Goal: Task Accomplishment & Management: Manage account settings

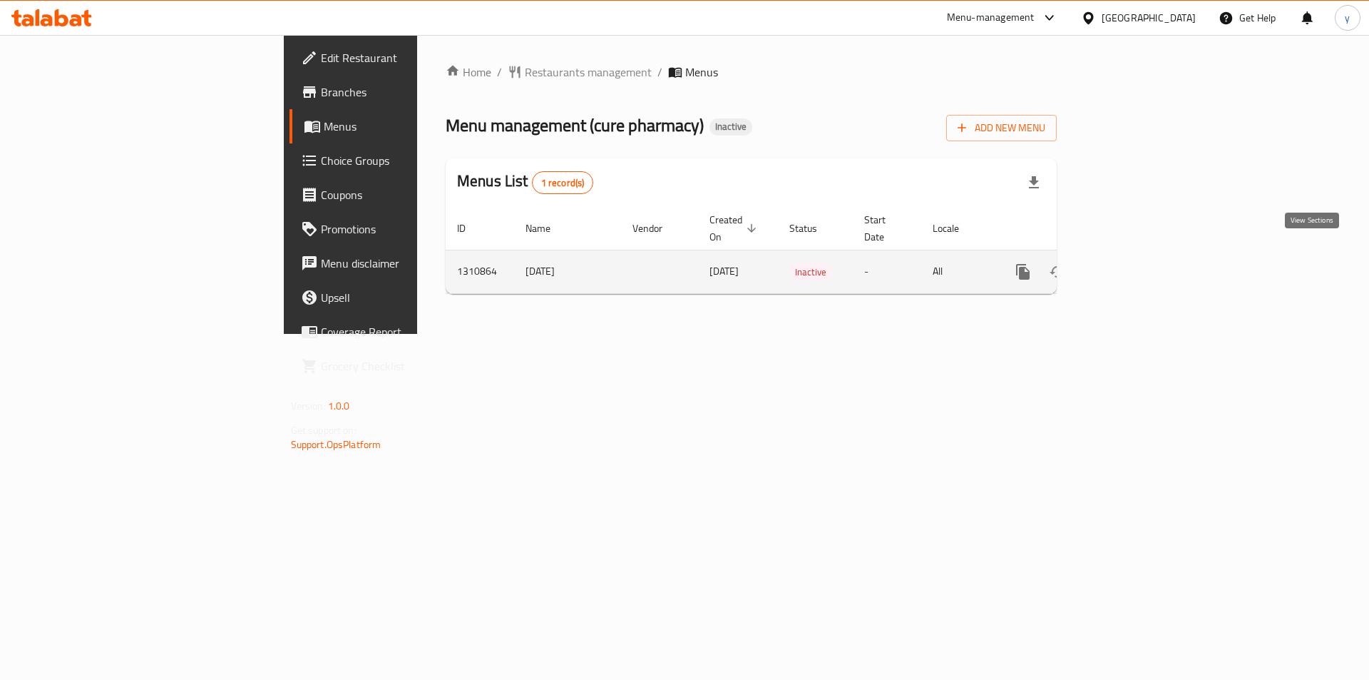
click at [1135, 263] on icon "enhanced table" at bounding box center [1125, 271] width 17 height 17
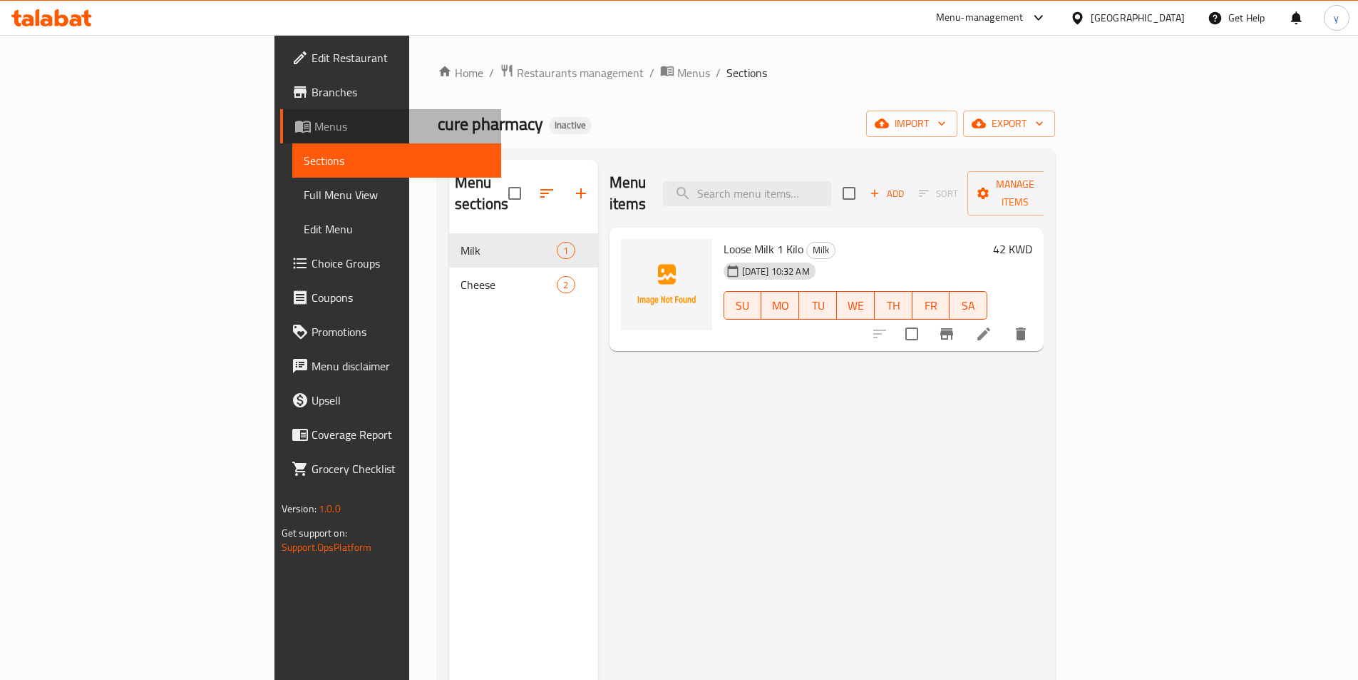
click at [314, 121] on span "Menus" at bounding box center [401, 126] width 175 height 17
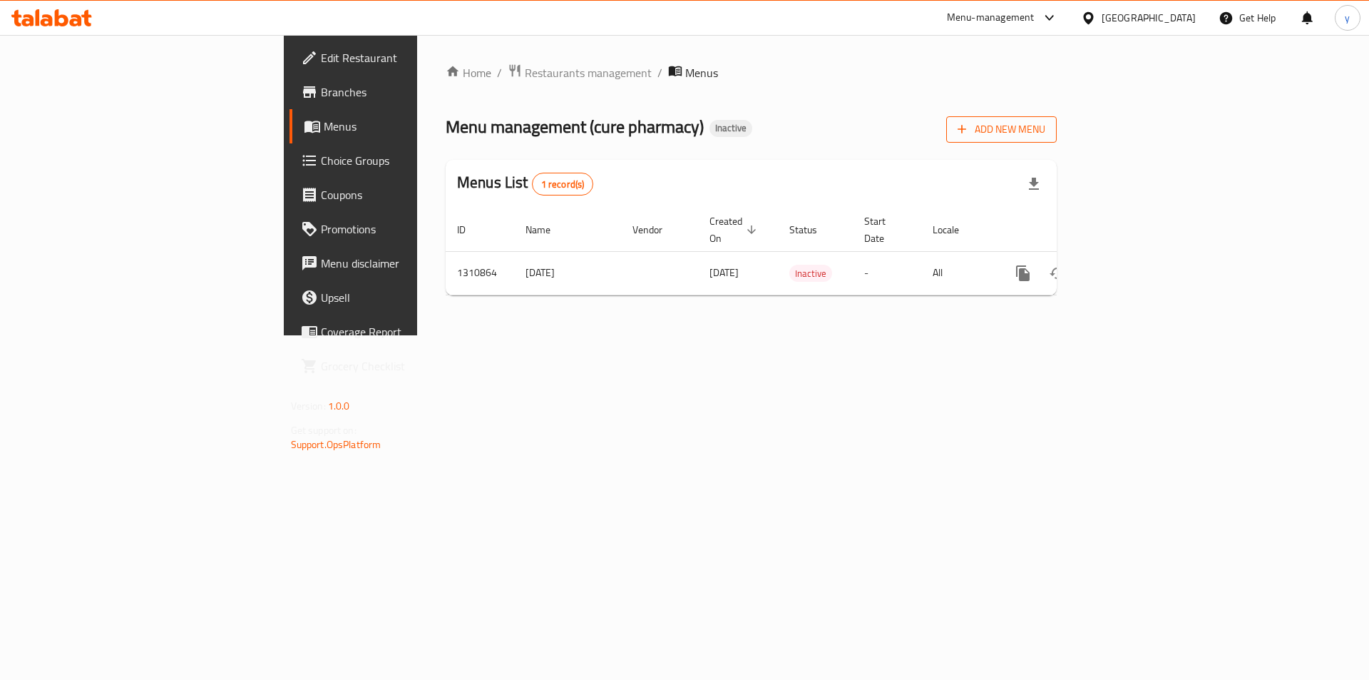
click at [1045, 130] on span "Add New Menu" at bounding box center [1002, 130] width 88 height 18
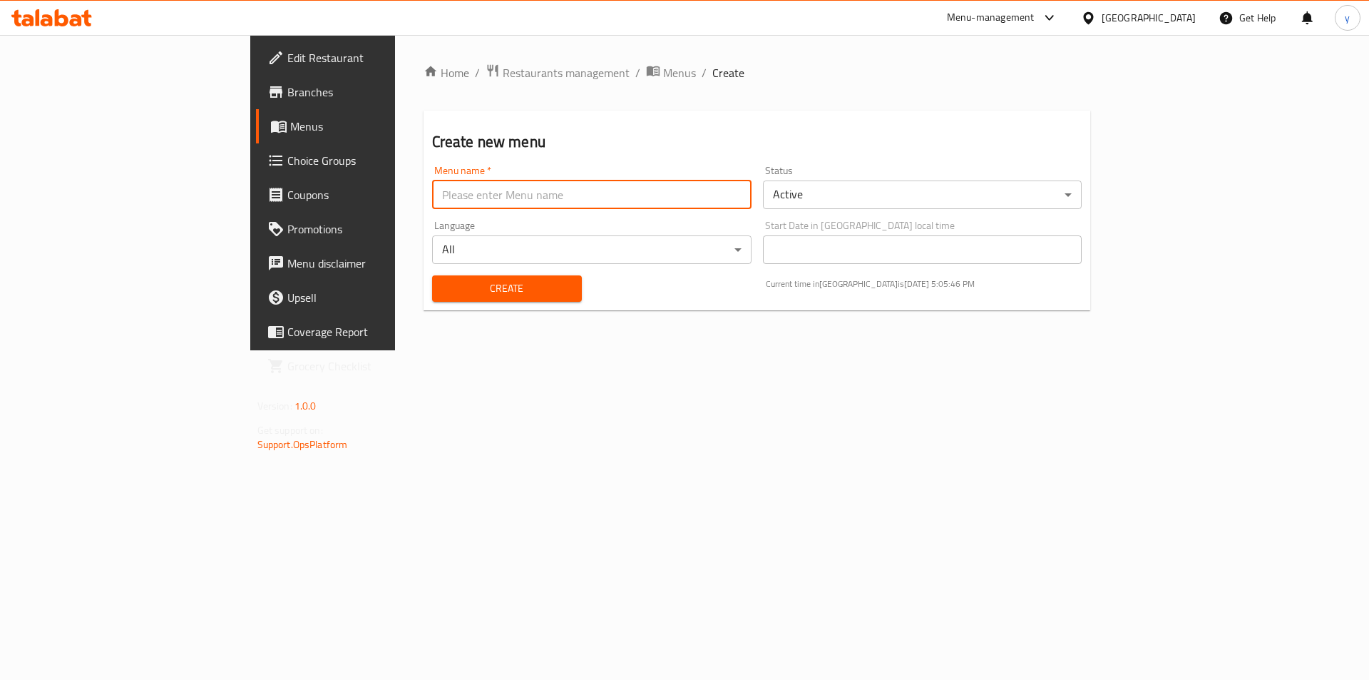
click at [637, 202] on input "text" at bounding box center [591, 194] width 319 height 29
type input "youssefff"
click at [432, 224] on div "Language All ​" at bounding box center [591, 241] width 319 height 43
click at [432, 195] on input "youssefff" at bounding box center [591, 194] width 319 height 29
click at [898, 186] on body "​ Menu-management Kuwait Get Help y Edit Restaurant Branches Menus Choice Group…" at bounding box center [684, 357] width 1369 height 645
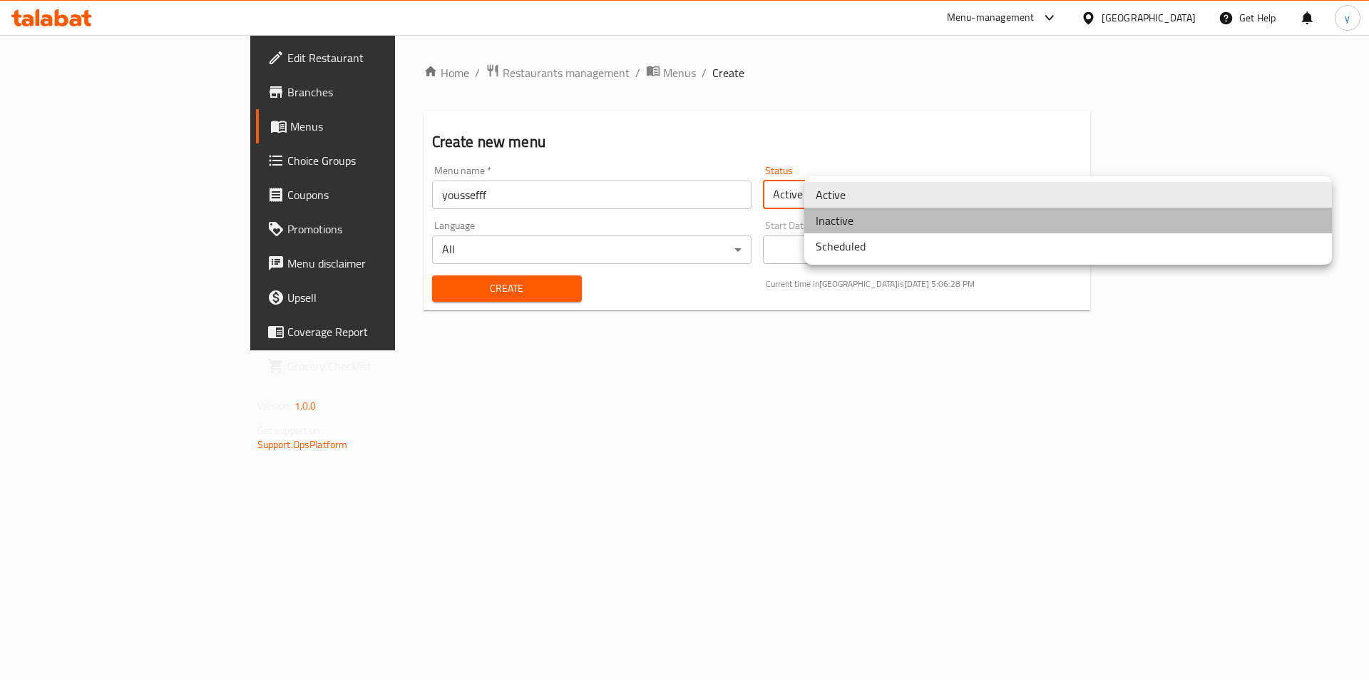
click at [857, 221] on li "Inactive" at bounding box center [1068, 221] width 528 height 26
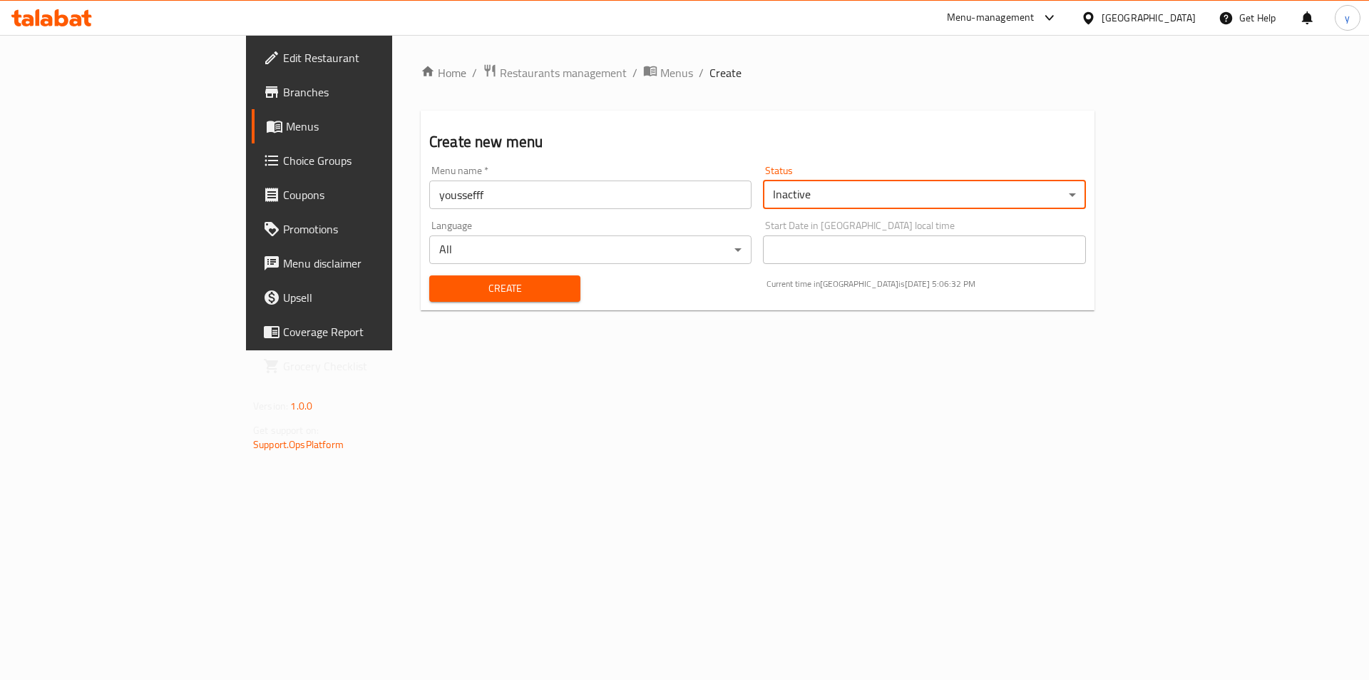
click at [445, 287] on span "Create" at bounding box center [505, 289] width 128 height 18
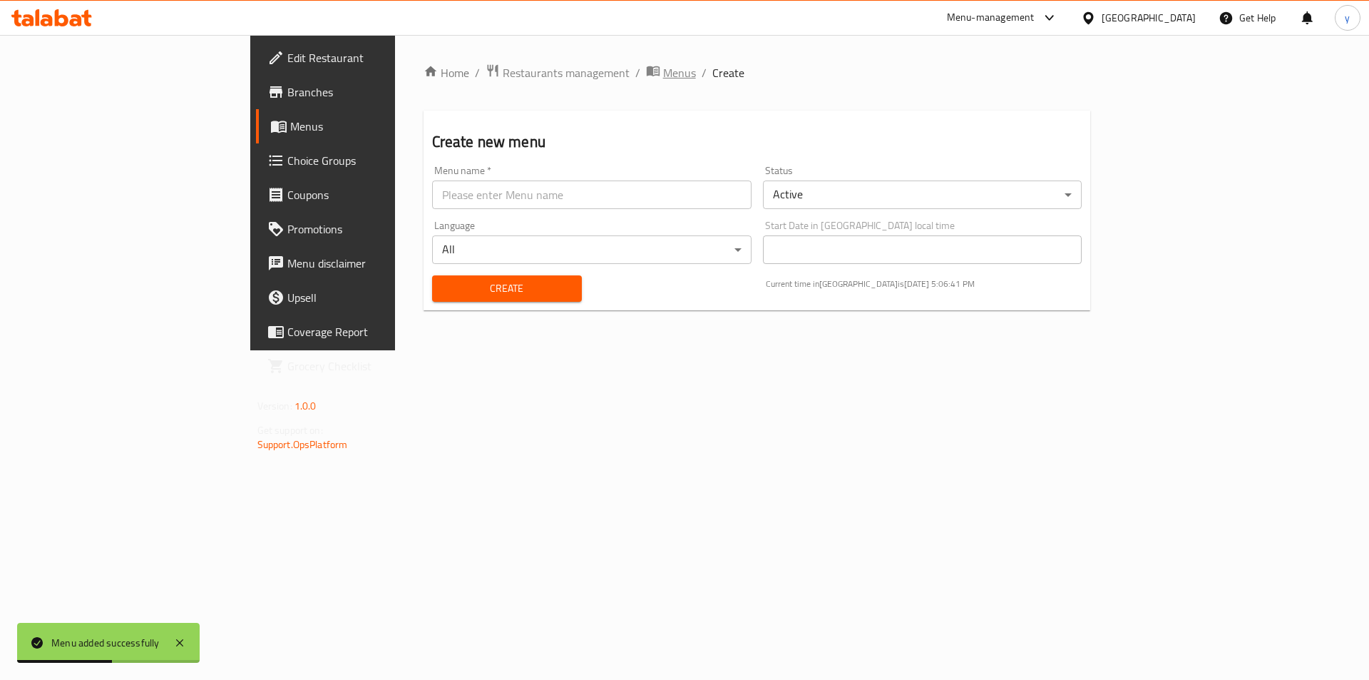
click at [663, 76] on span "Menus" at bounding box center [679, 72] width 33 height 17
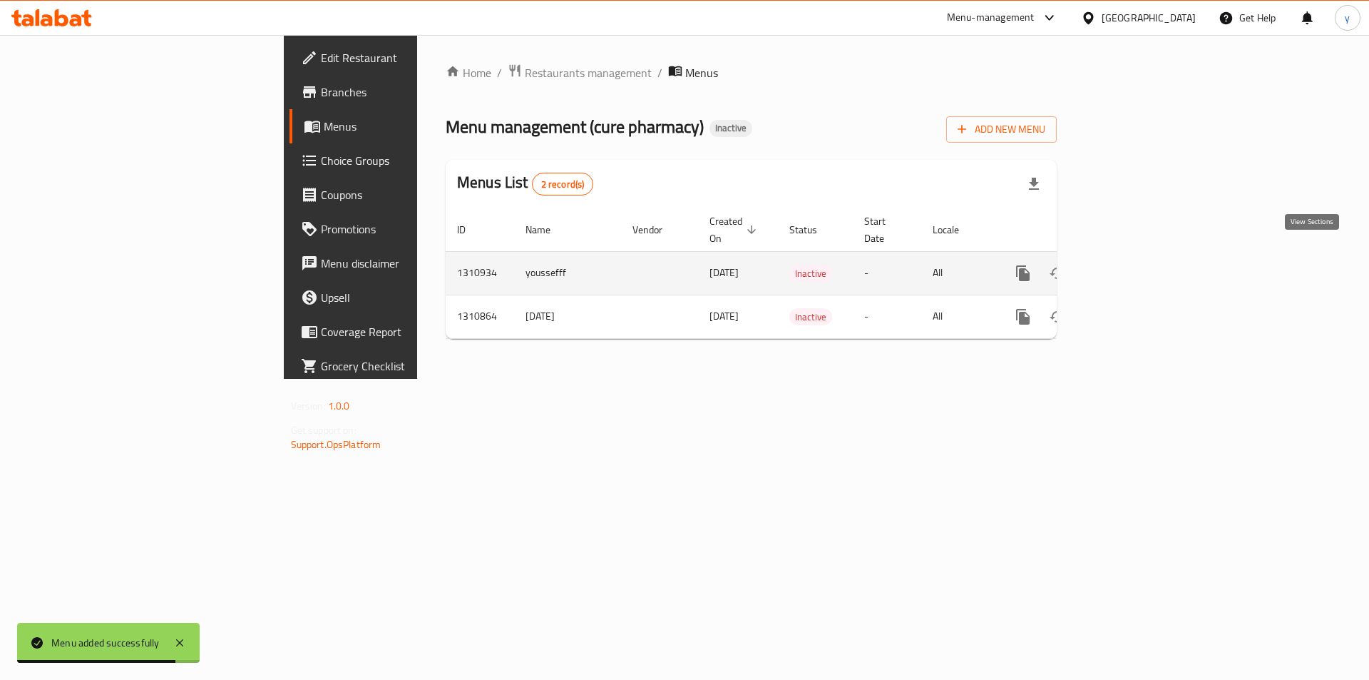
click at [1135, 265] on icon "enhanced table" at bounding box center [1125, 273] width 17 height 17
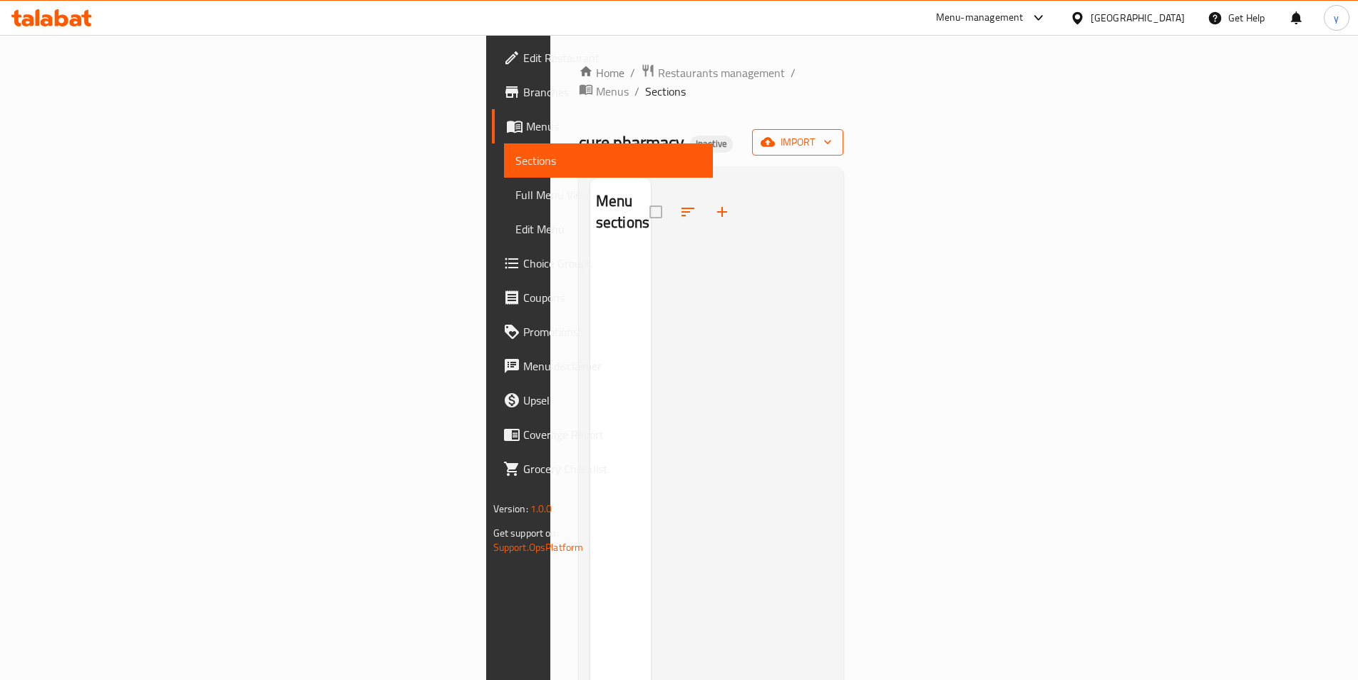
click at [832, 133] on span "import" at bounding box center [798, 142] width 68 height 18
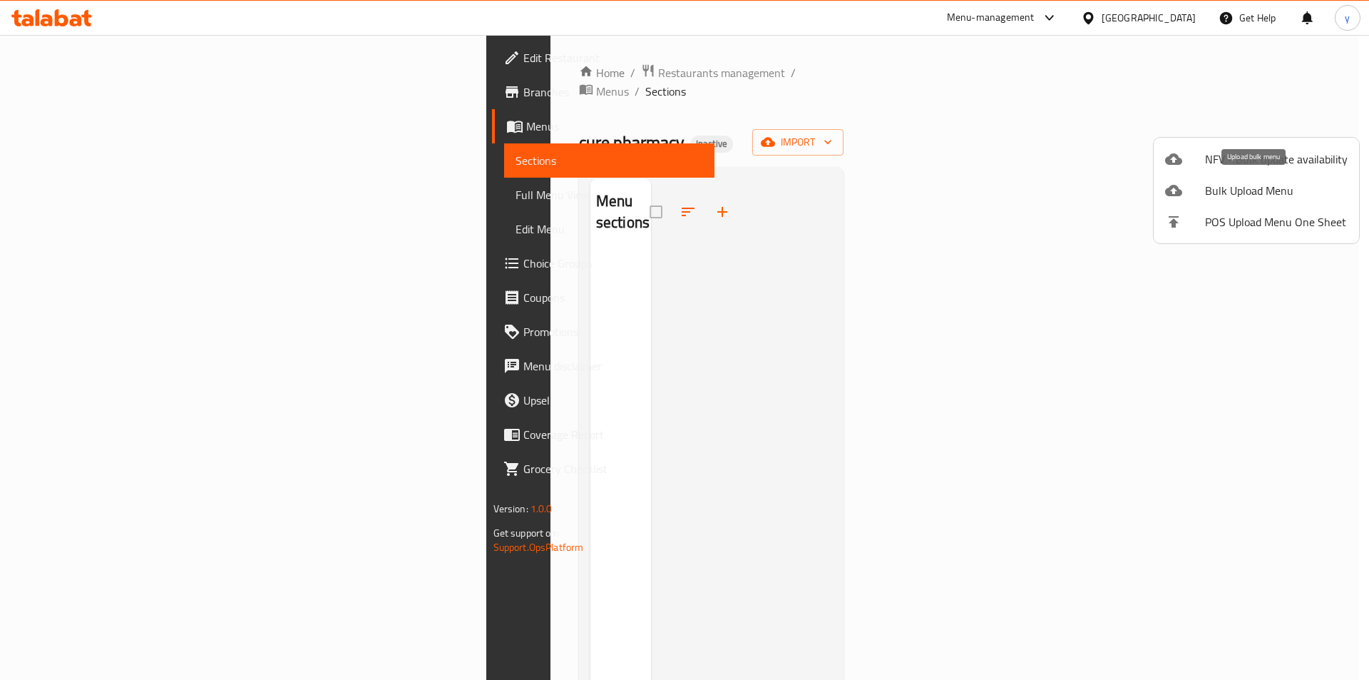
click at [1274, 196] on span "Bulk Upload Menu" at bounding box center [1276, 190] width 143 height 17
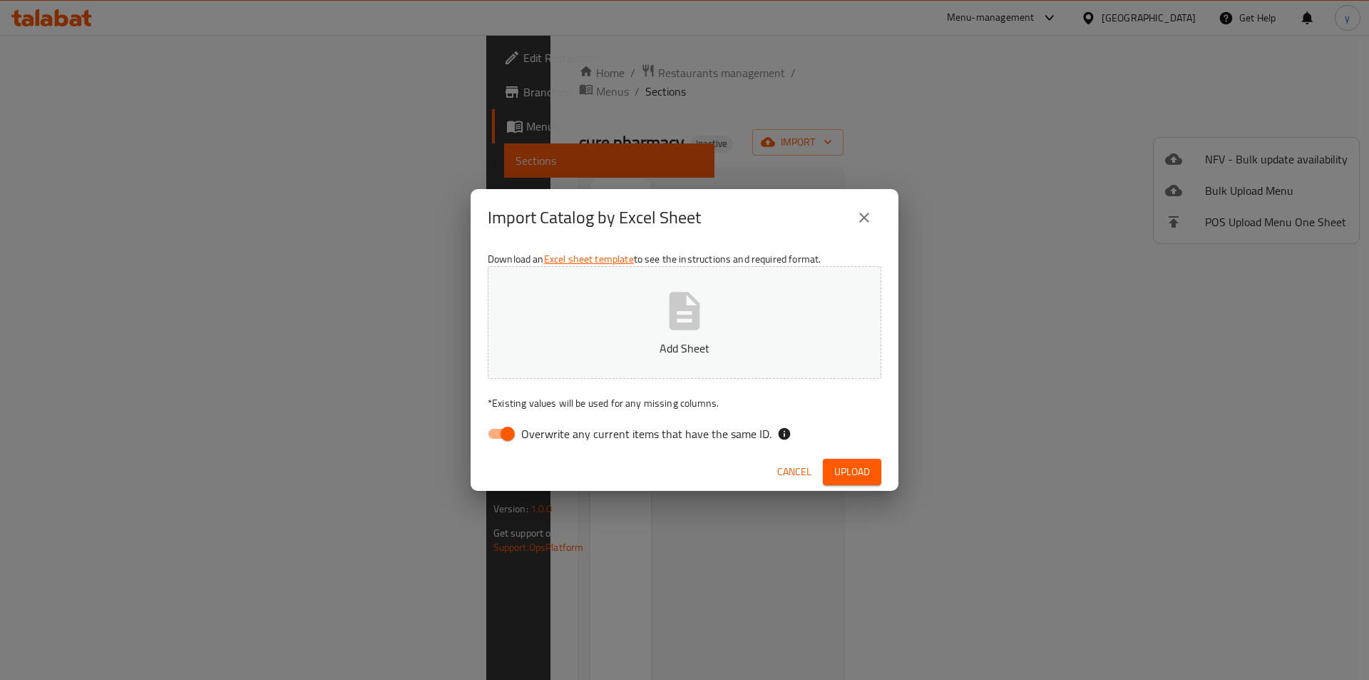
click at [674, 320] on icon "button" at bounding box center [685, 311] width 31 height 38
click at [508, 431] on input "Overwrite any current items that have the same ID." at bounding box center [507, 433] width 81 height 27
checkbox input "false"
click at [852, 468] on span "Upload" at bounding box center [852, 472] width 36 height 18
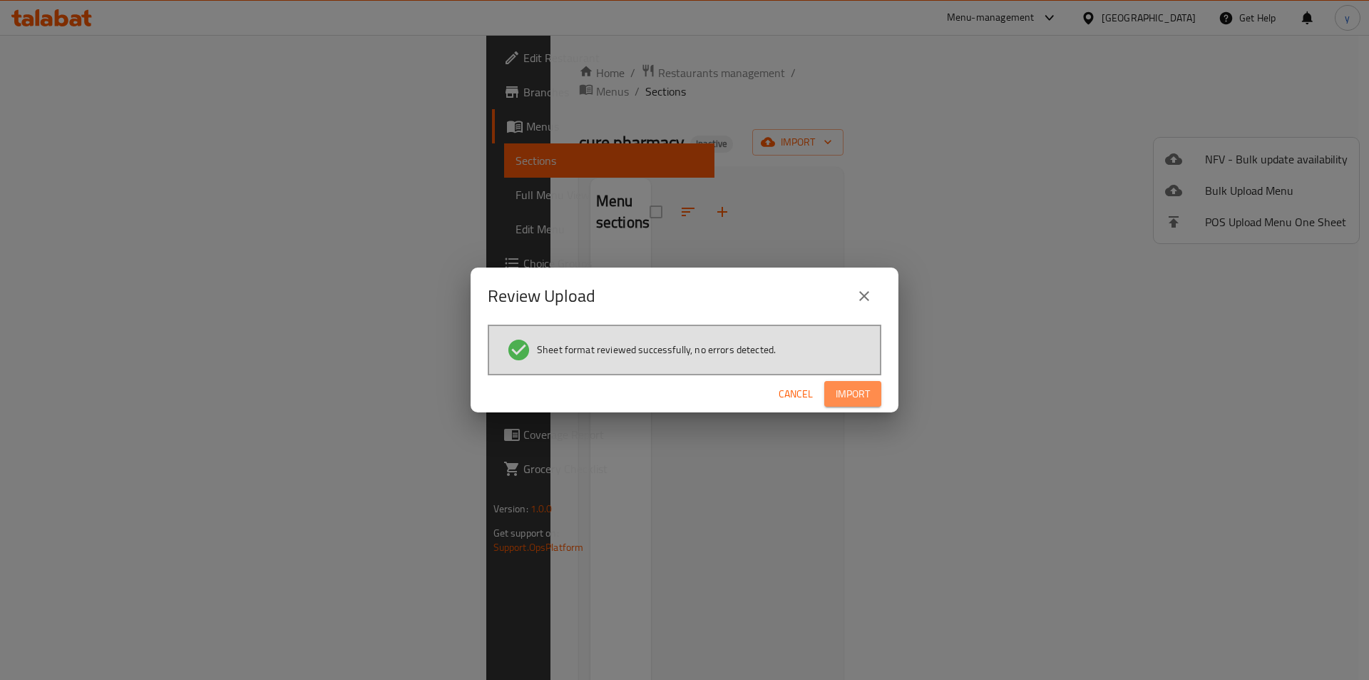
click at [854, 397] on span "Import" at bounding box center [853, 394] width 34 height 18
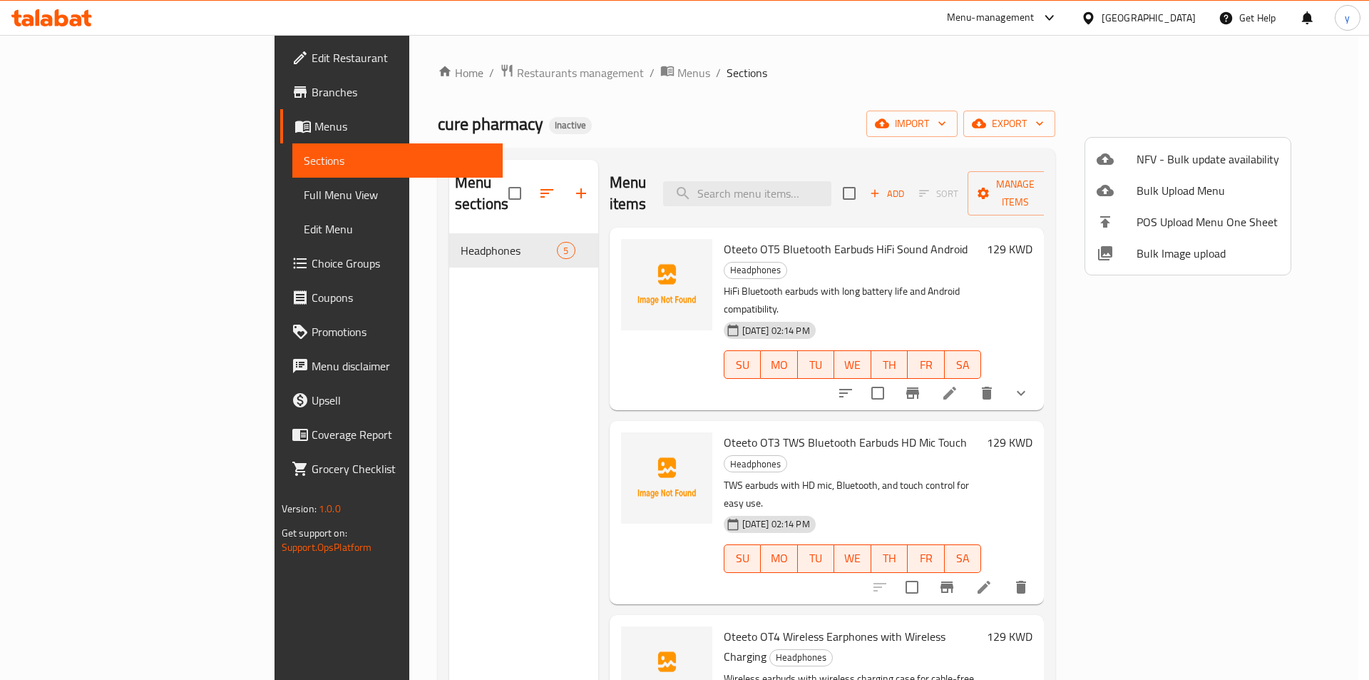
click at [874, 96] on div at bounding box center [684, 340] width 1369 height 680
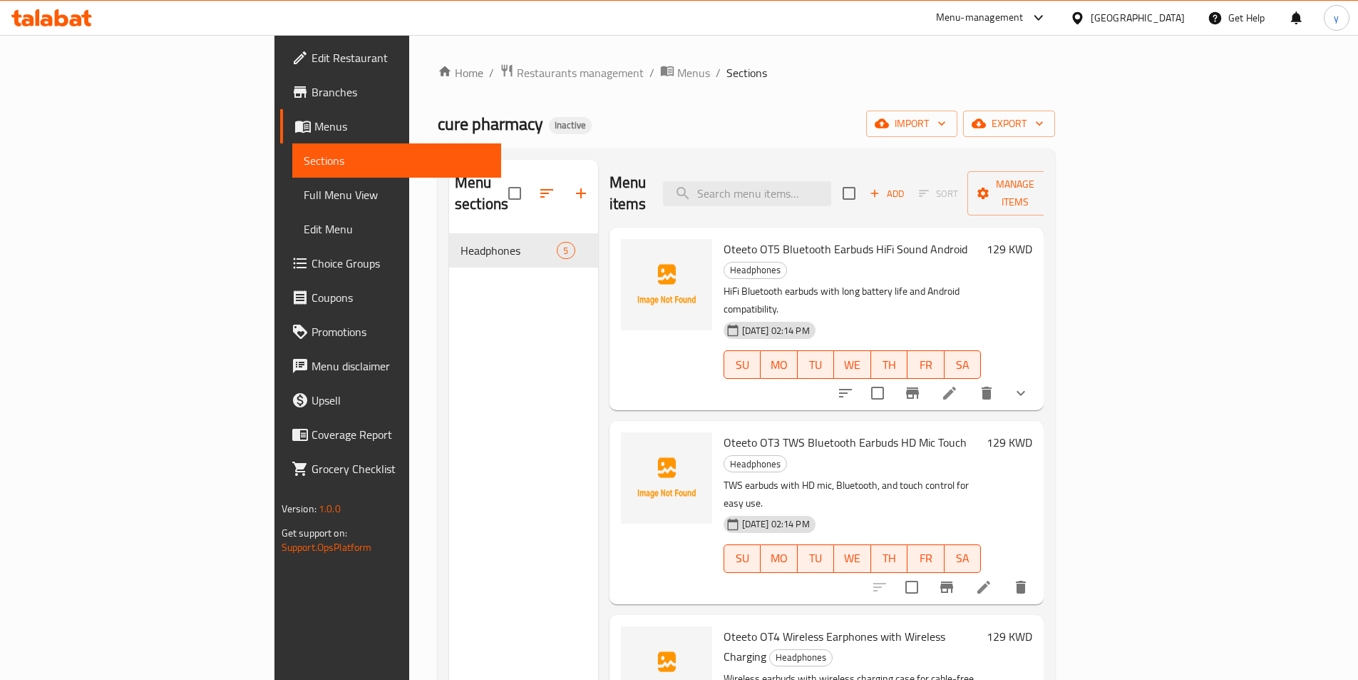
click at [1033, 239] on h6 "129 KWD" at bounding box center [1010, 249] width 46 height 20
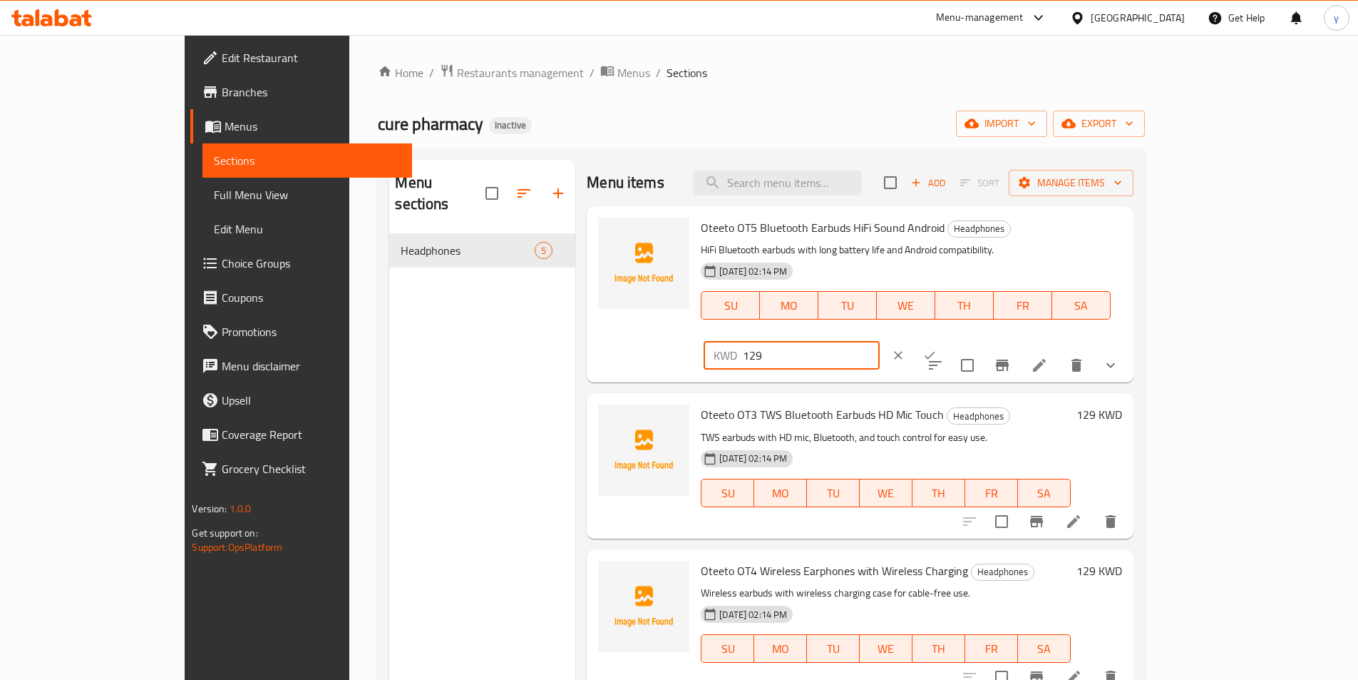
click at [880, 341] on input "129" at bounding box center [811, 355] width 137 height 29
type input "130"
click at [937, 348] on icon "ok" at bounding box center [930, 355] width 14 height 14
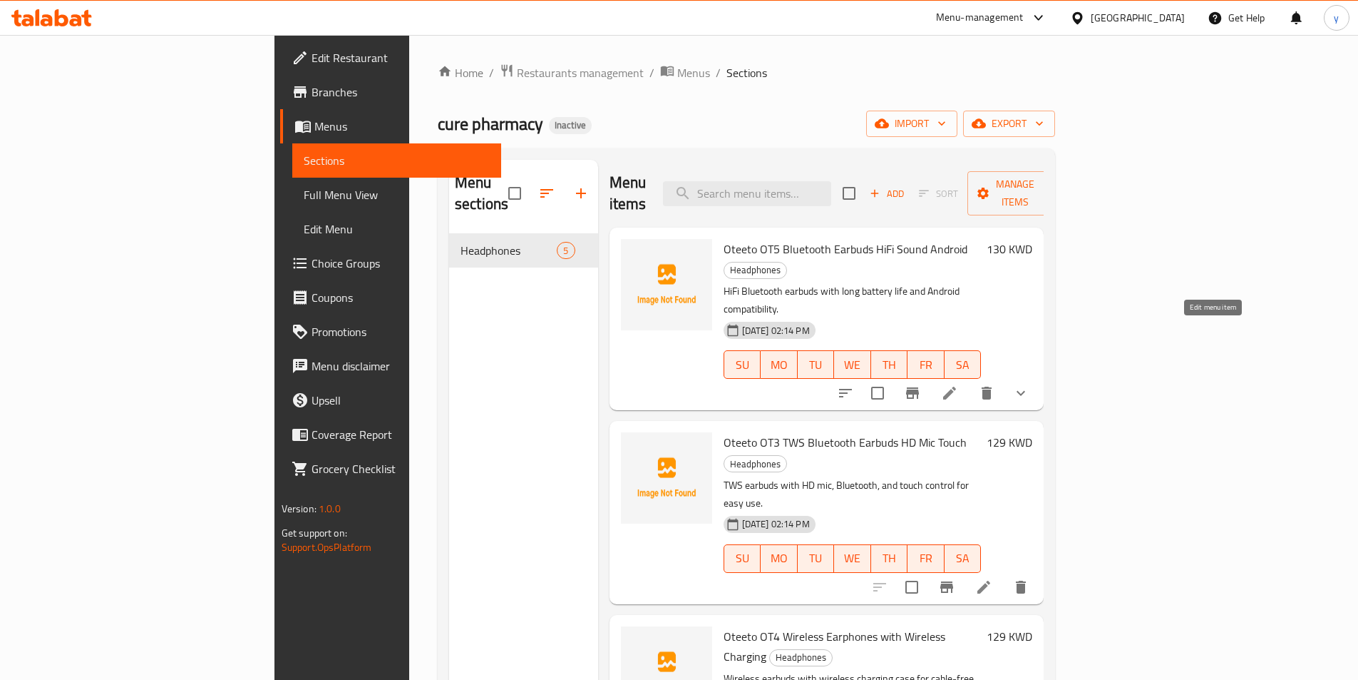
click at [958, 384] on icon at bounding box center [949, 392] width 17 height 17
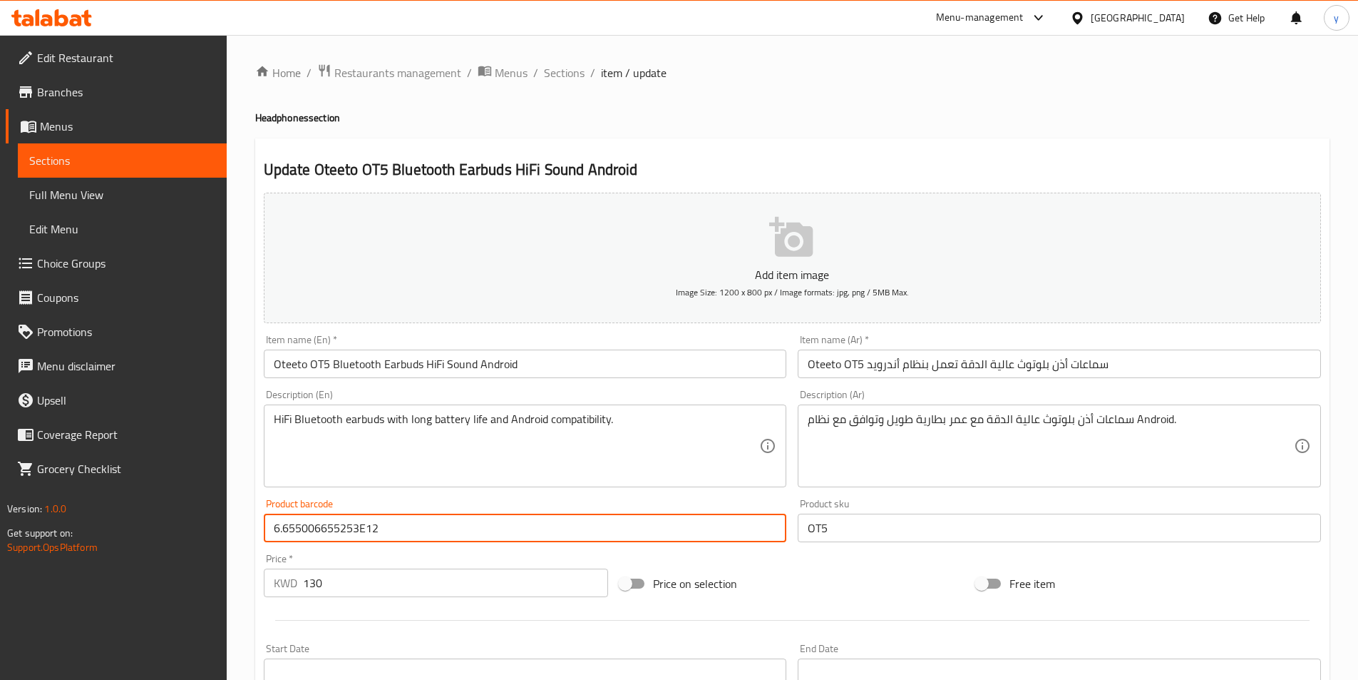
click at [362, 529] on input "6.655006655253E12" at bounding box center [525, 527] width 523 height 29
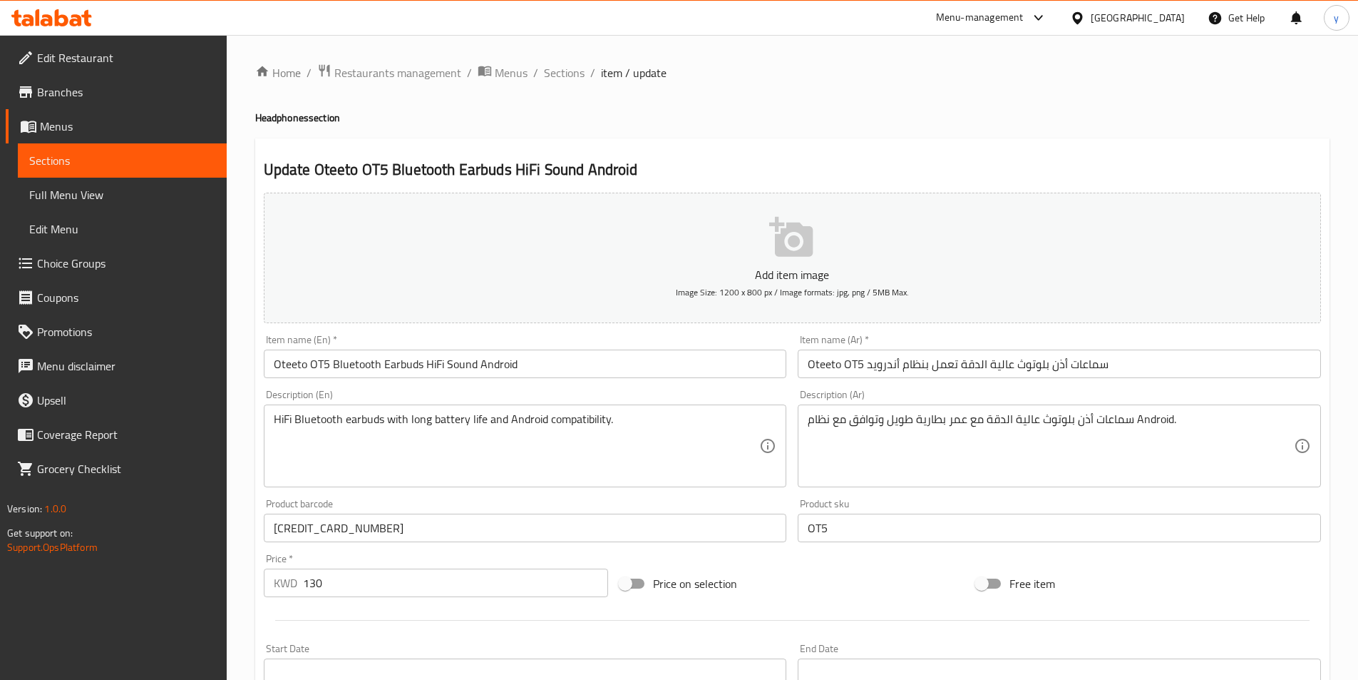
click at [493, 533] on input "665500665525312" at bounding box center [525, 527] width 523 height 29
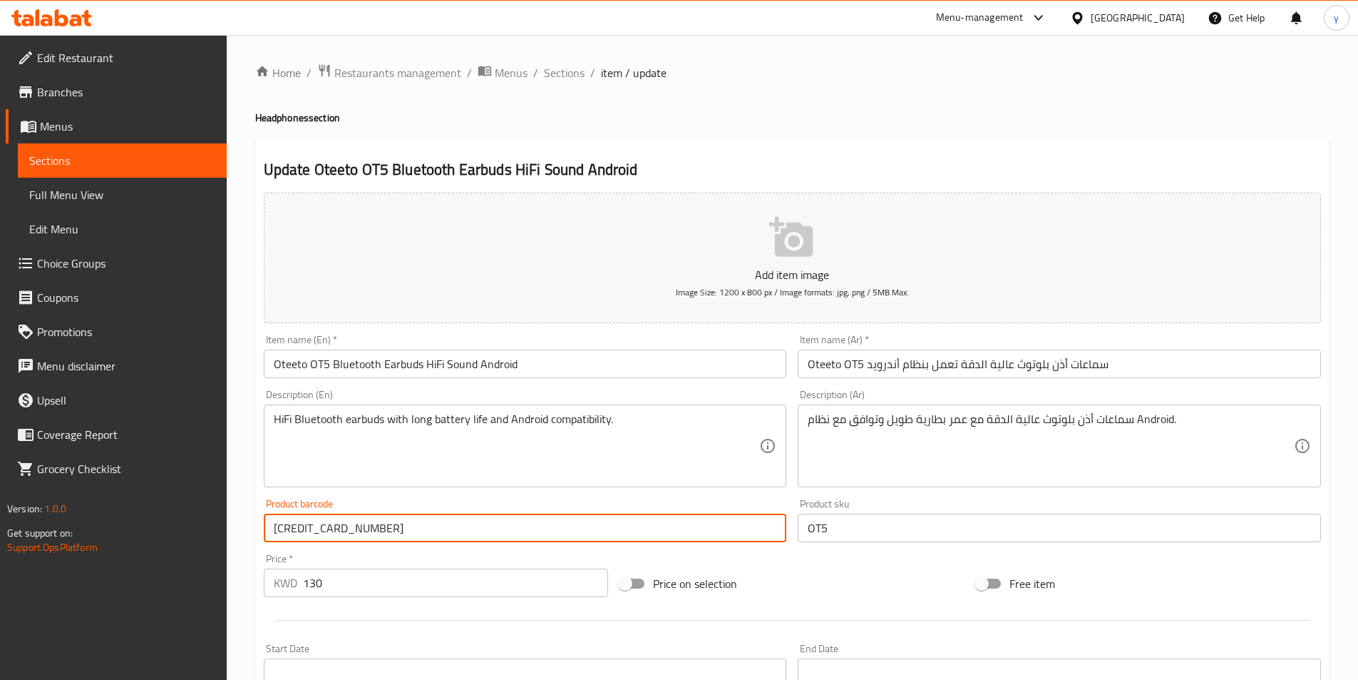
click at [493, 533] on input "665500665525312" at bounding box center [525, 527] width 523 height 29
paste input "text"
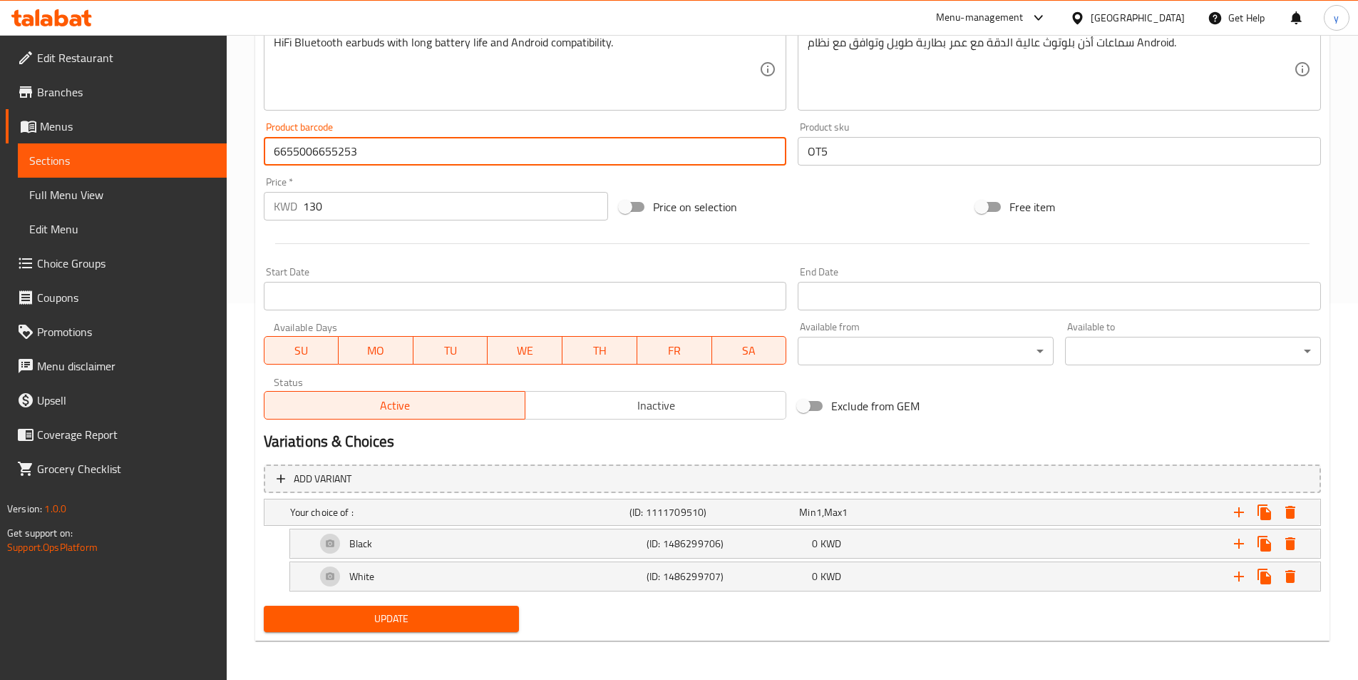
scroll to position [377, 0]
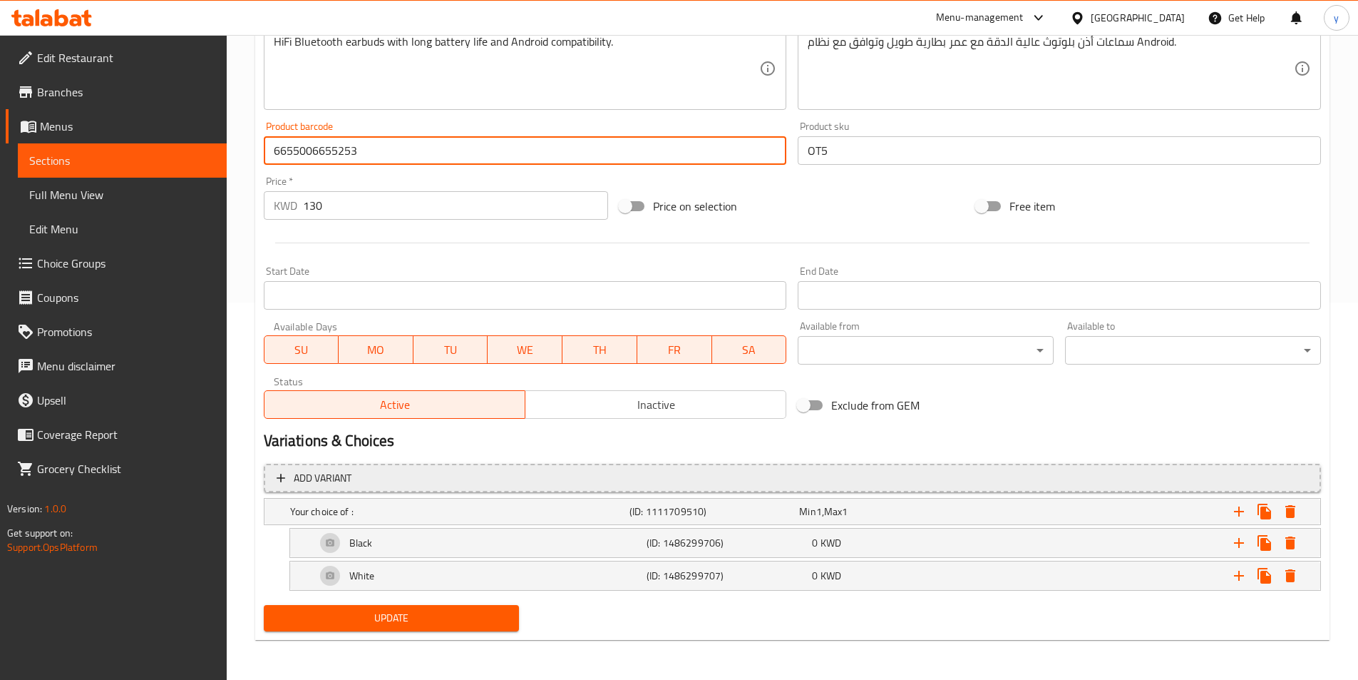
type input "6655006655253"
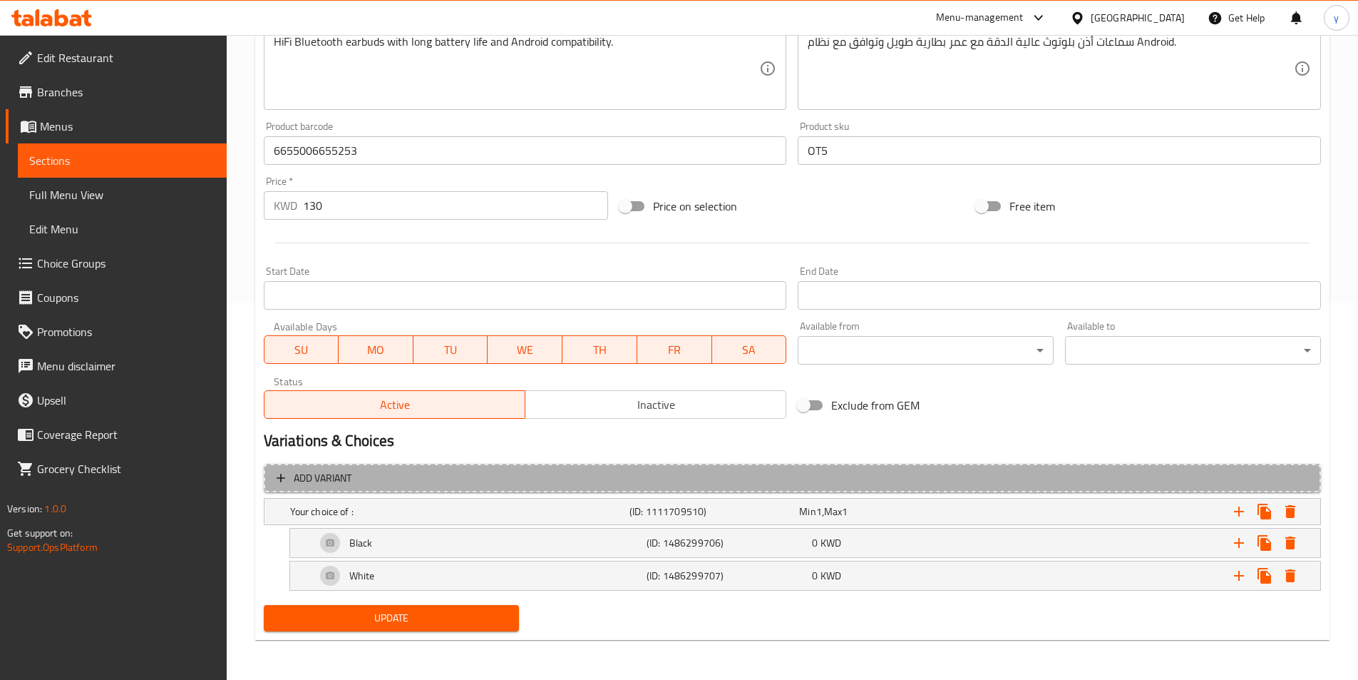
click at [543, 484] on span "Add variant" at bounding box center [793, 478] width 1032 height 18
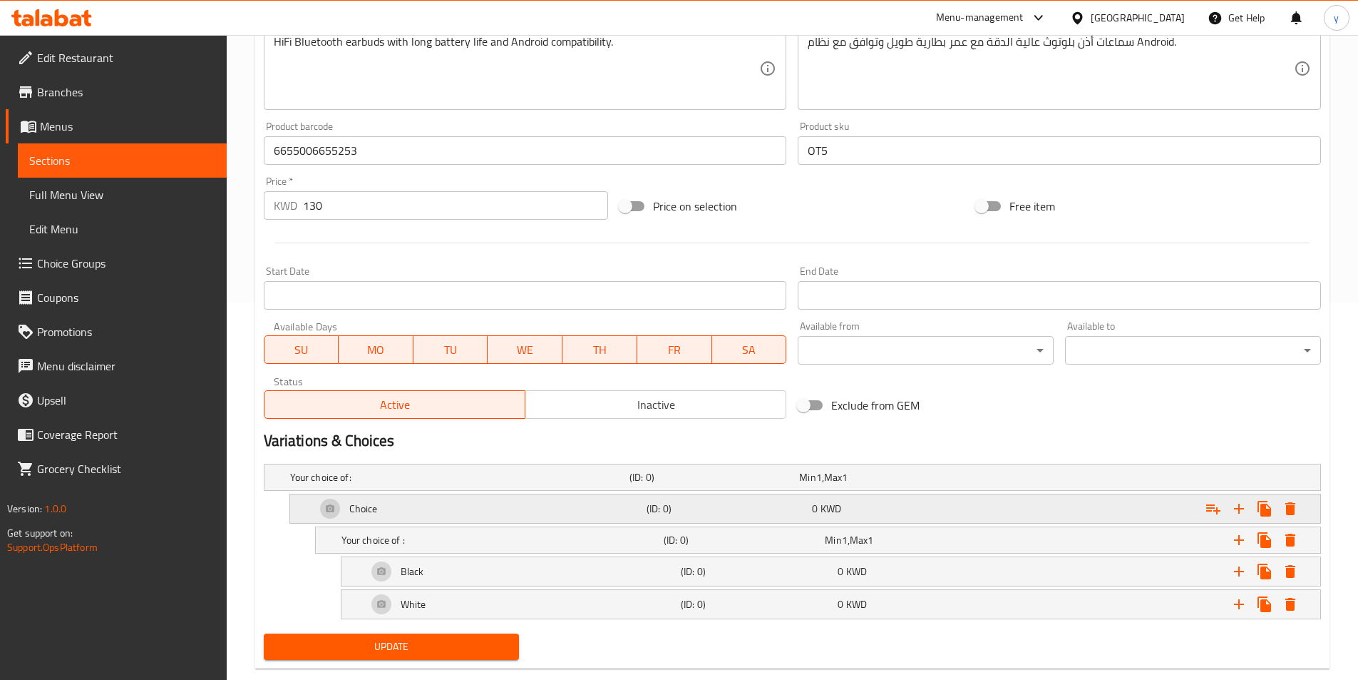
click at [396, 512] on div "Choice" at bounding box center [478, 508] width 331 height 34
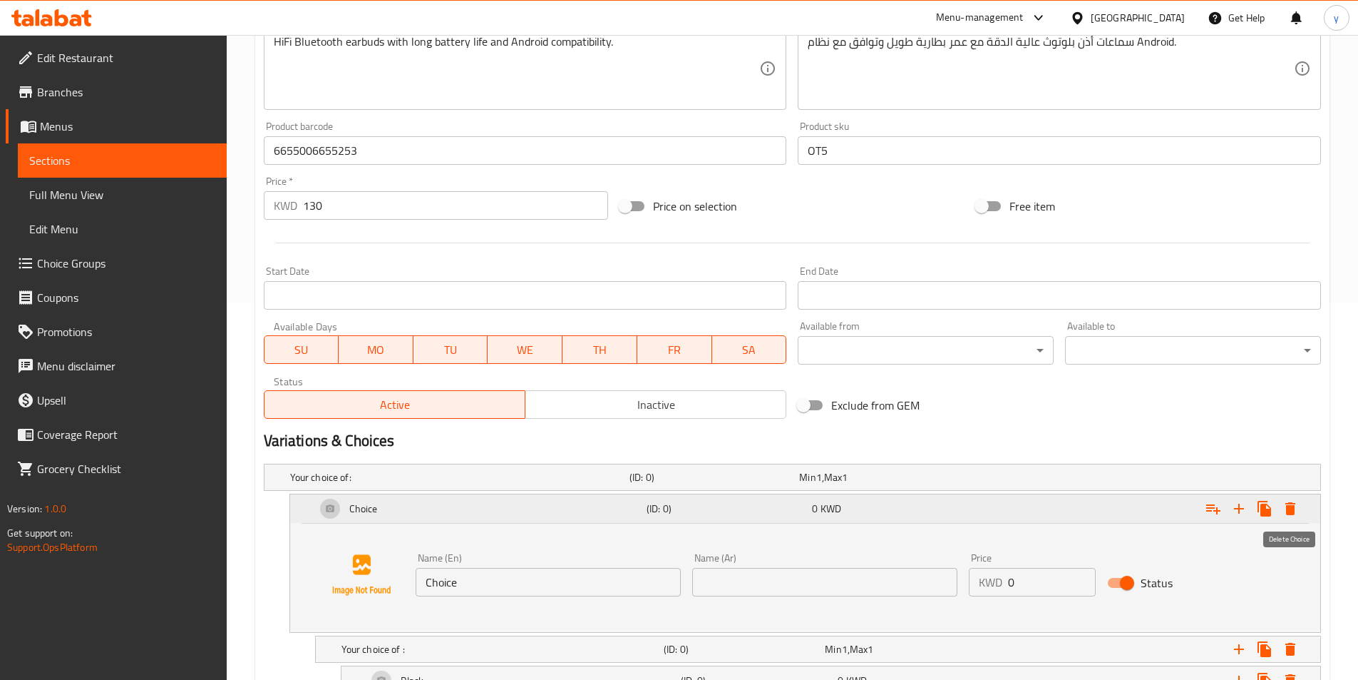
click at [1288, 511] on icon "Expand" at bounding box center [1291, 508] width 10 height 13
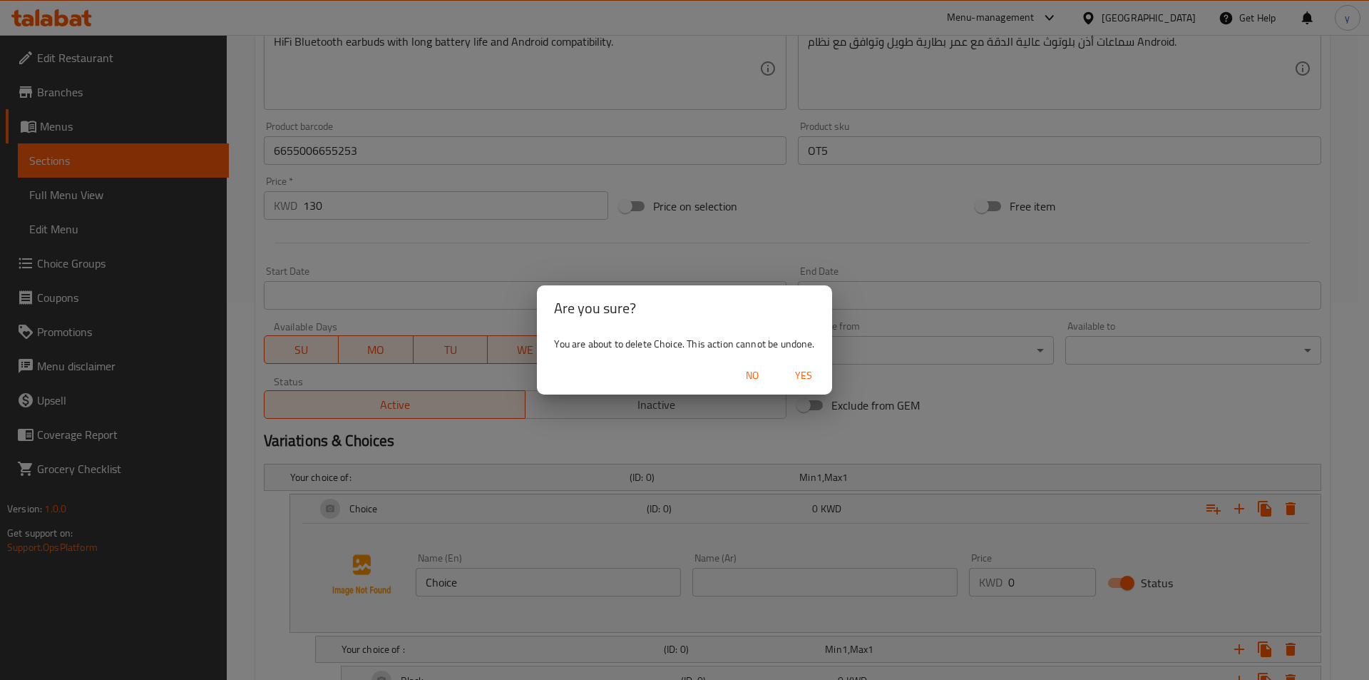
click at [804, 374] on span "Yes" at bounding box center [804, 376] width 34 height 18
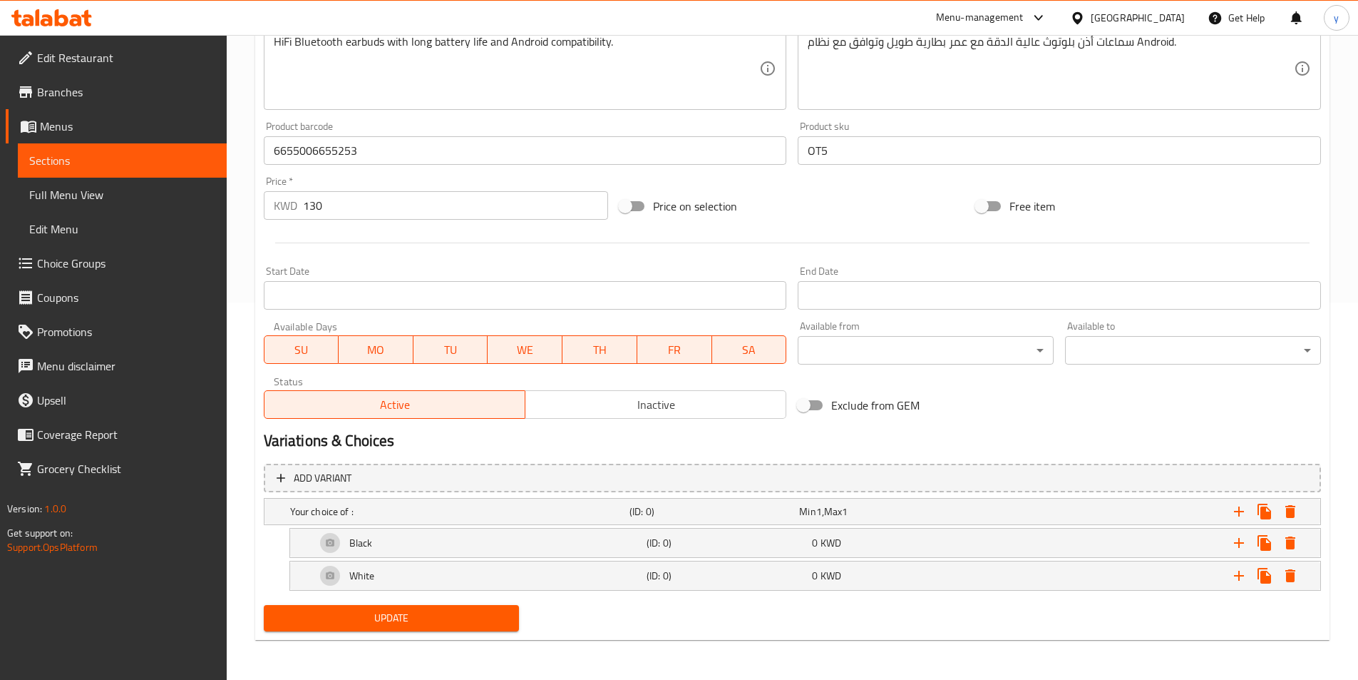
scroll to position [21, 0]
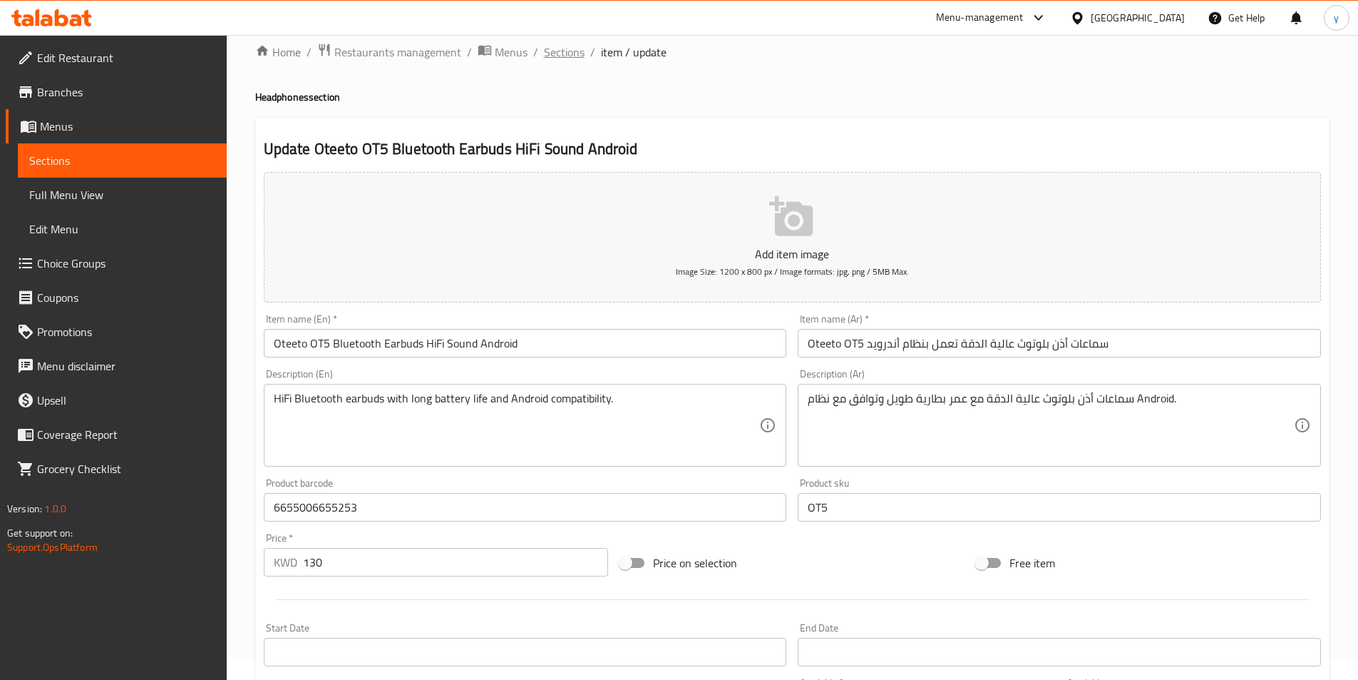
click at [563, 58] on span "Sections" at bounding box center [564, 51] width 41 height 17
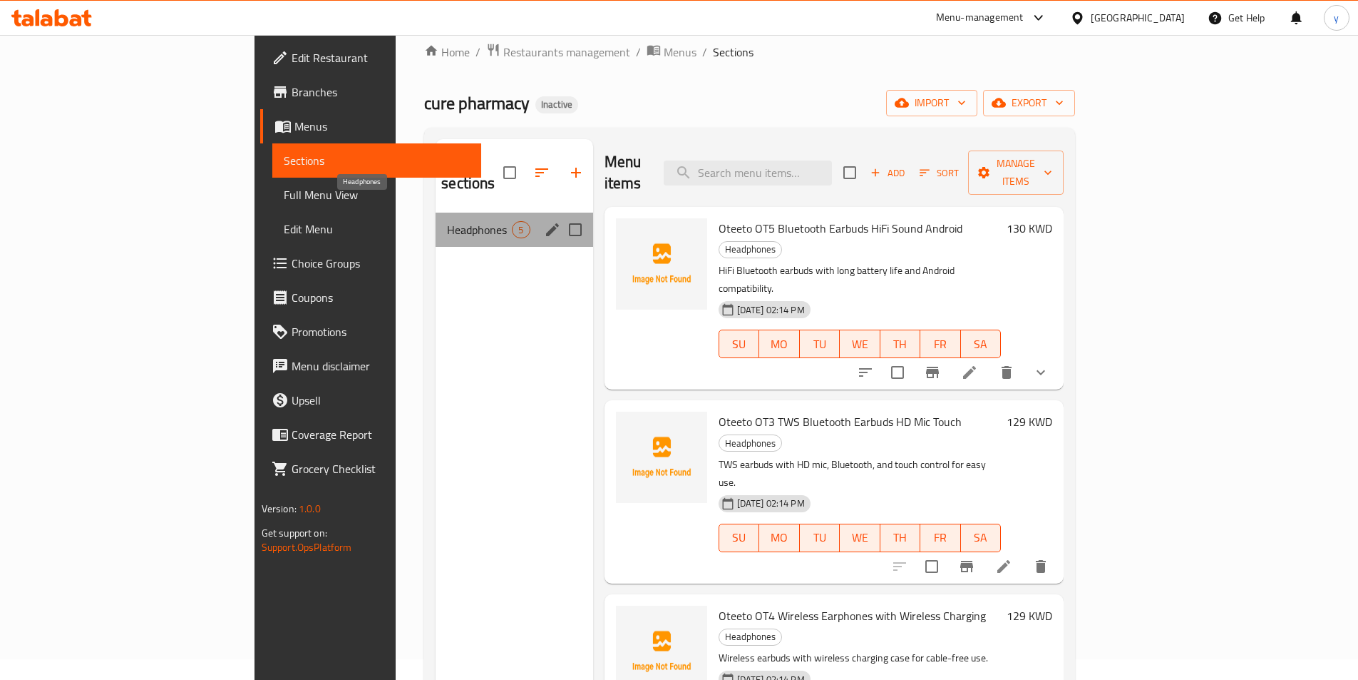
click at [447, 221] on span "Headphones" at bounding box center [479, 229] width 65 height 17
click at [560, 215] on input "Menu sections" at bounding box center [575, 230] width 30 height 30
checkbox input "true"
click at [525, 165] on icon "button" at bounding box center [533, 172] width 17 height 17
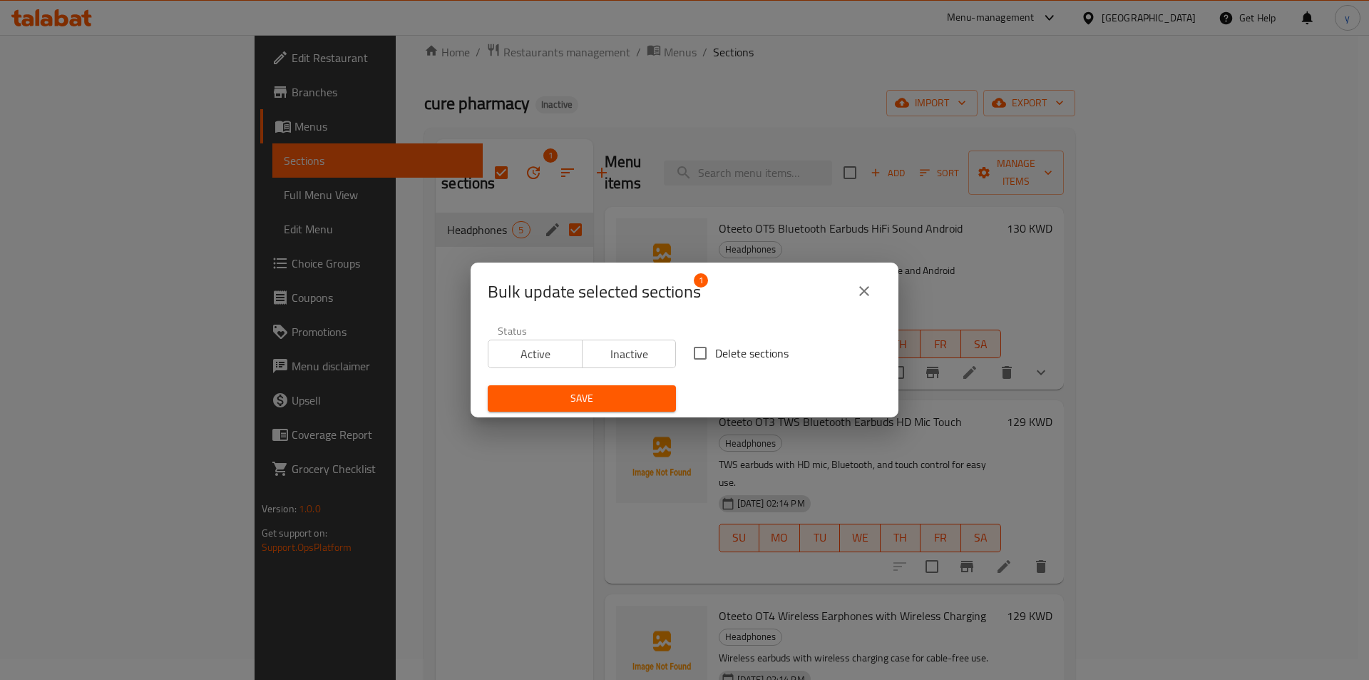
click at [862, 287] on icon "close" at bounding box center [864, 290] width 17 height 17
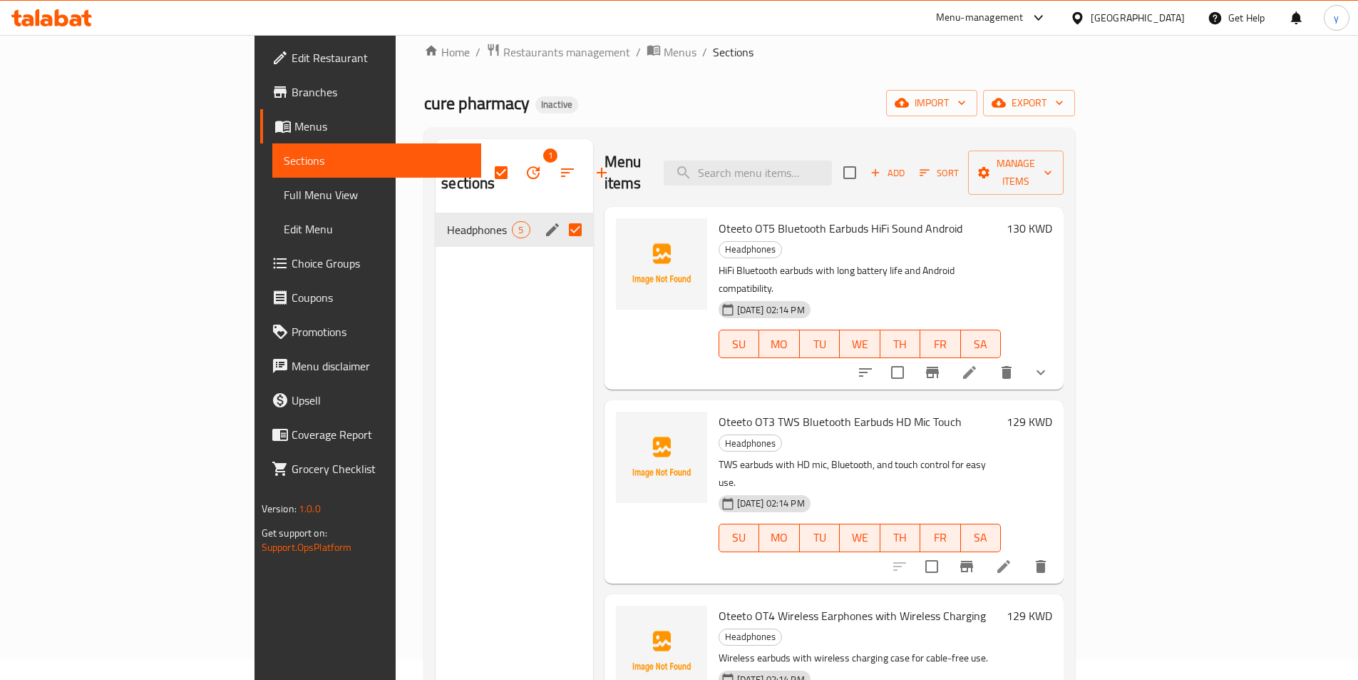
click at [560, 215] on input "Menu sections" at bounding box center [575, 230] width 30 height 30
checkbox input "false"
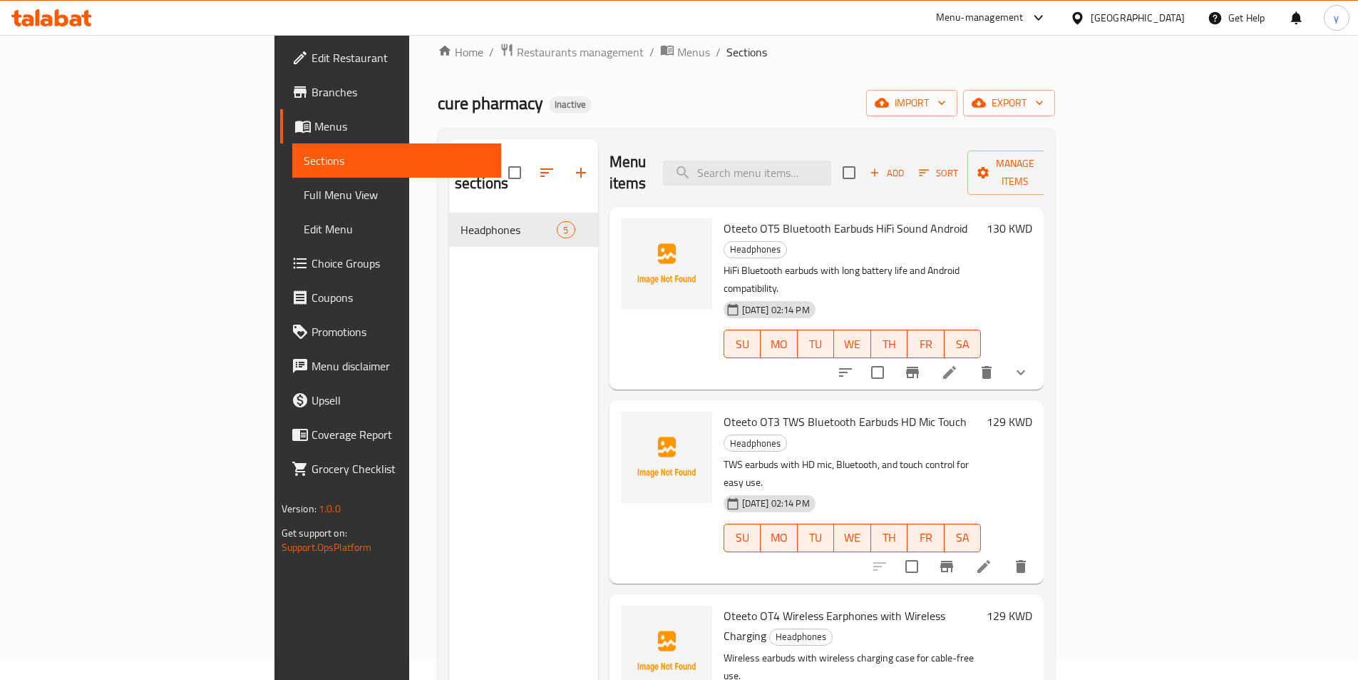
click at [464, 329] on div "Menu sections Headphones 5" at bounding box center [523, 479] width 149 height 680
click at [1030, 364] on icon "show more" at bounding box center [1021, 372] width 17 height 17
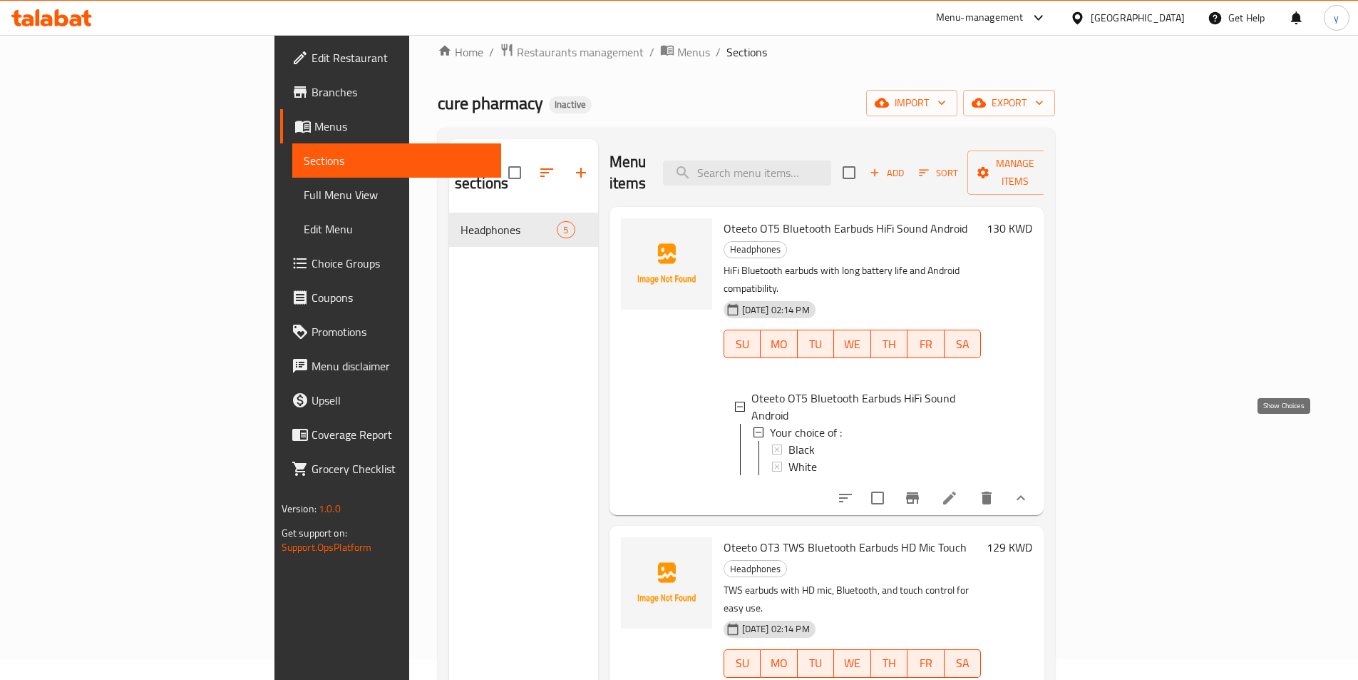
click at [1025, 495] on icon "show more" at bounding box center [1021, 497] width 9 height 5
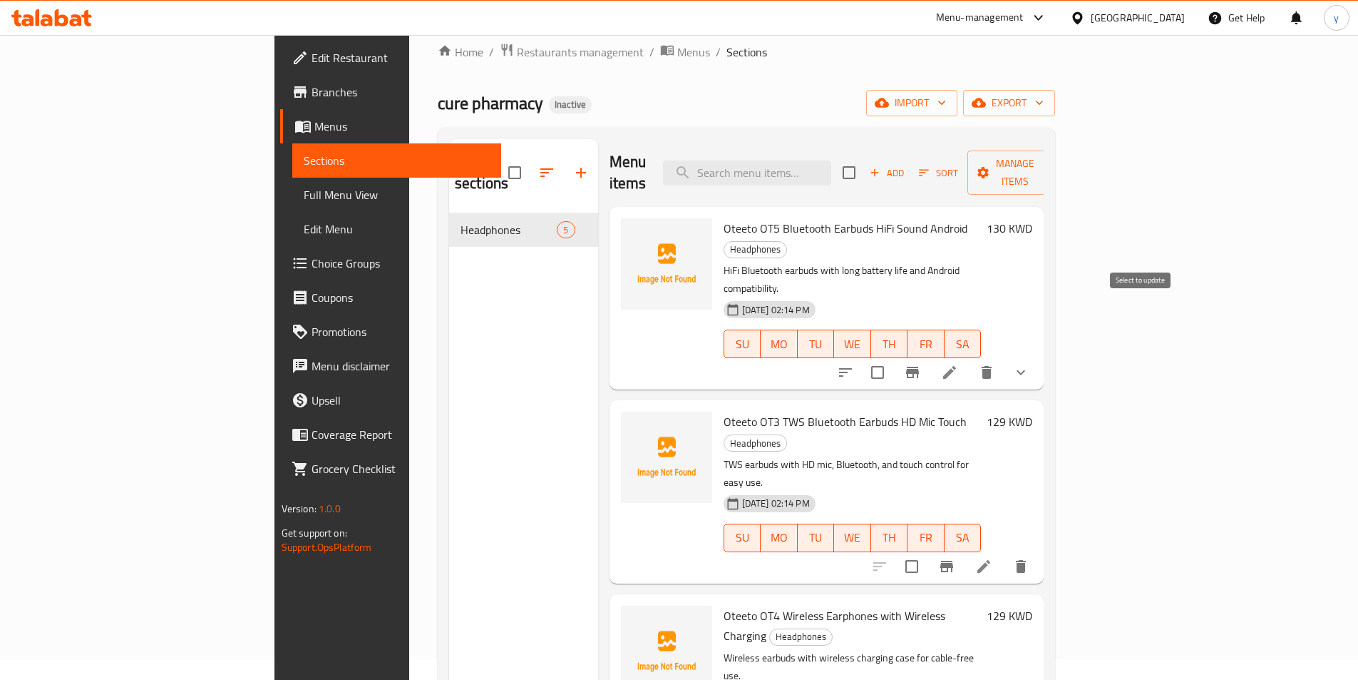
click at [893, 357] on input "checkbox" at bounding box center [878, 372] width 30 height 30
checkbox input "true"
click at [1052, 166] on span "Manage items" at bounding box center [1015, 173] width 73 height 36
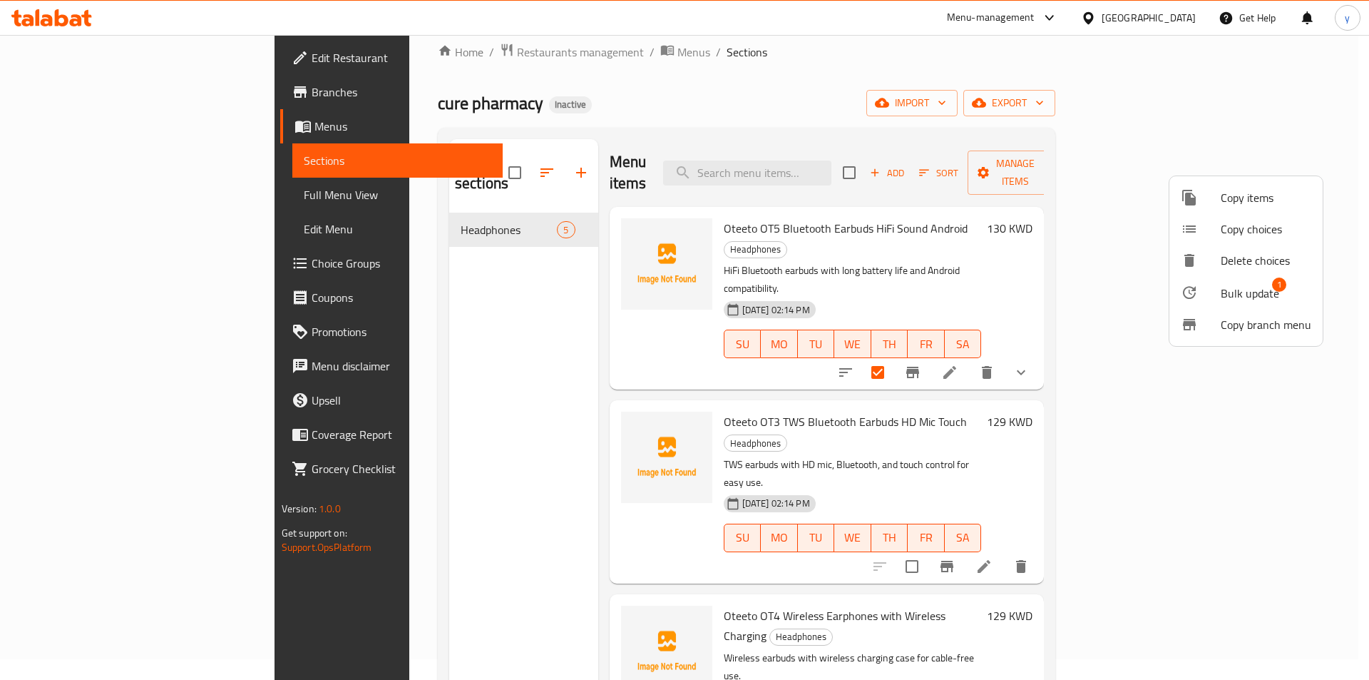
click at [1264, 285] on span "Bulk update" at bounding box center [1250, 293] width 58 height 17
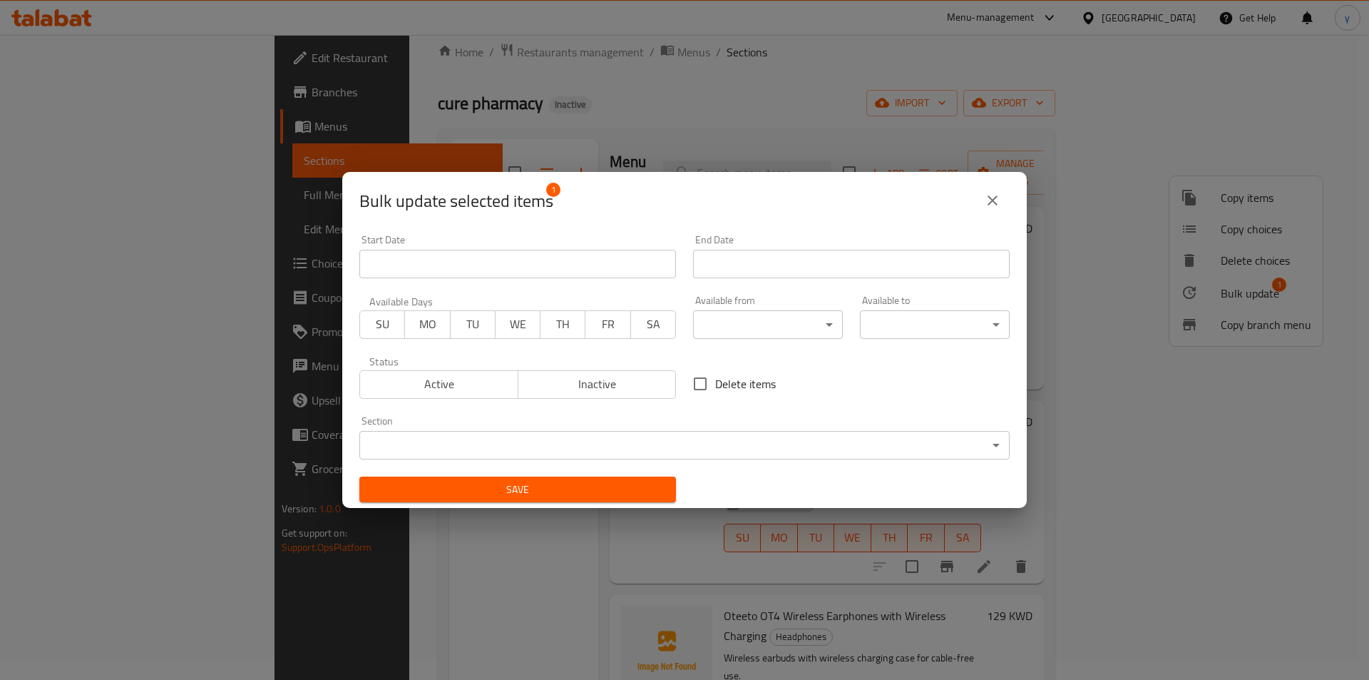
click at [996, 203] on icon "close" at bounding box center [992, 200] width 17 height 17
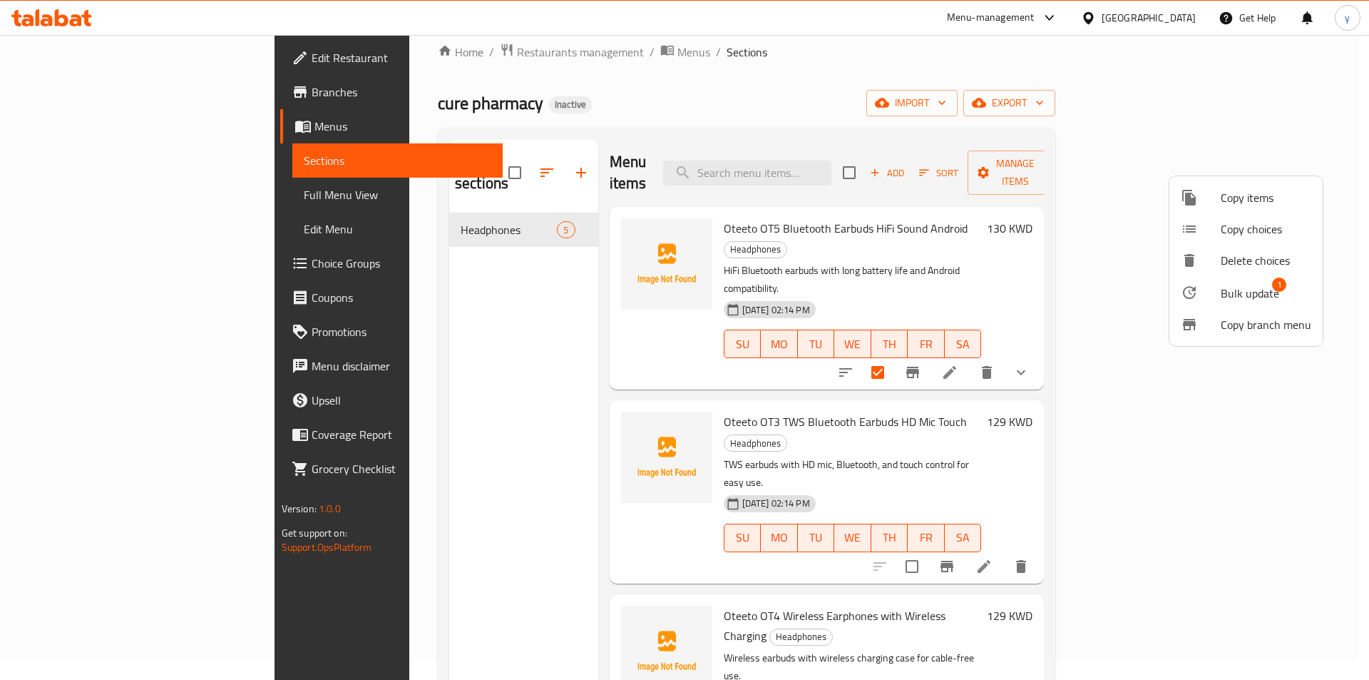
click at [1015, 86] on div at bounding box center [684, 340] width 1369 height 680
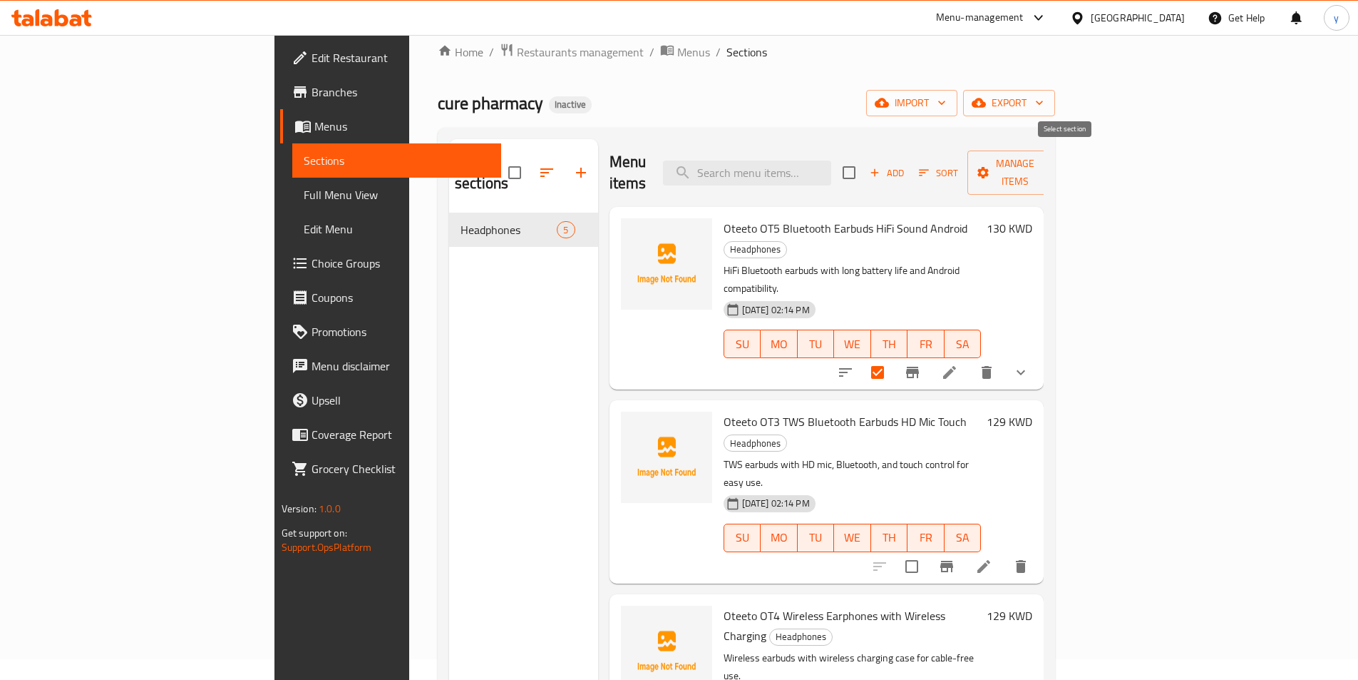
click at [864, 158] on input "checkbox" at bounding box center [849, 173] width 30 height 30
checkbox input "true"
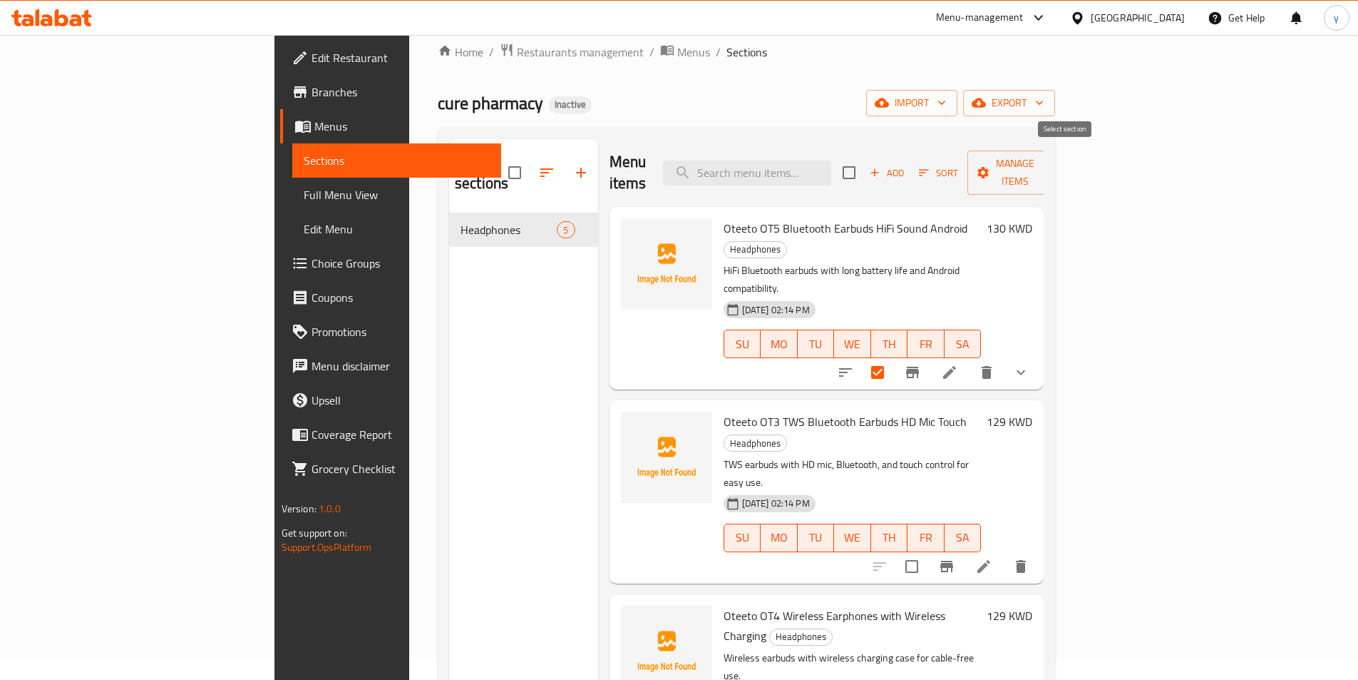
checkbox input "true"
click at [500, 158] on input "checkbox" at bounding box center [515, 173] width 30 height 30
checkbox input "true"
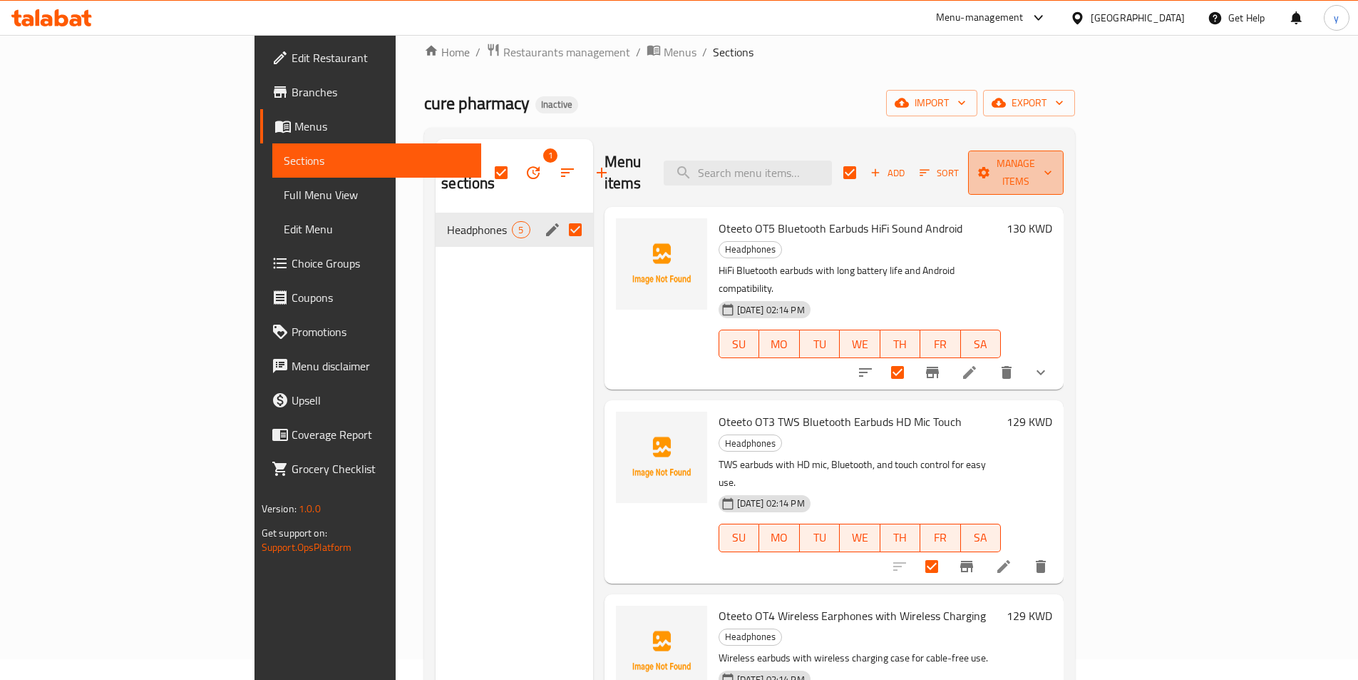
click at [1064, 150] on button "Manage items" at bounding box center [1016, 172] width 96 height 44
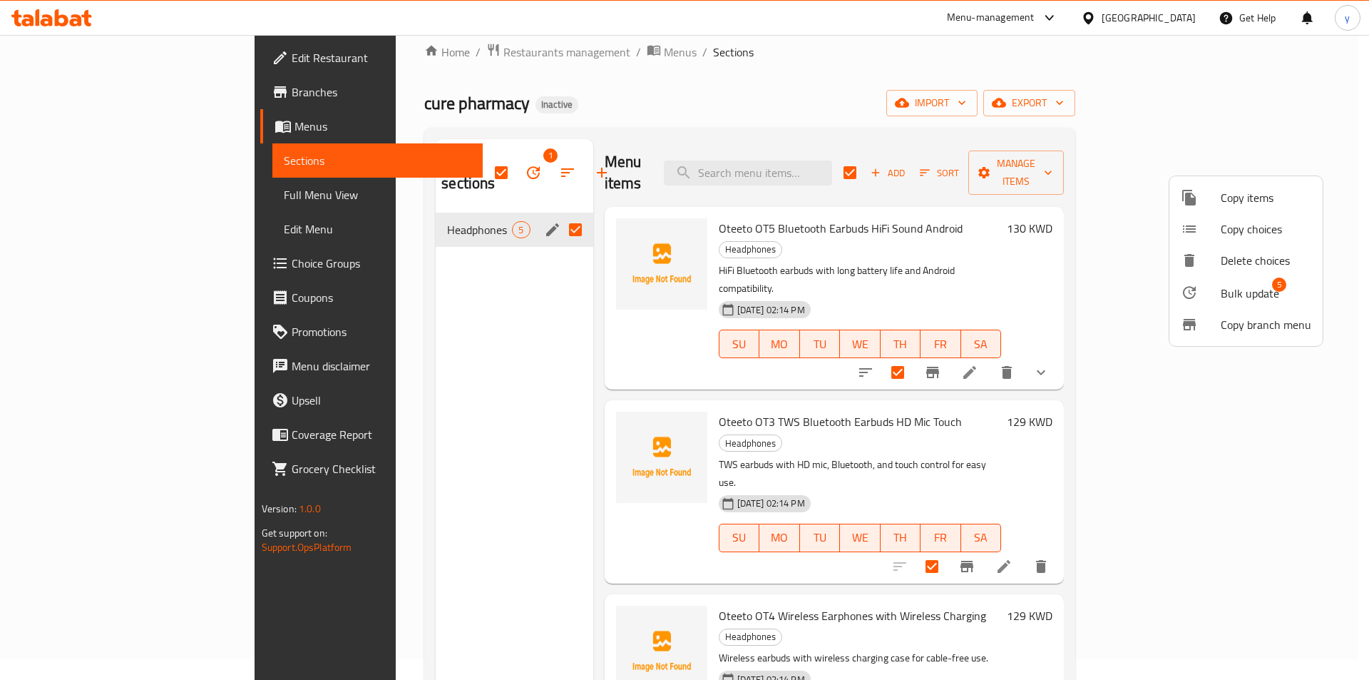
click at [1281, 336] on li "Copy branch menu" at bounding box center [1245, 324] width 153 height 31
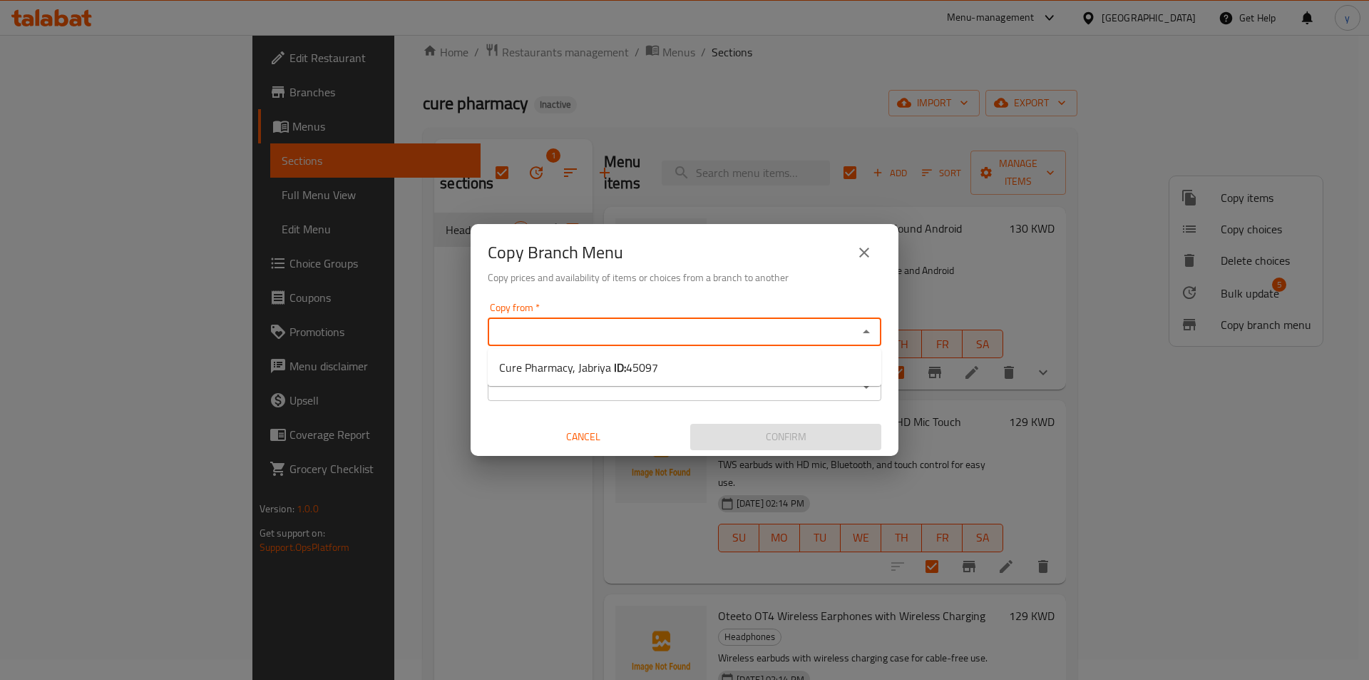
click at [809, 335] on input "Copy from   *" at bounding box center [673, 332] width 362 height 20
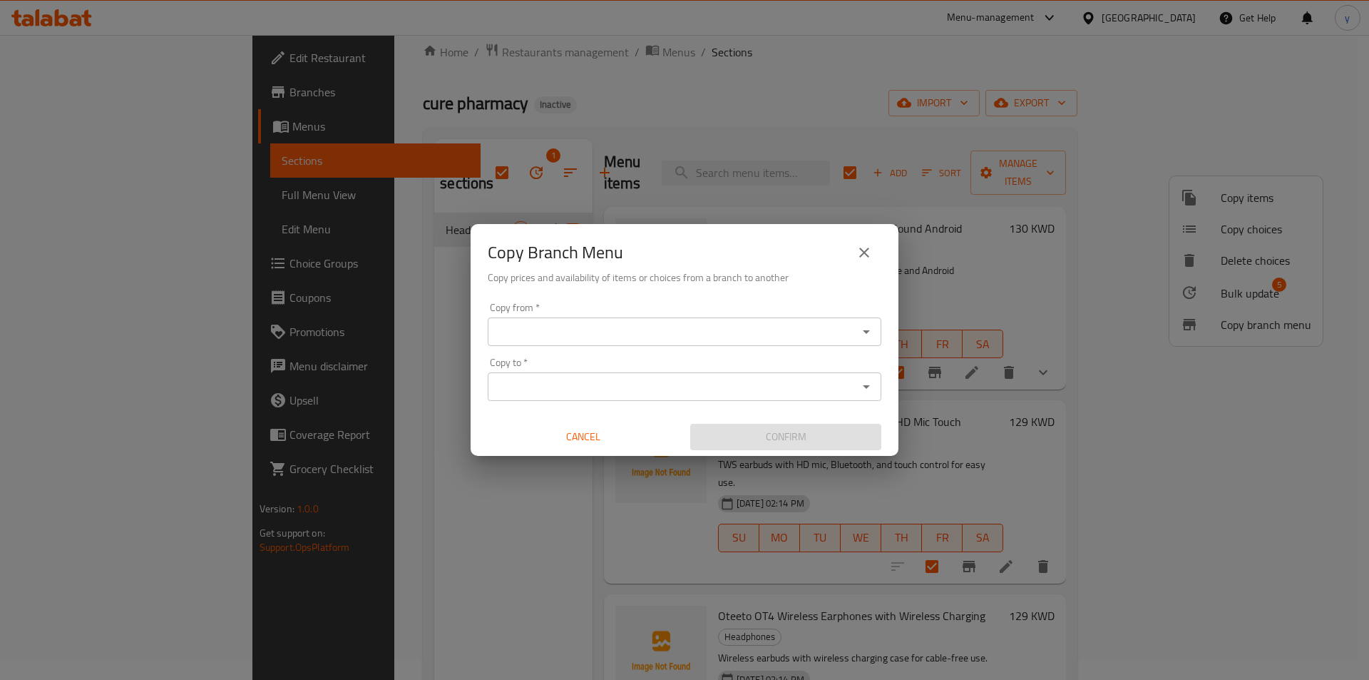
click at [799, 288] on div "Copy Branch Menu Copy prices and availability of items or choices from a branch…" at bounding box center [685, 260] width 428 height 73
click at [860, 248] on icon "close" at bounding box center [864, 252] width 10 height 10
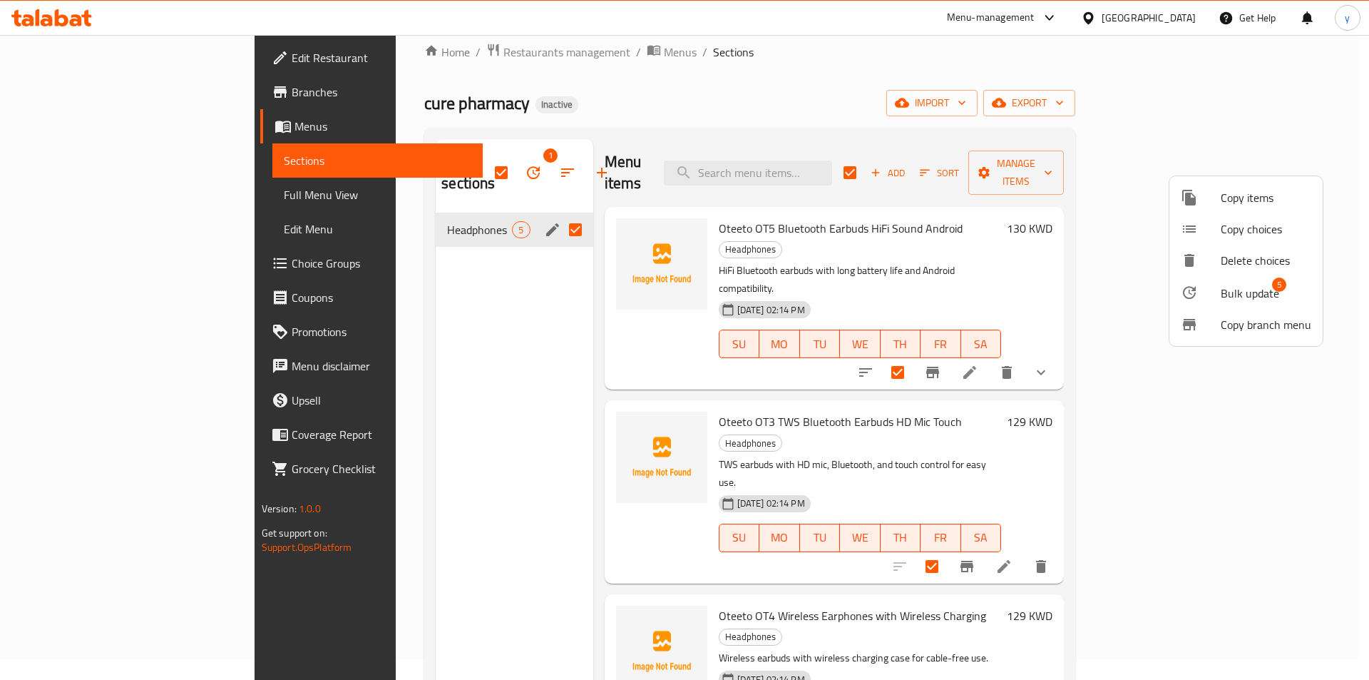
click at [411, 160] on div at bounding box center [684, 340] width 1369 height 680
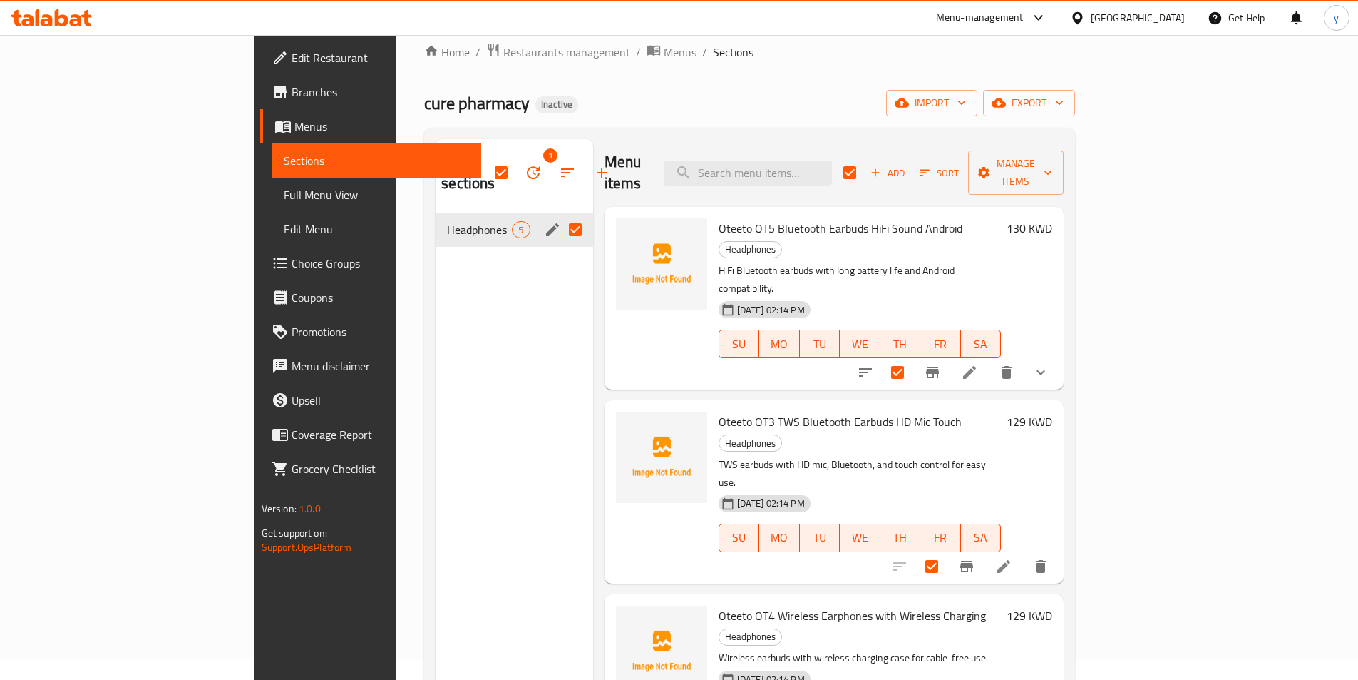
click at [560, 215] on input "Menu sections" at bounding box center [575, 230] width 30 height 30
checkbox input "false"
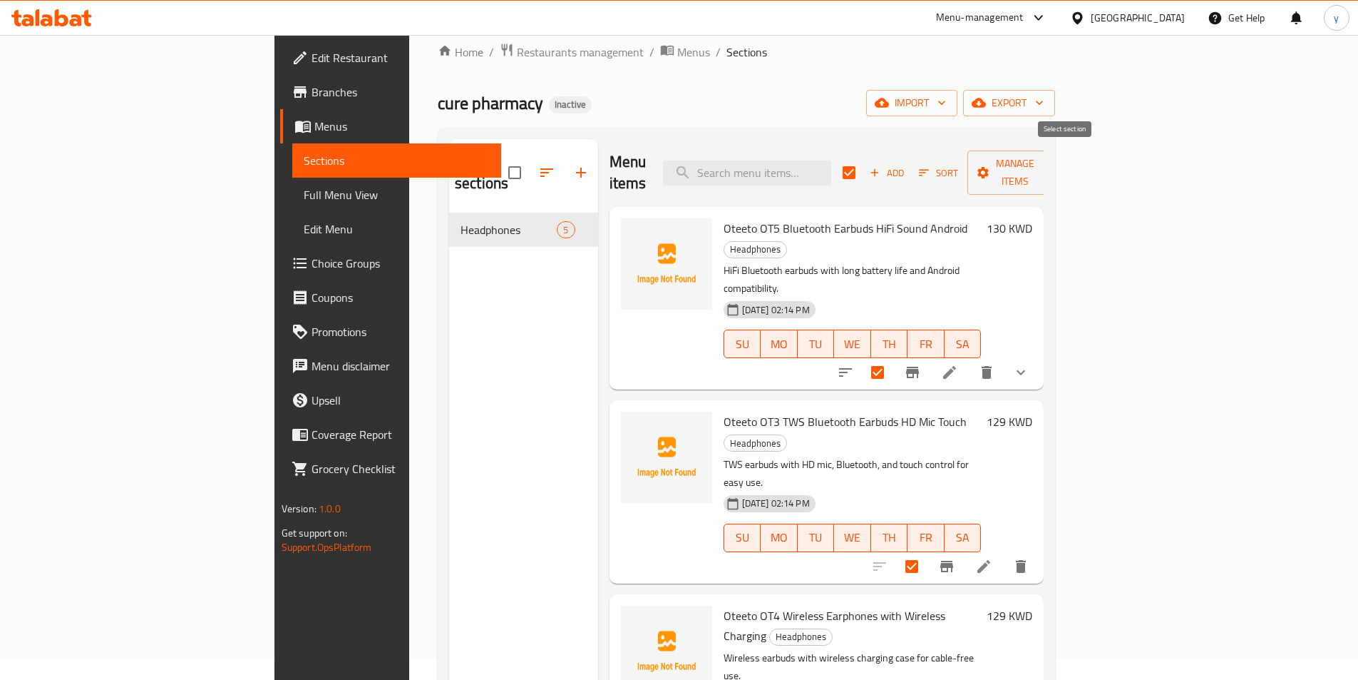
click at [864, 158] on input "checkbox" at bounding box center [849, 173] width 30 height 30
checkbox input "false"
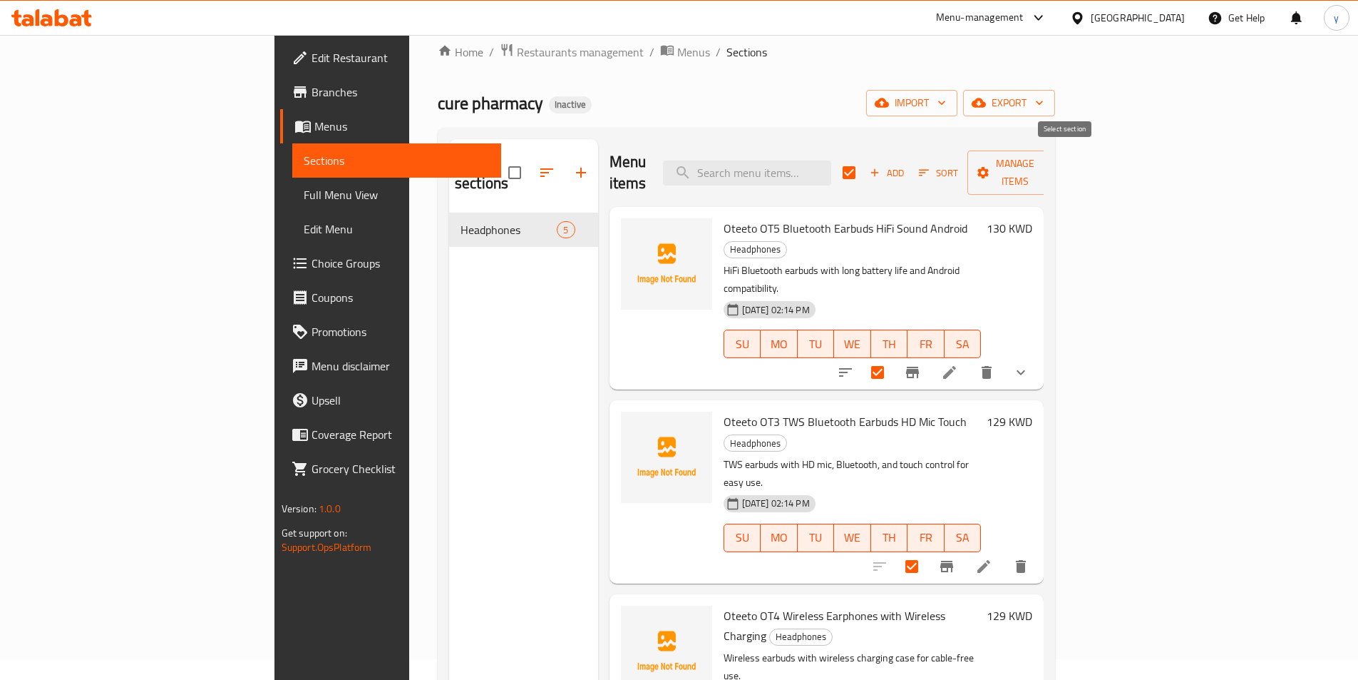
checkbox input "false"
click at [1052, 164] on span "Manage items" at bounding box center [1015, 173] width 73 height 36
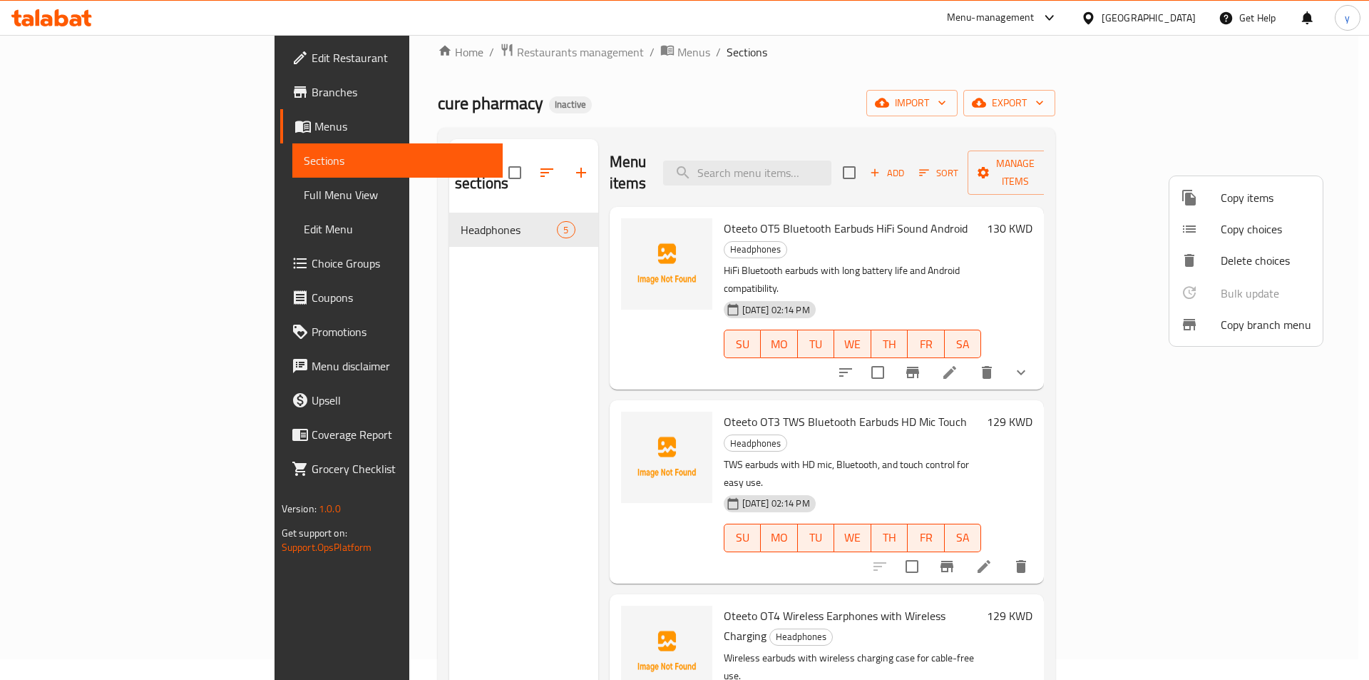
click at [941, 66] on div at bounding box center [684, 340] width 1369 height 680
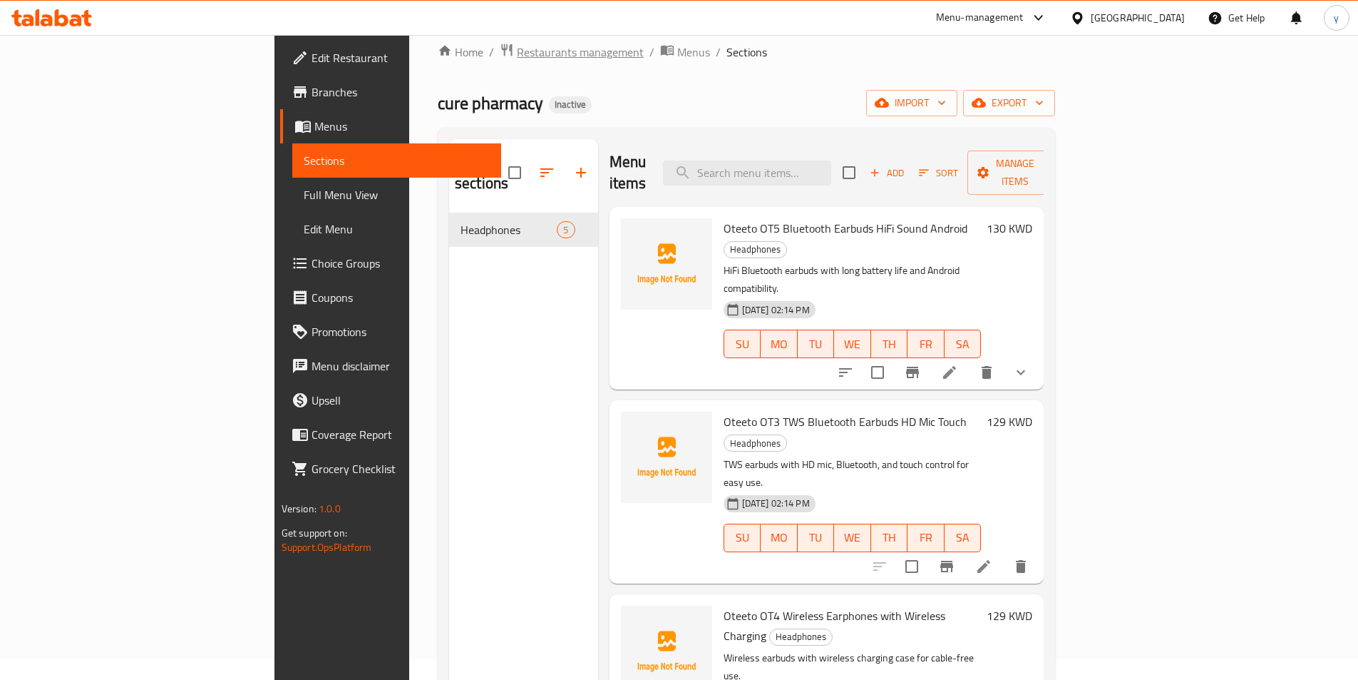
click at [517, 47] on span "Restaurants management" at bounding box center [580, 51] width 127 height 17
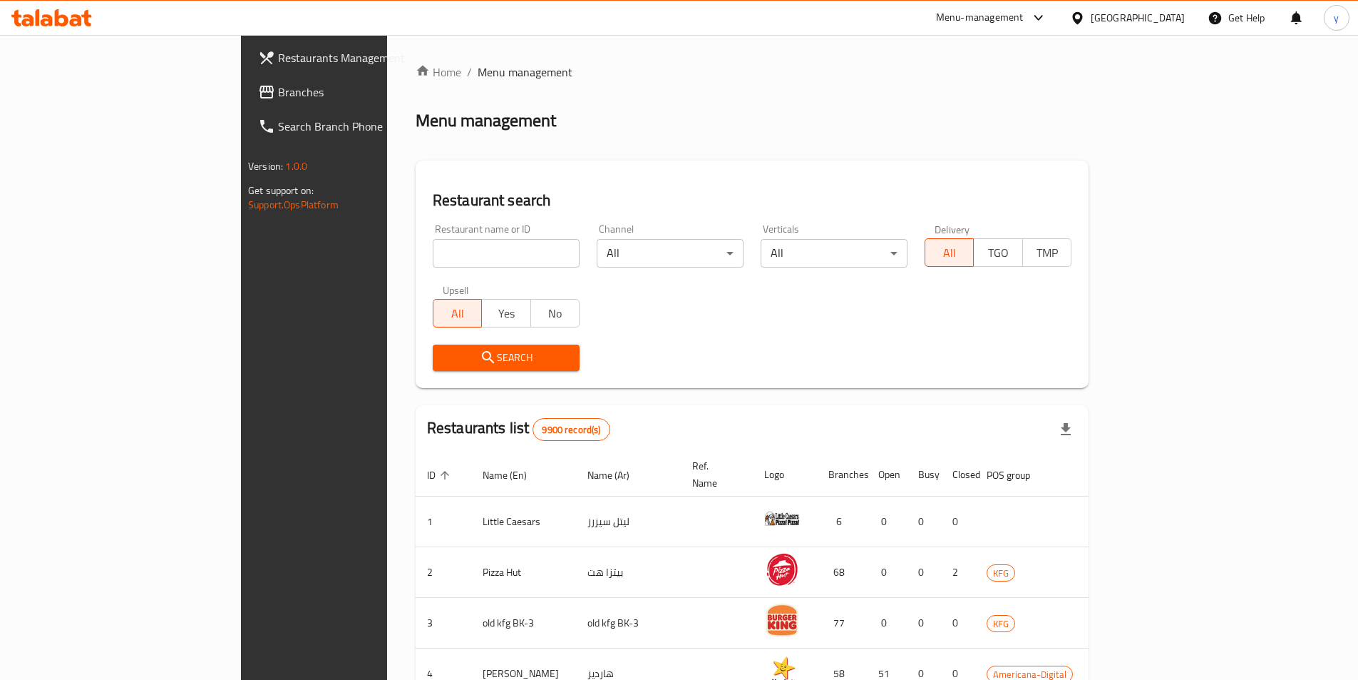
click at [278, 94] on span "Branches" at bounding box center [367, 91] width 178 height 17
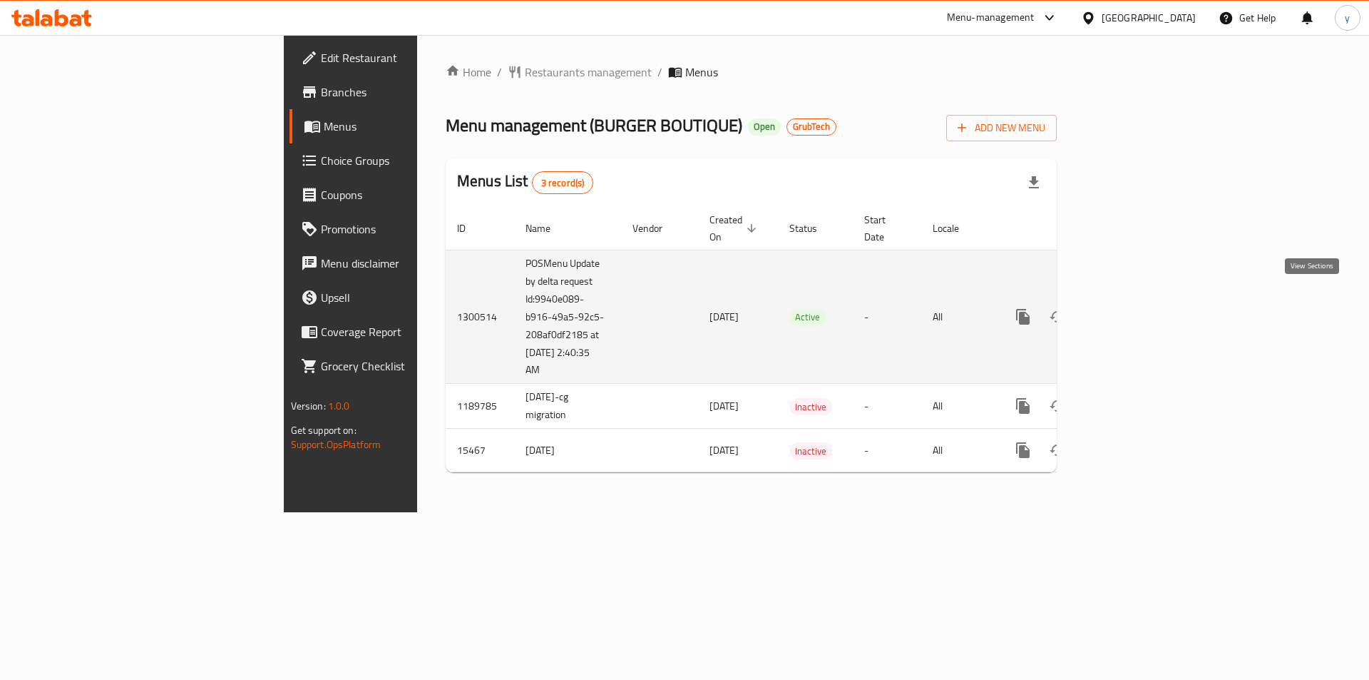
click at [1135, 308] on icon "enhanced table" at bounding box center [1125, 316] width 17 height 17
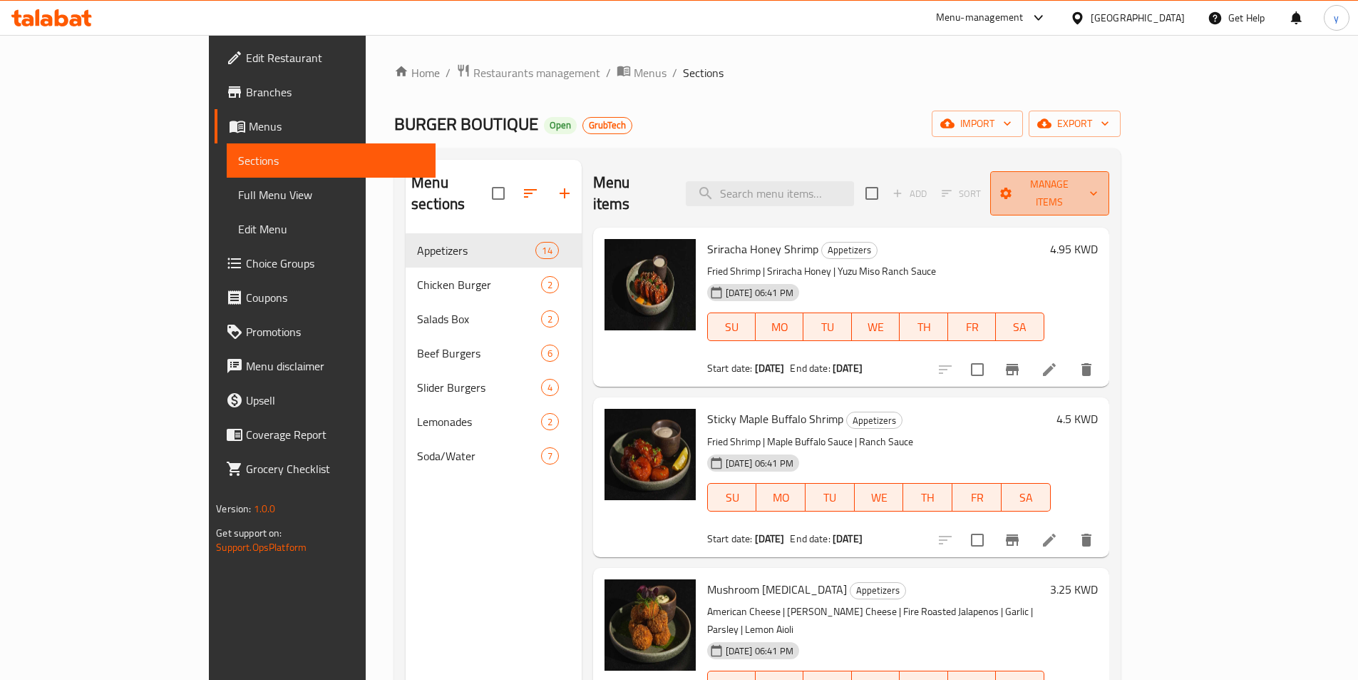
click at [1098, 180] on span "Manage items" at bounding box center [1050, 193] width 96 height 36
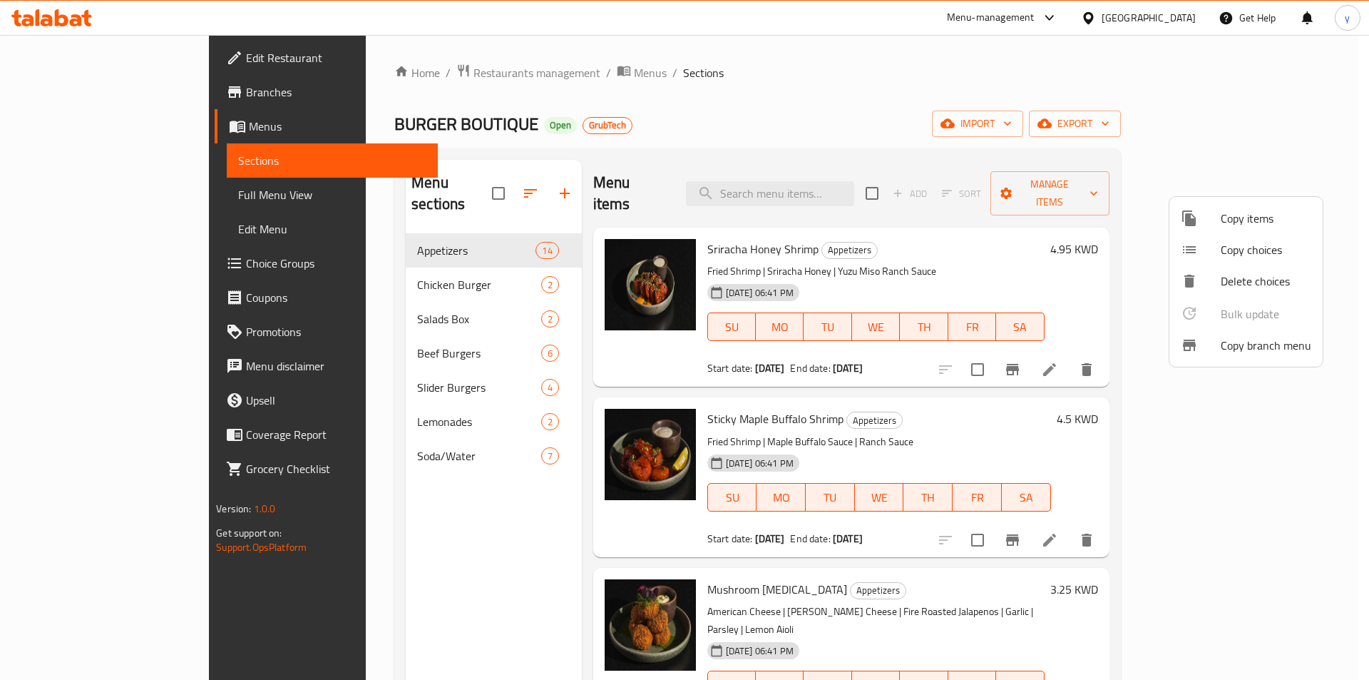
click at [1241, 344] on span "Copy branch menu" at bounding box center [1266, 345] width 91 height 17
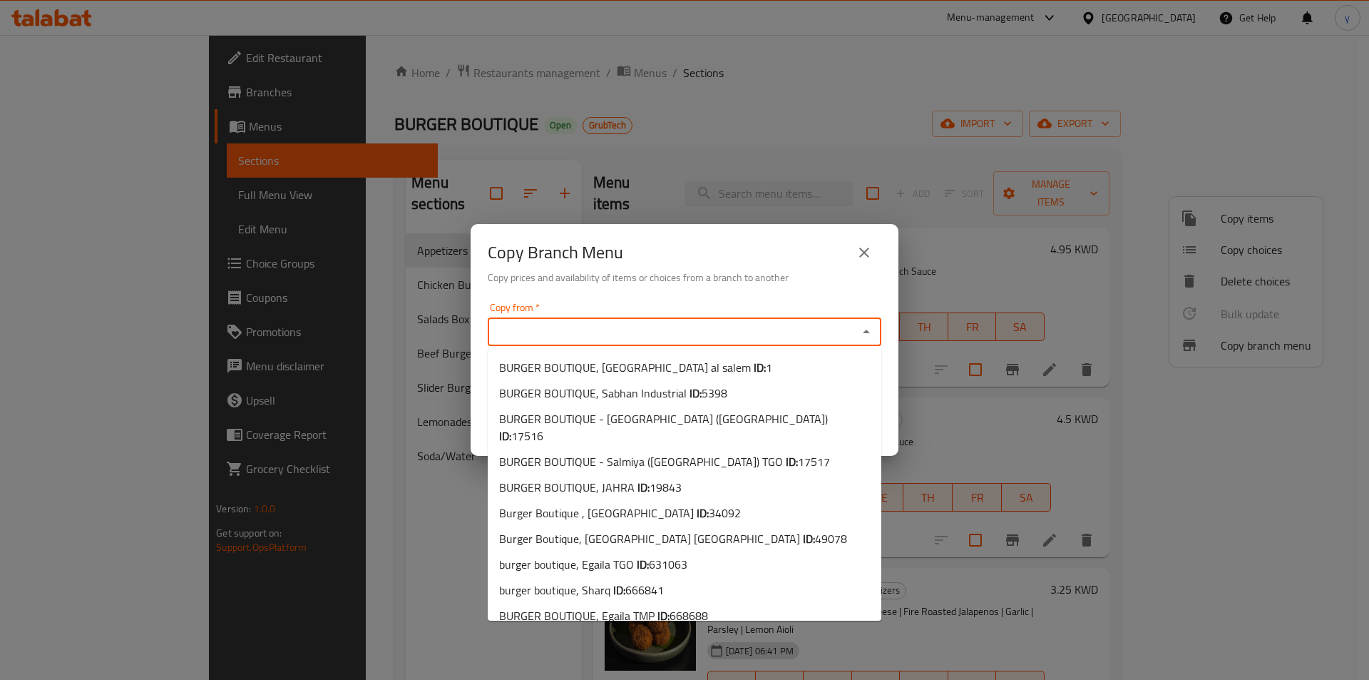
click at [785, 341] on input "Copy from   *" at bounding box center [673, 332] width 362 height 20
click at [789, 302] on div "Copy from   * Copy from *" at bounding box center [685, 323] width 394 height 43
click at [640, 366] on span "BURGER BOUTIQUE, Sabah al salem ID: 1" at bounding box center [635, 367] width 273 height 17
type input "BURGER BOUTIQUE, Sabah al salem"
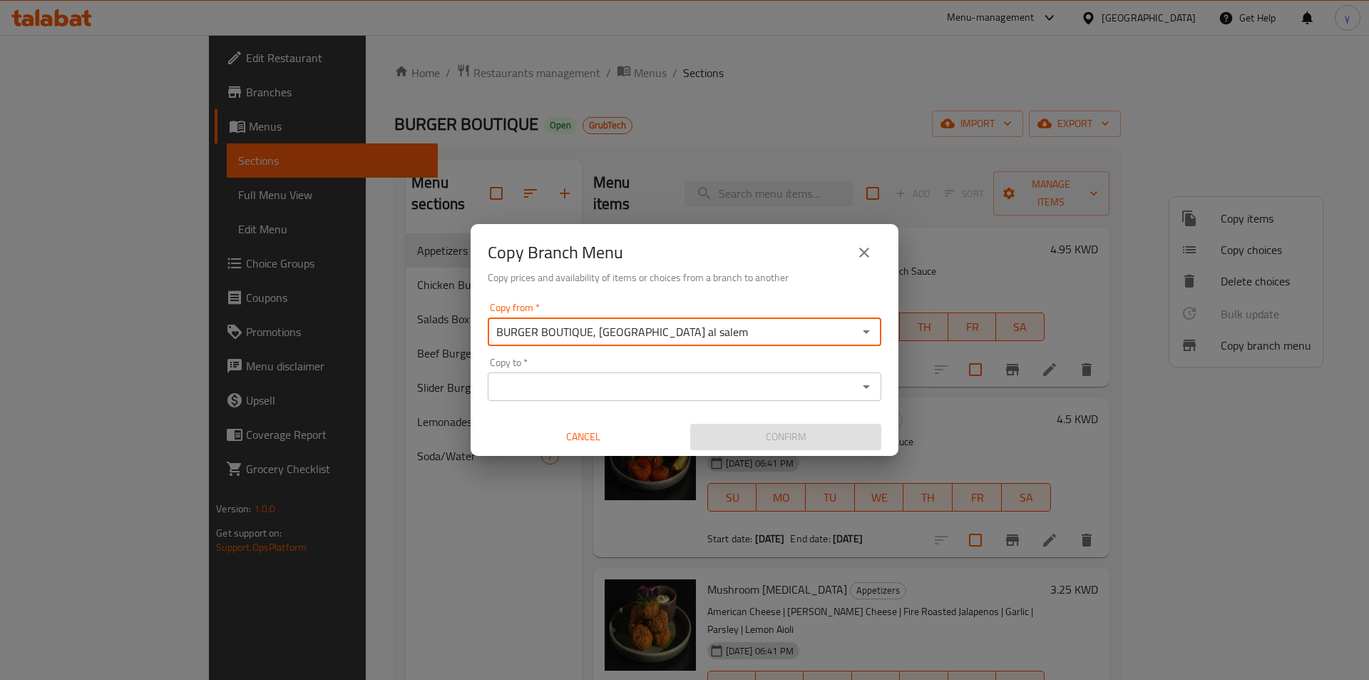
click at [724, 389] on input "Copy to   *" at bounding box center [673, 387] width 362 height 20
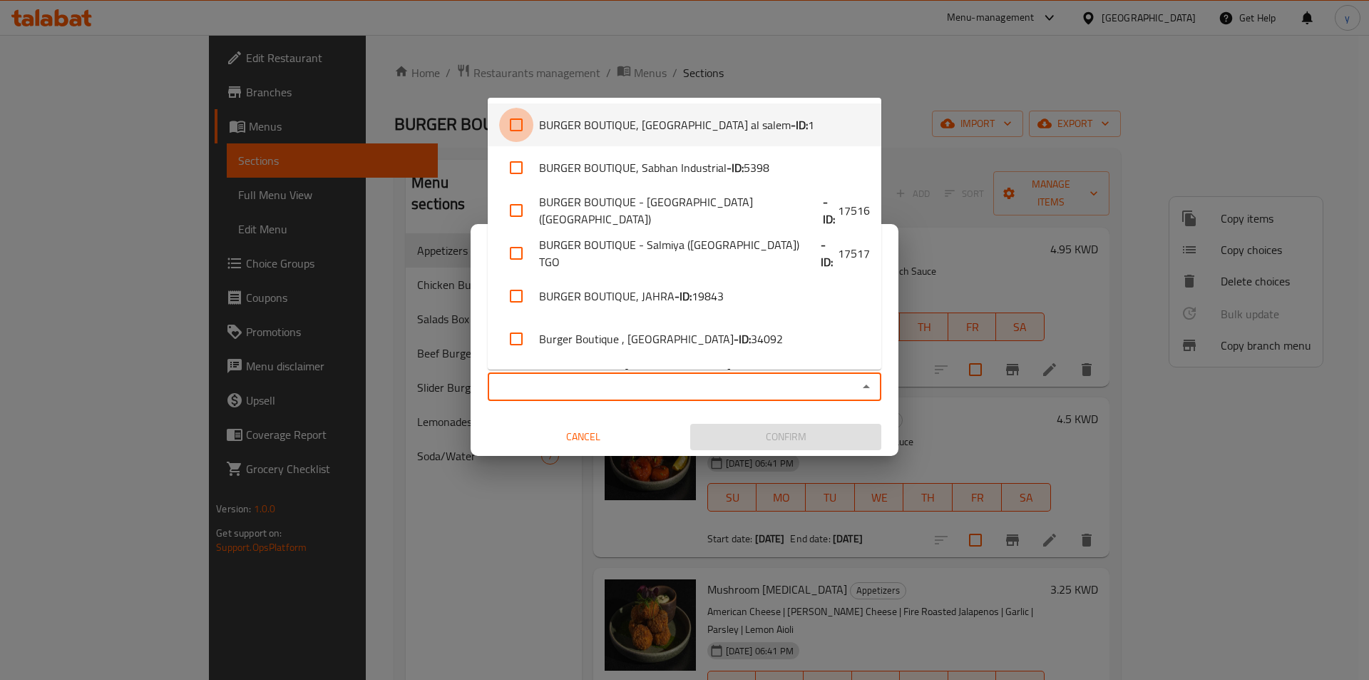
click at [514, 131] on input "checkbox" at bounding box center [516, 125] width 34 height 34
checkbox input "true"
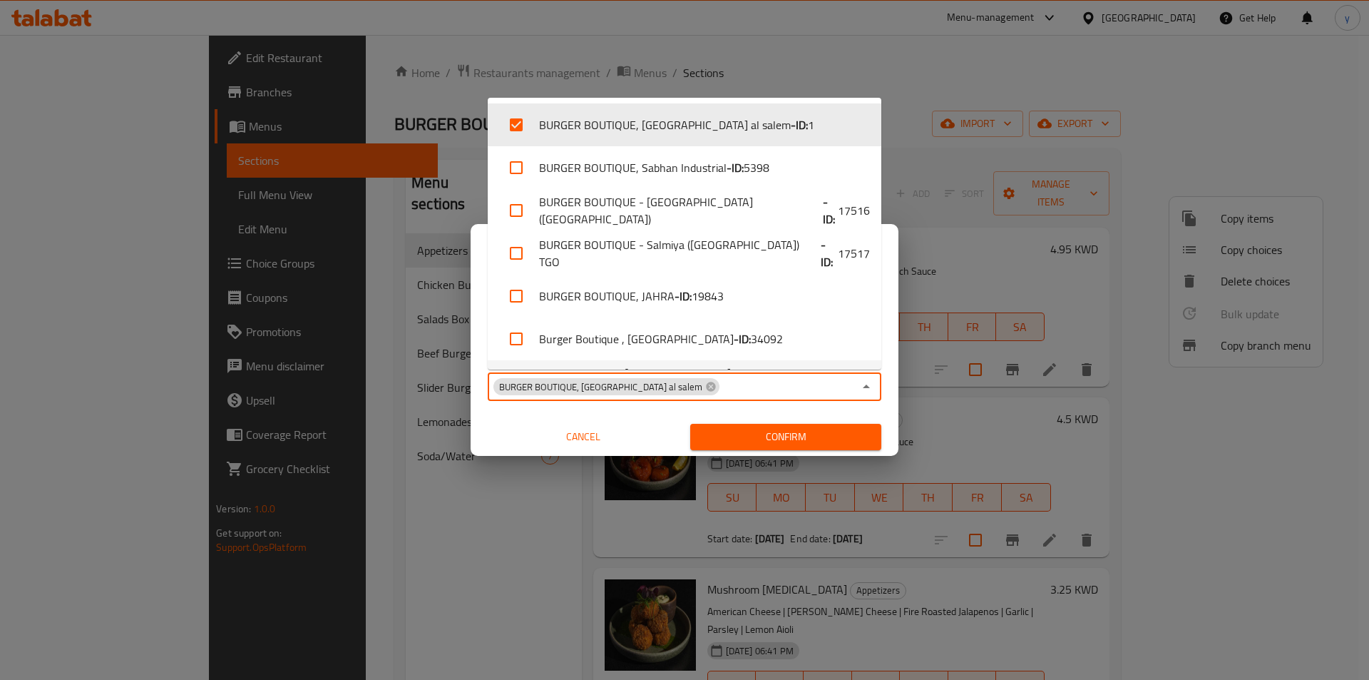
click at [815, 403] on div "Copy from   * BURGER BOUTIQUE, Sabah al salem Copy from * Copy to   * BURGER BO…" at bounding box center [685, 376] width 428 height 159
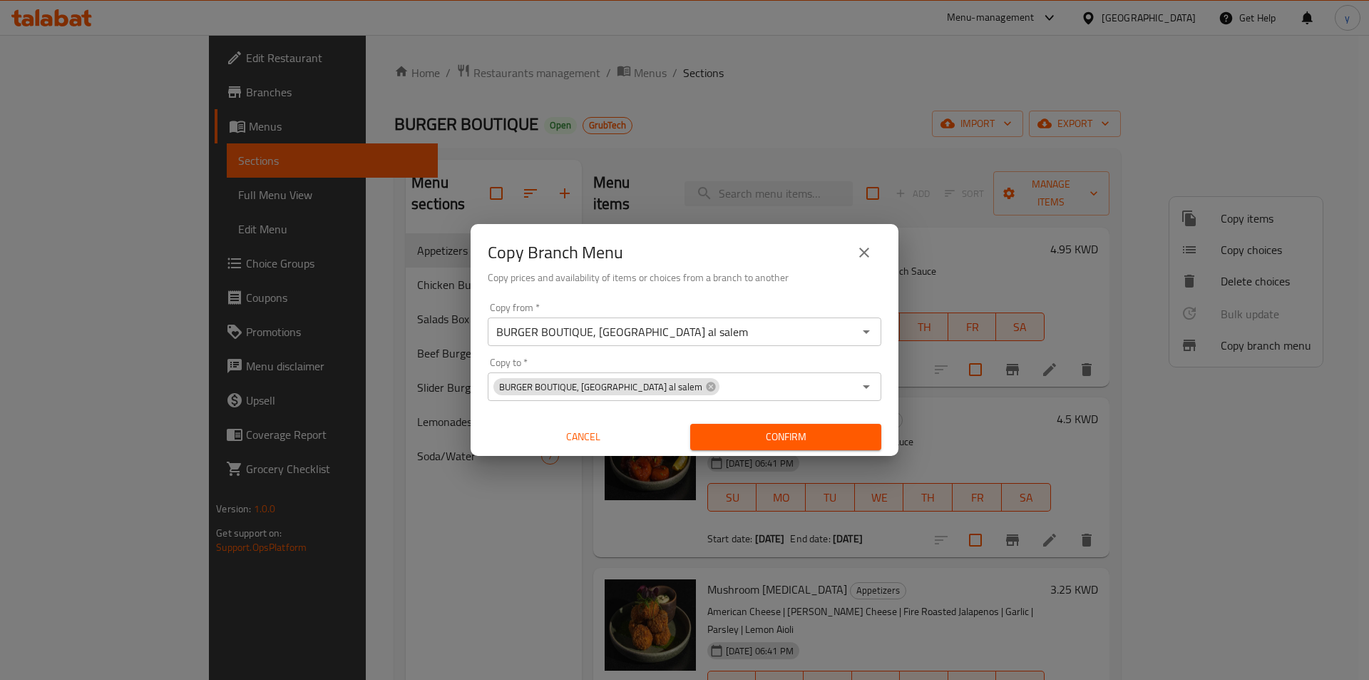
click at [859, 252] on icon "close" at bounding box center [864, 252] width 17 height 17
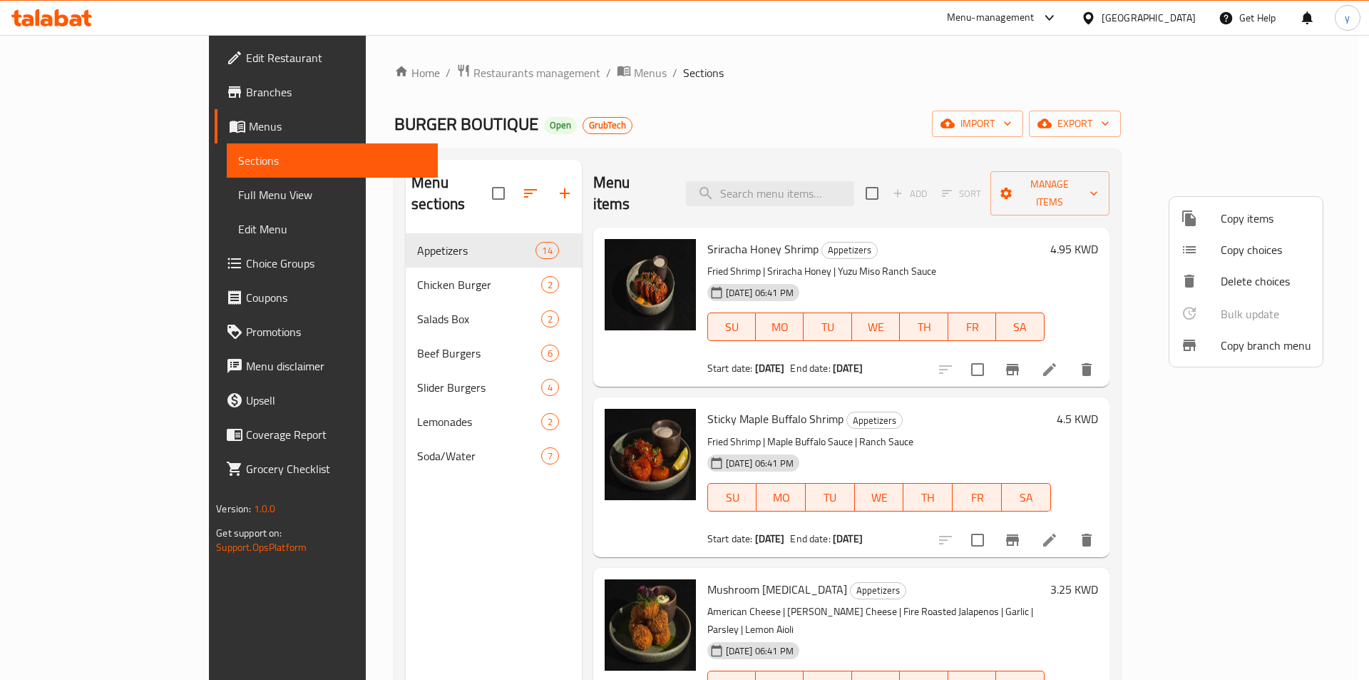
click at [101, 58] on div at bounding box center [684, 340] width 1369 height 680
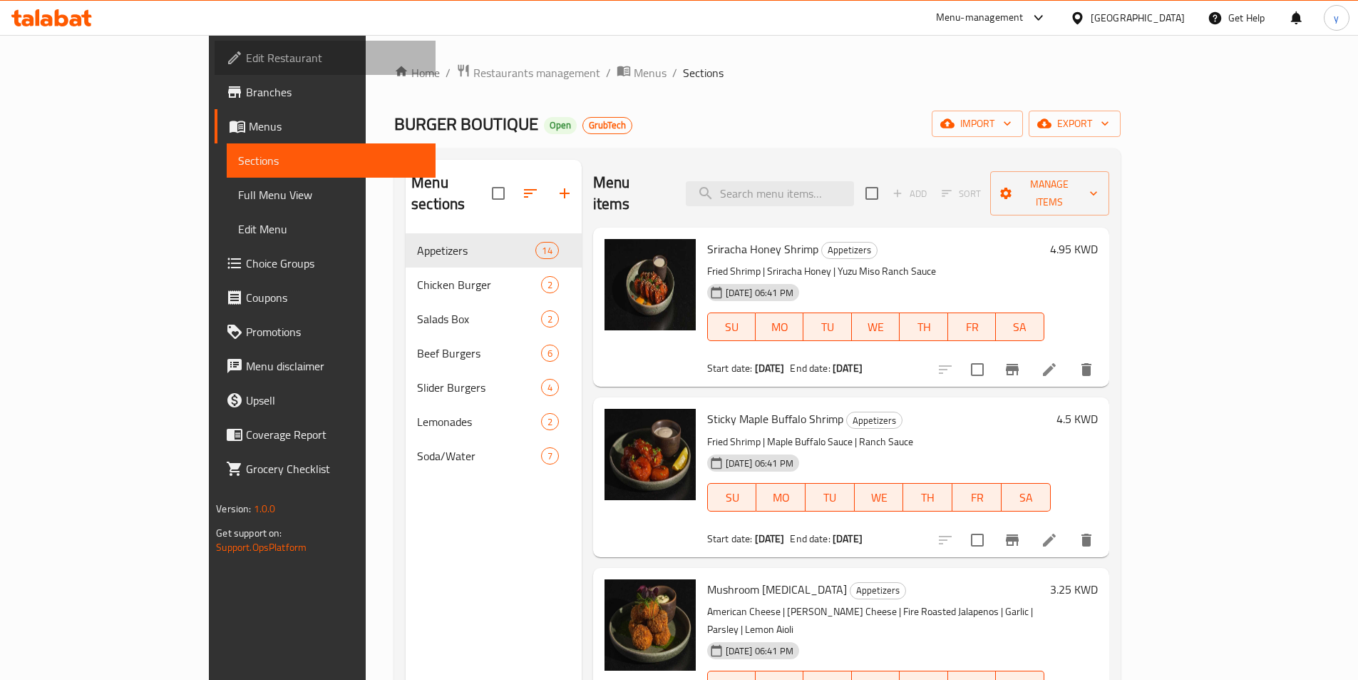
click at [246, 57] on span "Edit Restaurant" at bounding box center [335, 57] width 178 height 17
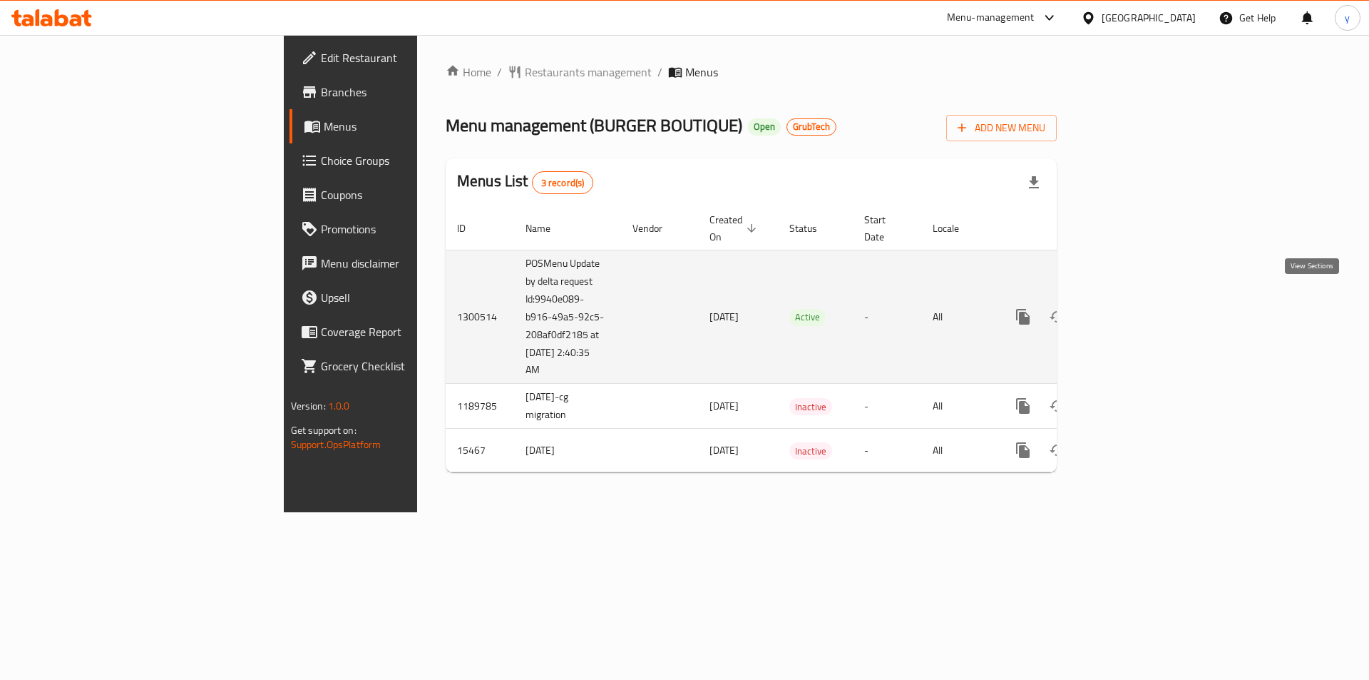
click at [1135, 308] on icon "enhanced table" at bounding box center [1125, 316] width 17 height 17
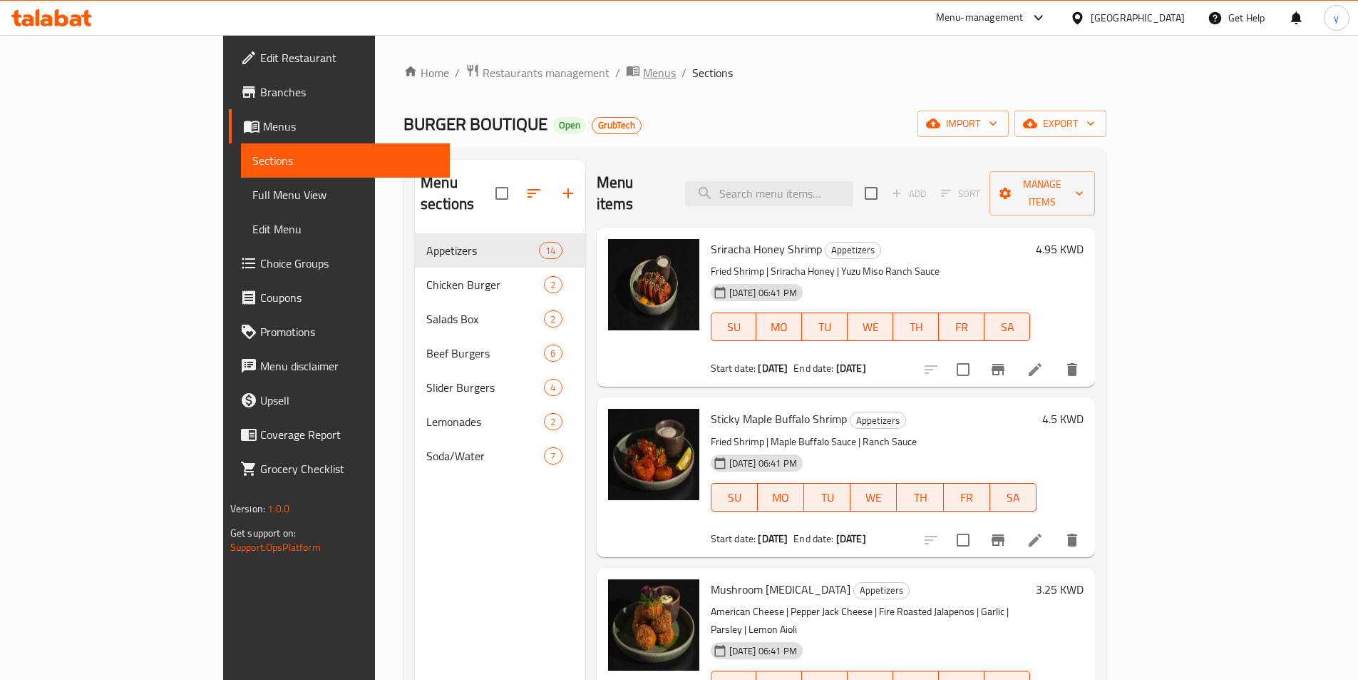
click at [643, 72] on span "Menus" at bounding box center [659, 72] width 33 height 17
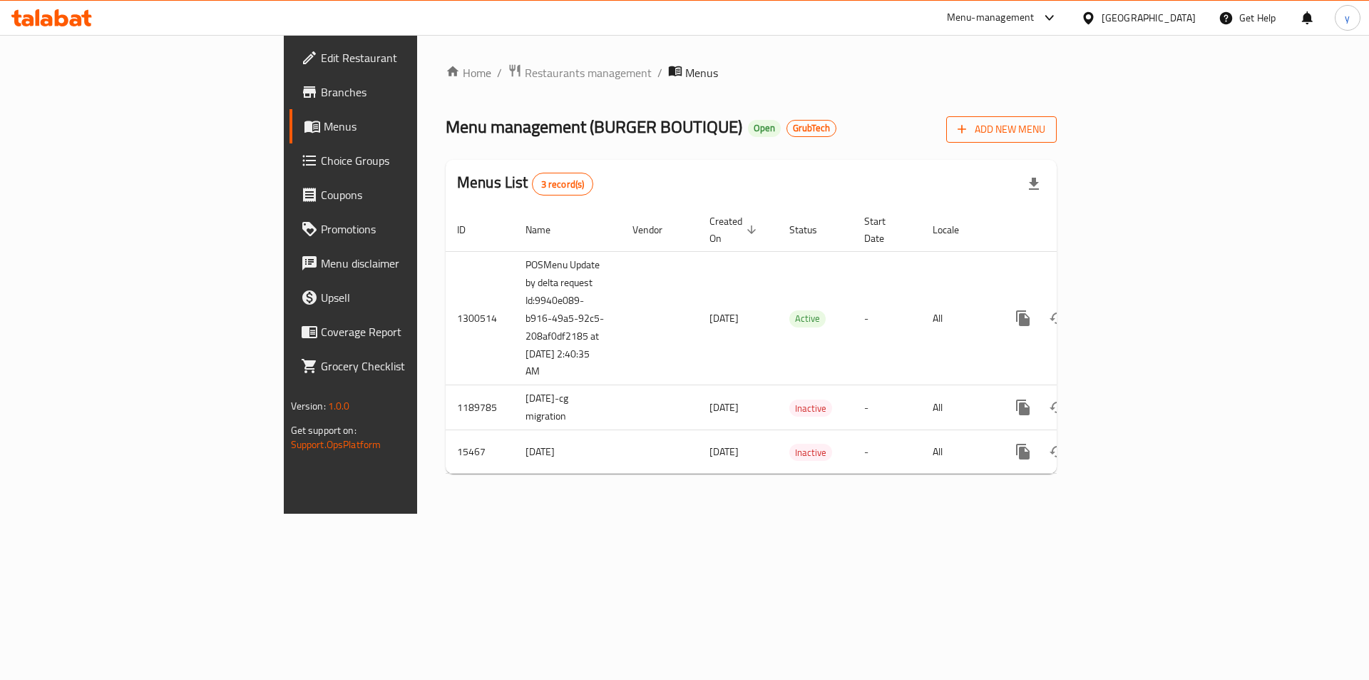
click at [1057, 118] on button "Add New Menu" at bounding box center [1001, 129] width 111 height 26
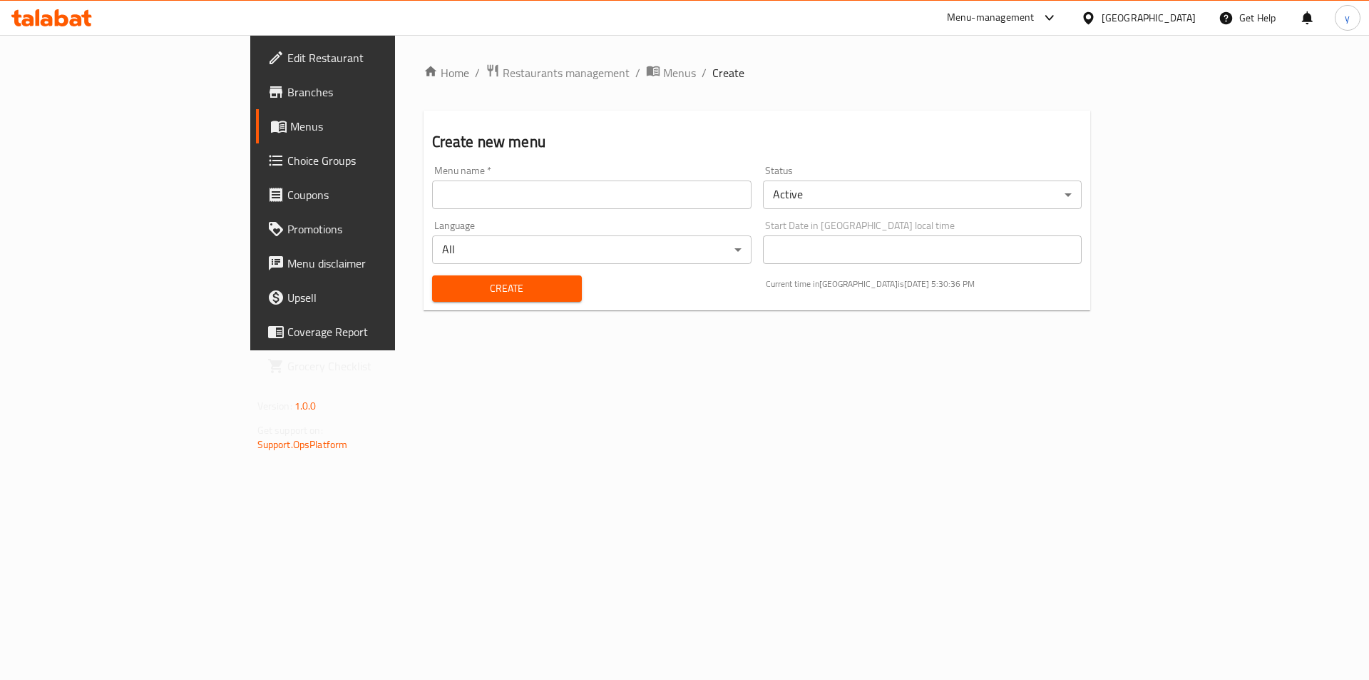
click at [615, 192] on input "text" at bounding box center [591, 194] width 319 height 29
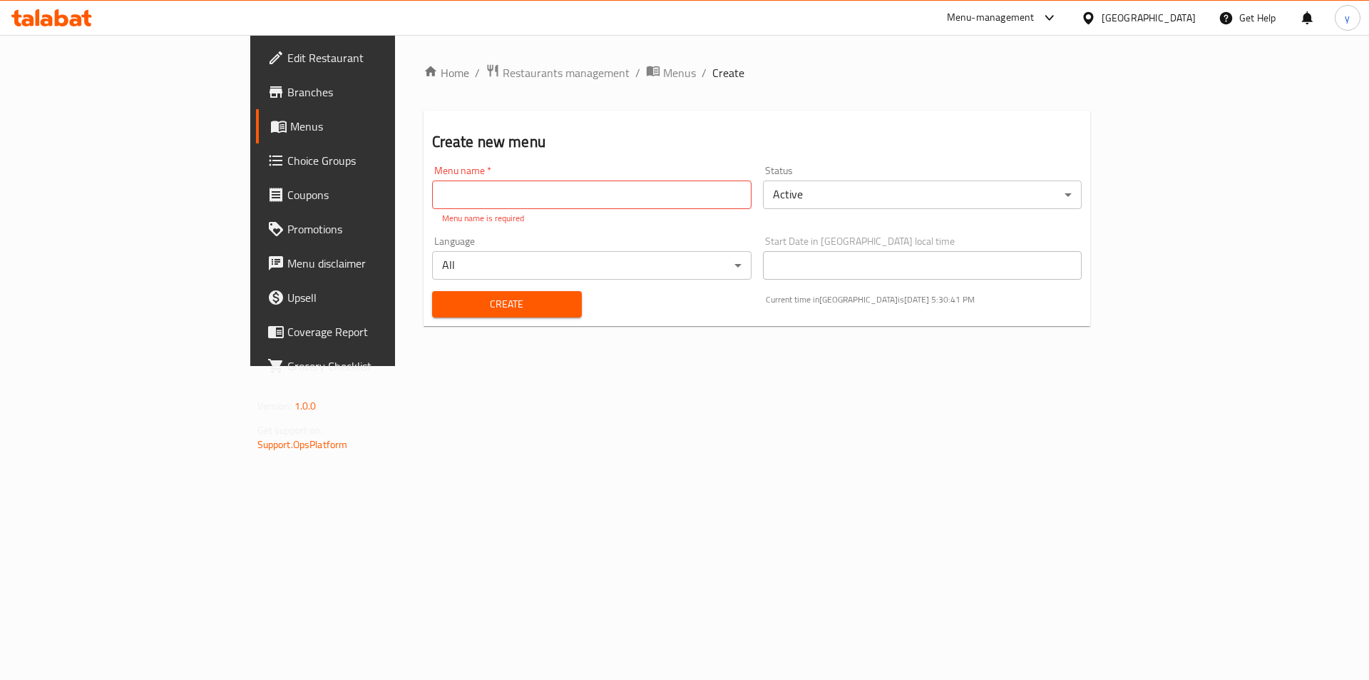
click at [518, 224] on div "Menu name   * Menu name * Menu name is required Status Active ​ Language All ​ …" at bounding box center [757, 241] width 662 height 163
click at [493, 201] on input "text" at bounding box center [591, 194] width 319 height 29
click at [663, 71] on span "Menus" at bounding box center [679, 72] width 33 height 17
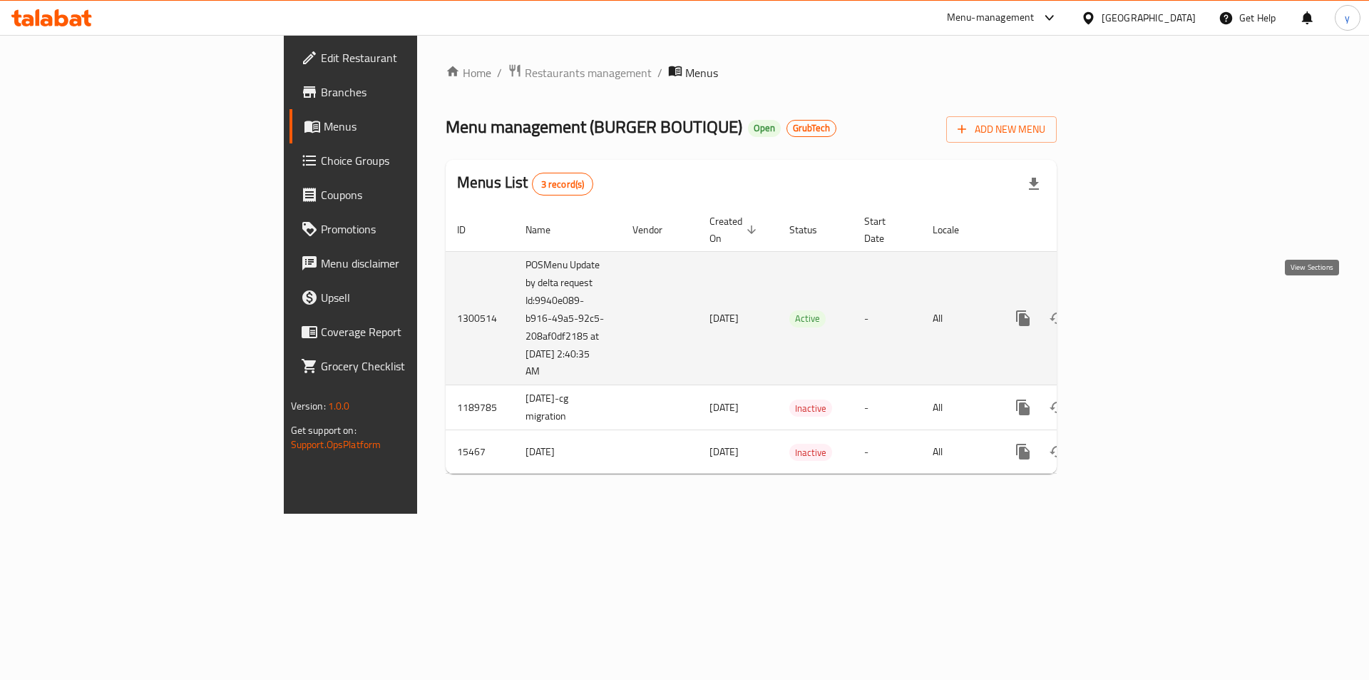
click at [1135, 309] on icon "enhanced table" at bounding box center [1125, 317] width 17 height 17
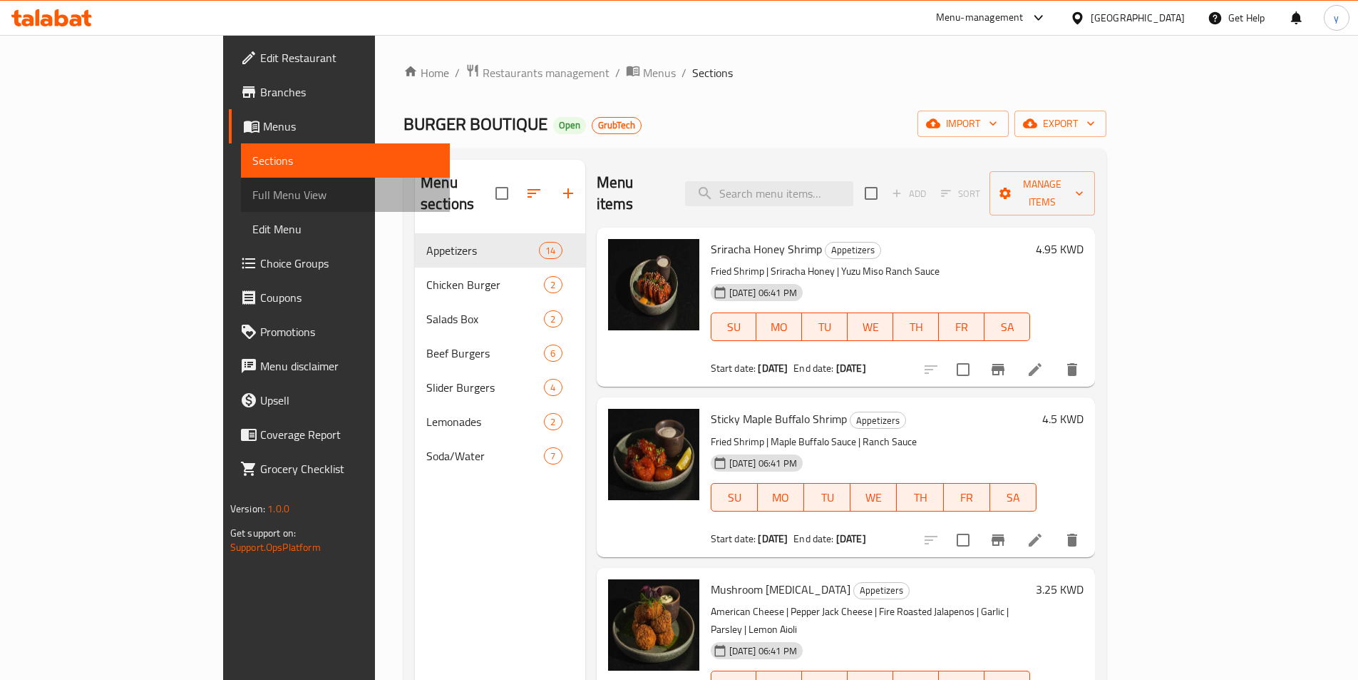
click at [252, 187] on span "Full Menu View" at bounding box center [345, 194] width 186 height 17
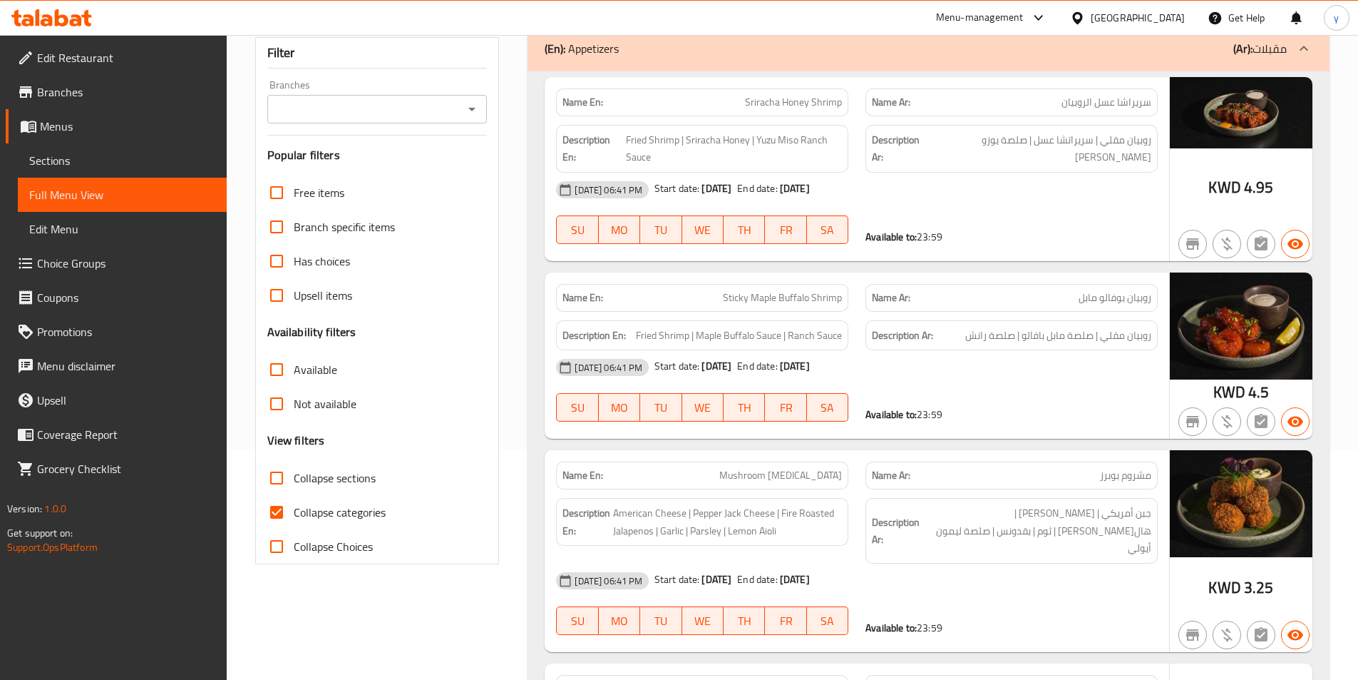
scroll to position [285, 0]
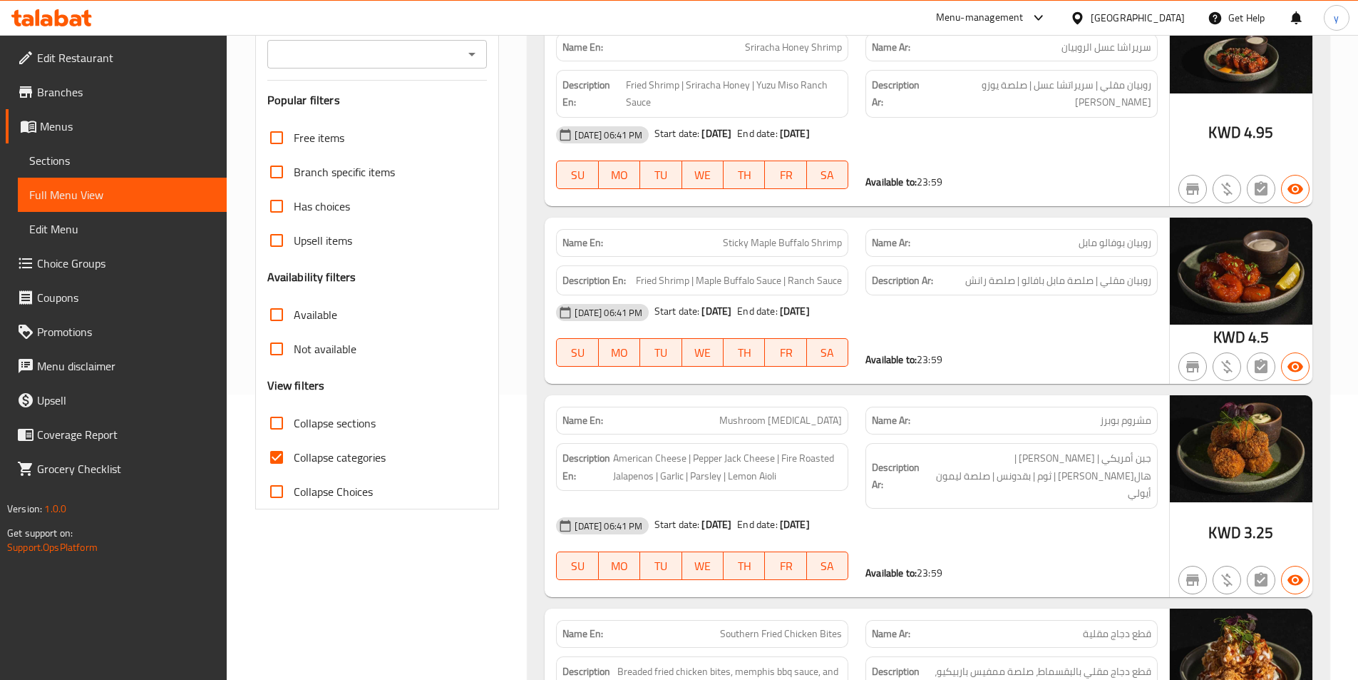
click at [280, 455] on input "Collapse categories" at bounding box center [277, 457] width 34 height 34
checkbox input "false"
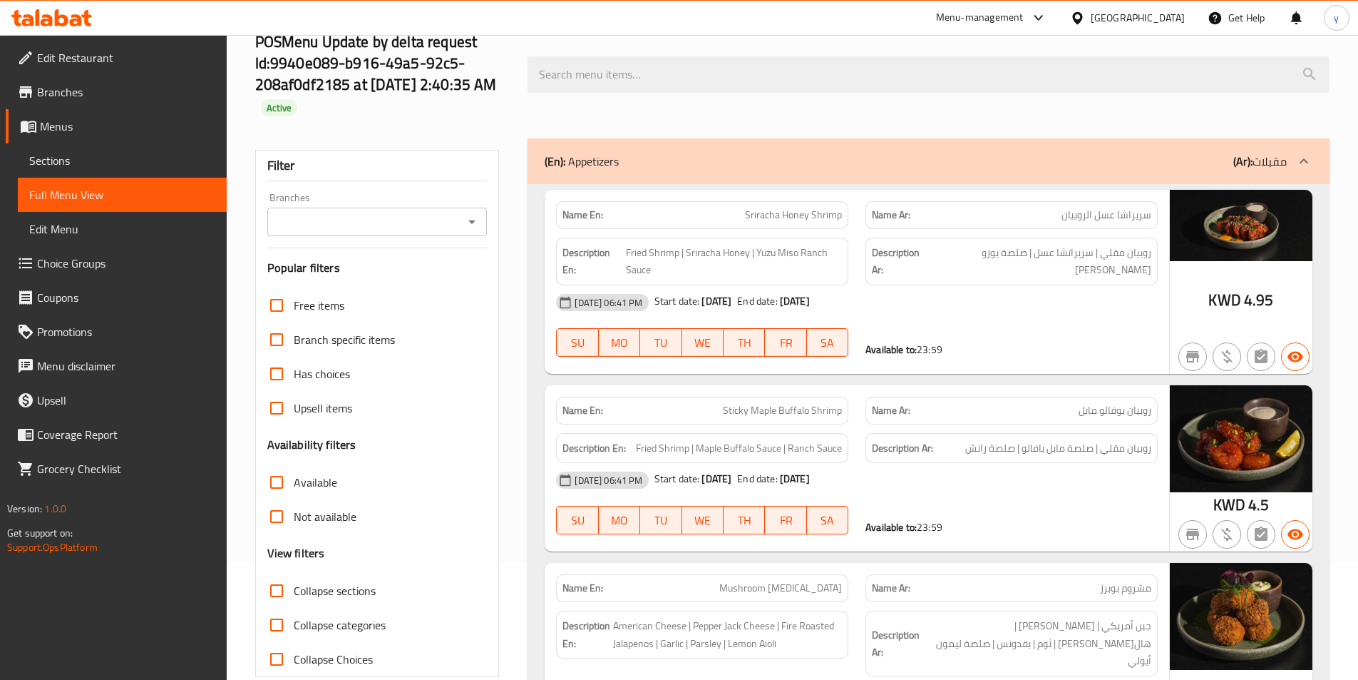
scroll to position [143, 0]
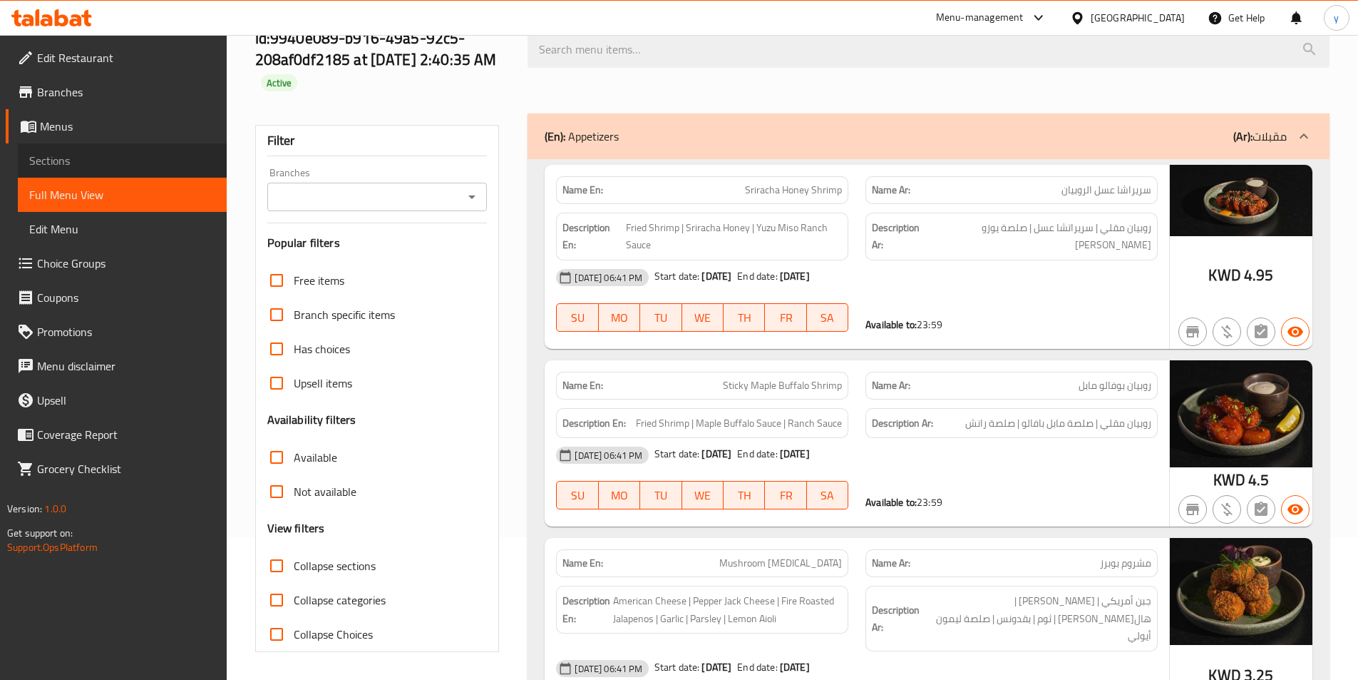
click at [91, 158] on span "Sections" at bounding box center [122, 160] width 186 height 17
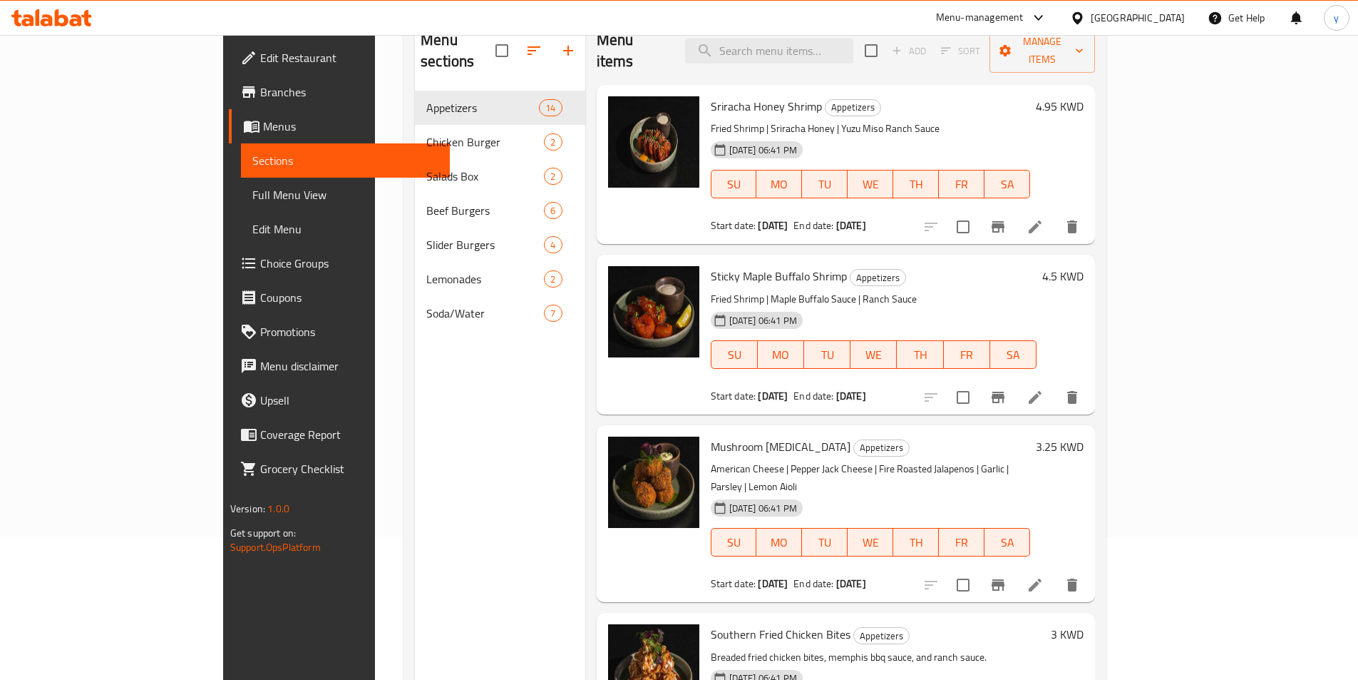
click at [252, 187] on span "Full Menu View" at bounding box center [345, 194] width 186 height 17
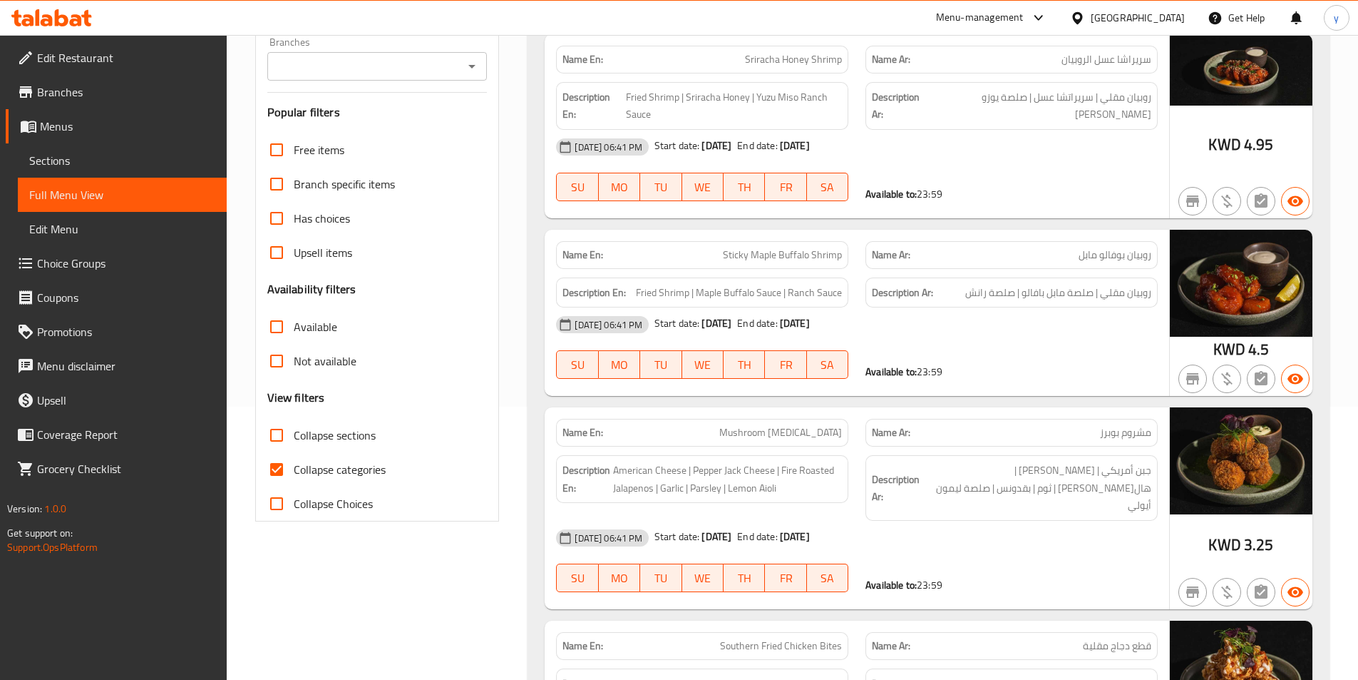
scroll to position [285, 0]
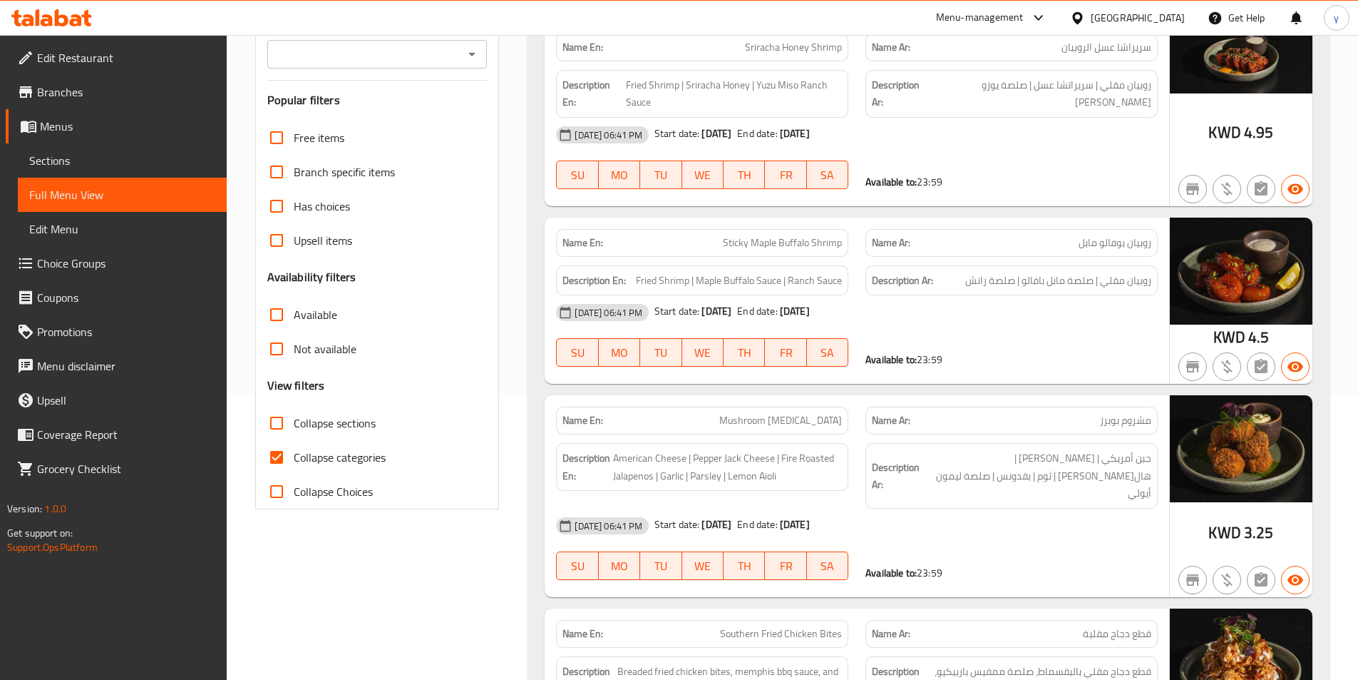
click at [277, 454] on input "Collapse categories" at bounding box center [277, 457] width 34 height 34
checkbox input "false"
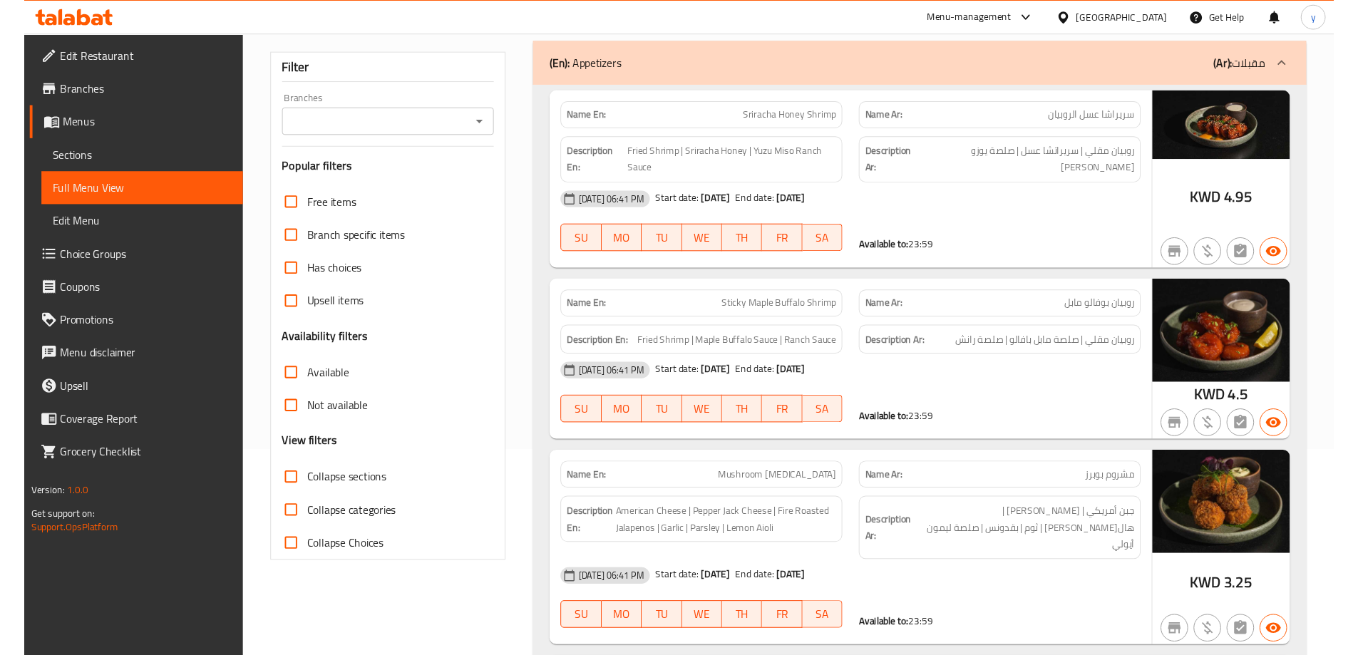
scroll to position [0, 0]
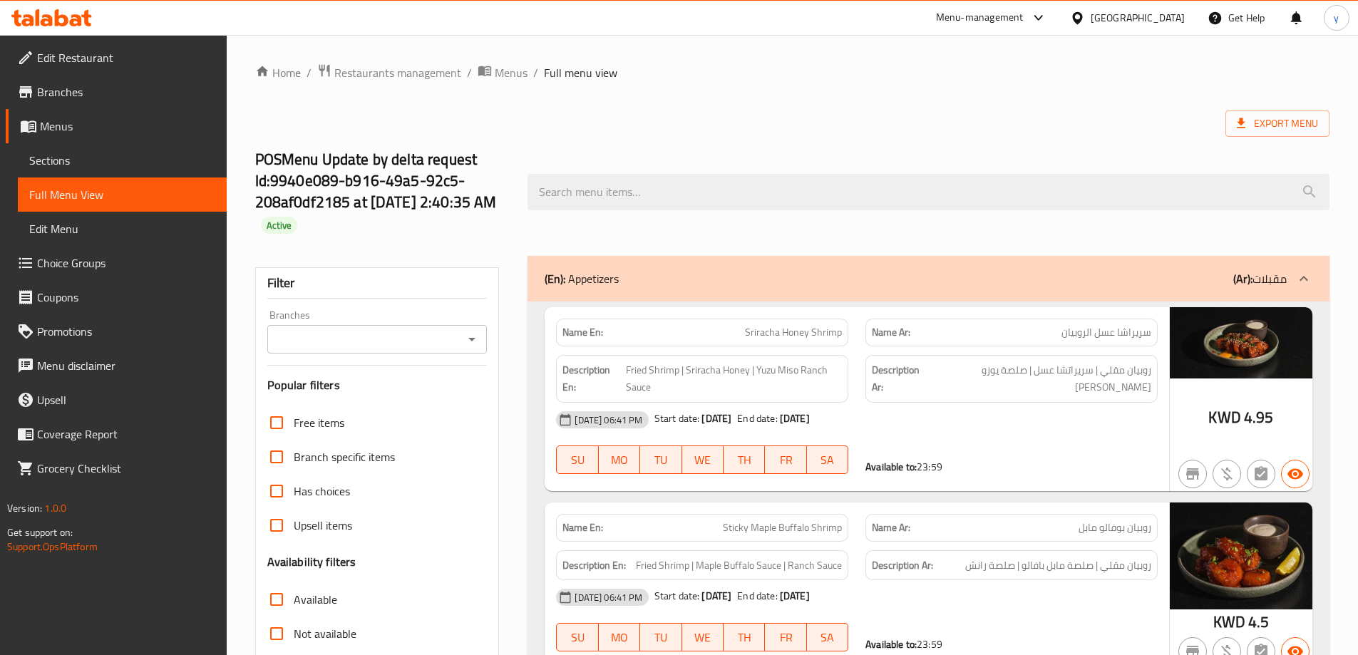
click at [55, 18] on icon at bounding box center [62, 17] width 14 height 17
